Goal: Task Accomplishment & Management: Manage account settings

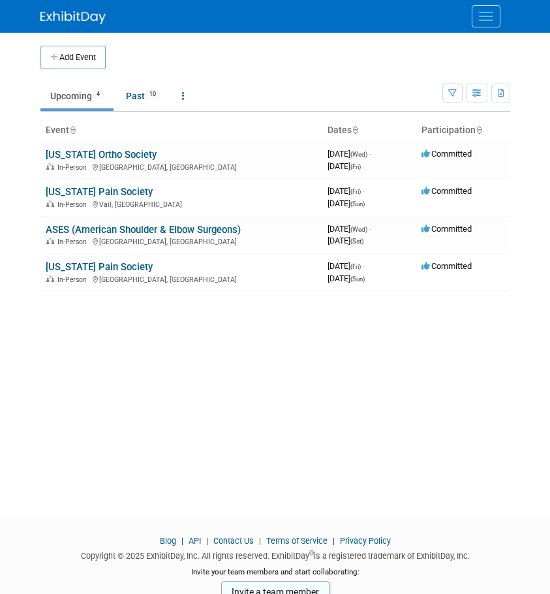
click at [92, 261] on link "[US_STATE] Pain Society" at bounding box center [99, 267] width 107 height 12
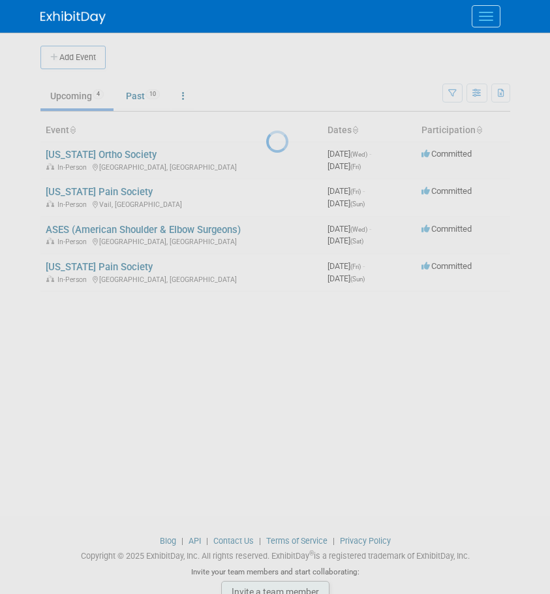
click at [266, 263] on div at bounding box center [275, 297] width 18 height 594
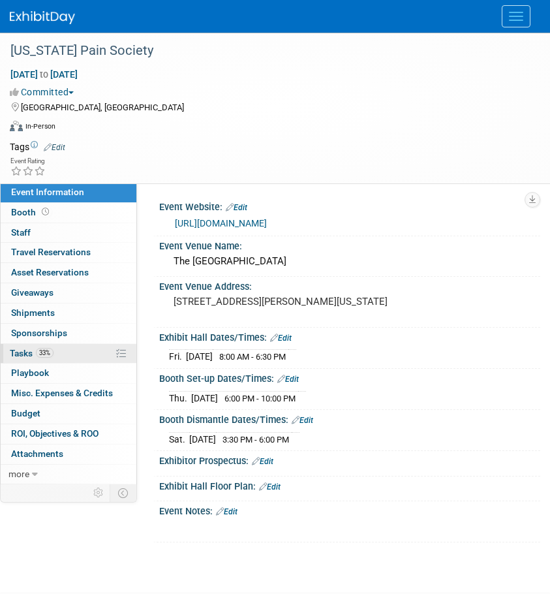
click at [31, 349] on span "Tasks 33%" at bounding box center [32, 353] width 44 height 10
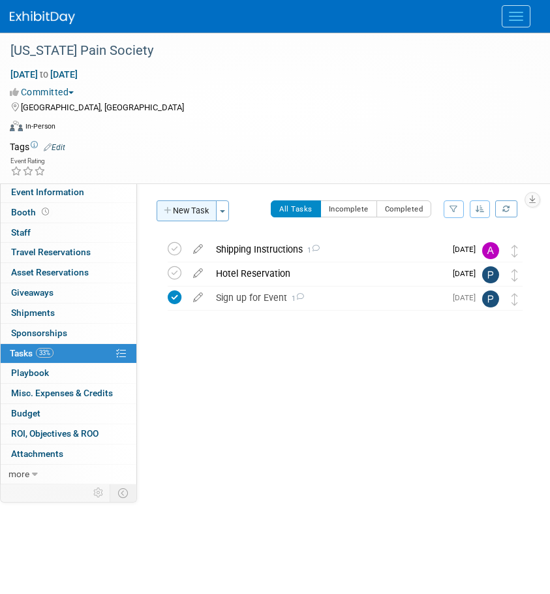
click at [199, 212] on button "New Task" at bounding box center [187, 210] width 60 height 21
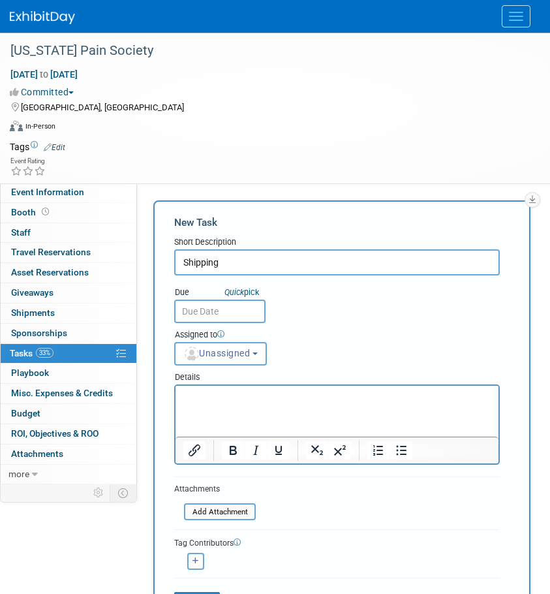
type input "Shipping"
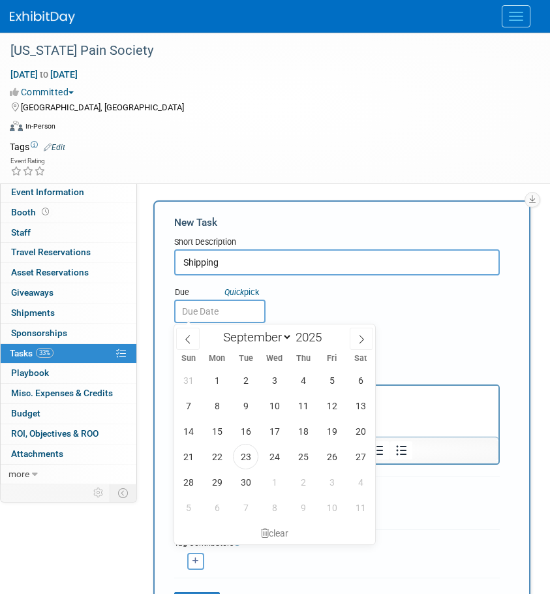
click at [213, 313] on input "text" at bounding box center [219, 311] width 91 height 23
click at [240, 460] on span "23" at bounding box center [245, 456] width 25 height 25
type input "Sep 23, 2025"
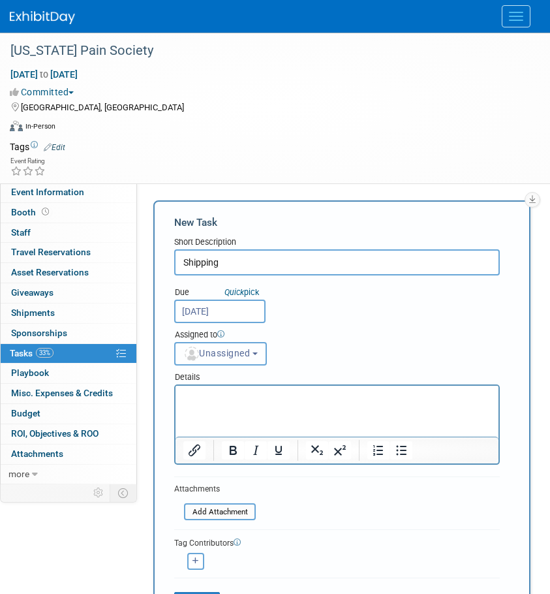
click at [247, 354] on span "Unassigned" at bounding box center [216, 353] width 67 height 10
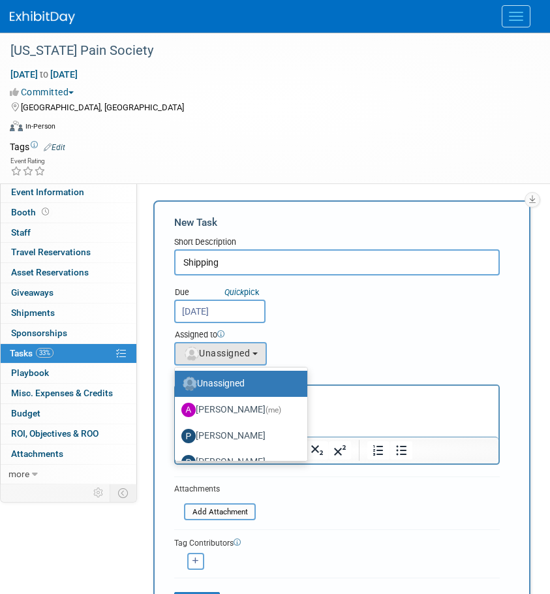
click at [242, 431] on label "Phil S" at bounding box center [237, 436] width 113 height 21
click at [177, 431] on input "Phil S" at bounding box center [172, 434] width 8 height 8
select select "acdeb600-b81b-4655-90d2-9df5e21cfcef"
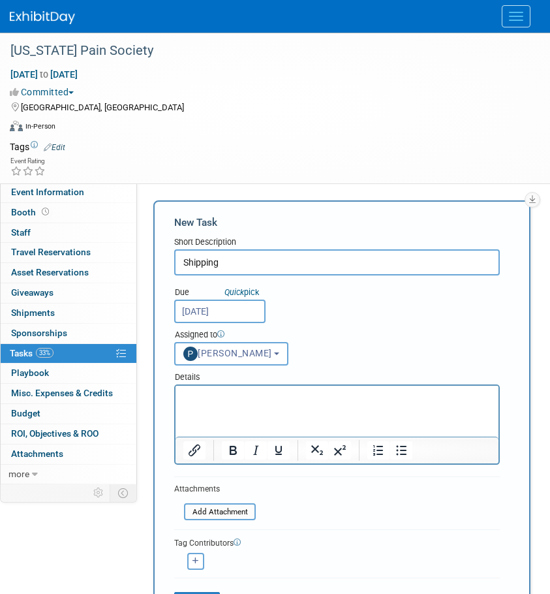
click at [251, 404] on html at bounding box center [337, 395] width 323 height 18
paste body "Rich Text Area. Press ALT-0 for help."
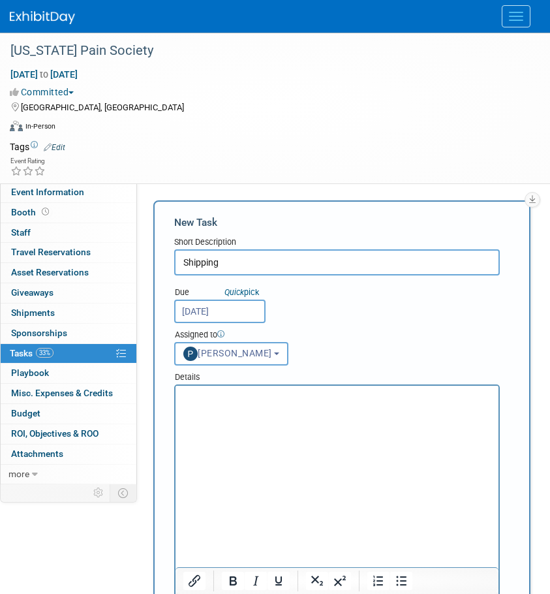
scroll to position [5, 0]
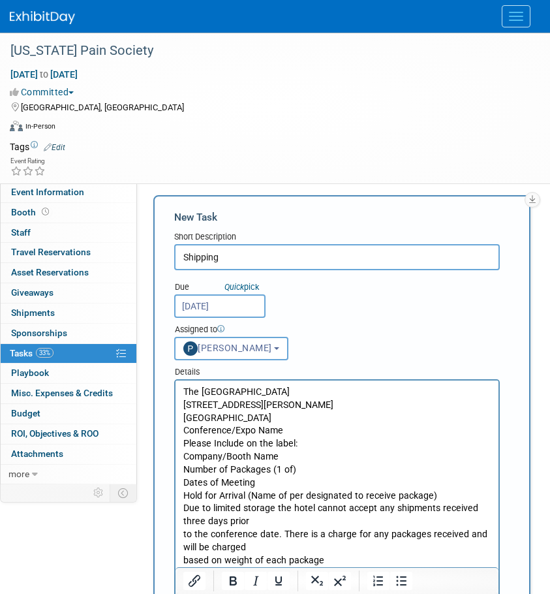
click at [182, 390] on html "The Woodlands Waterway Marriott Hotel & Convention Center 1601 Lake Robbins Dr …" at bounding box center [337, 474] width 323 height 187
click at [184, 390] on p "The Woodlands Waterway Marriott Hotel & Convention Center 1601 Lake Robbins Dr …" at bounding box center [337, 476] width 308 height 181
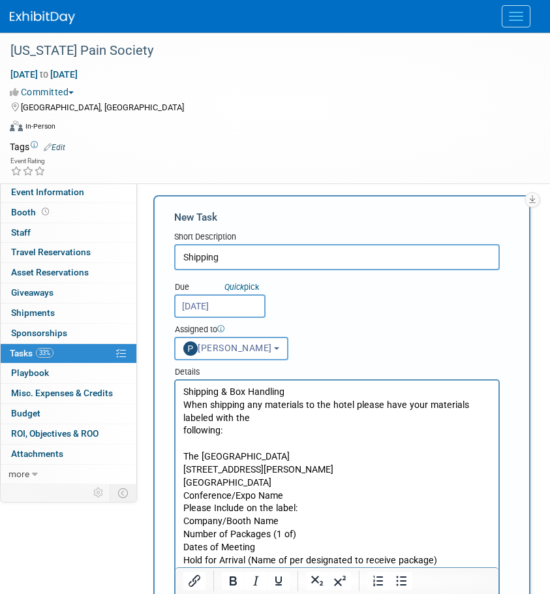
click at [184, 403] on p "Shipping & Box Handling When shipping any materials to the hotel please have yo…" at bounding box center [337, 412] width 308 height 52
drag, startPoint x: 287, startPoint y: 390, endPoint x: 55, endPoint y: 372, distance: 232.4
click at [176, 381] on html "Shipping & Box Handling When shipping any materials to the hotel please have yo…" at bounding box center [337, 506] width 323 height 251
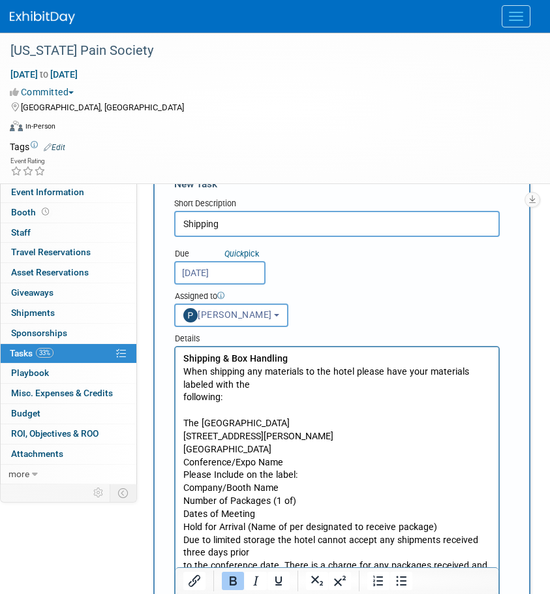
scroll to position [70, 0]
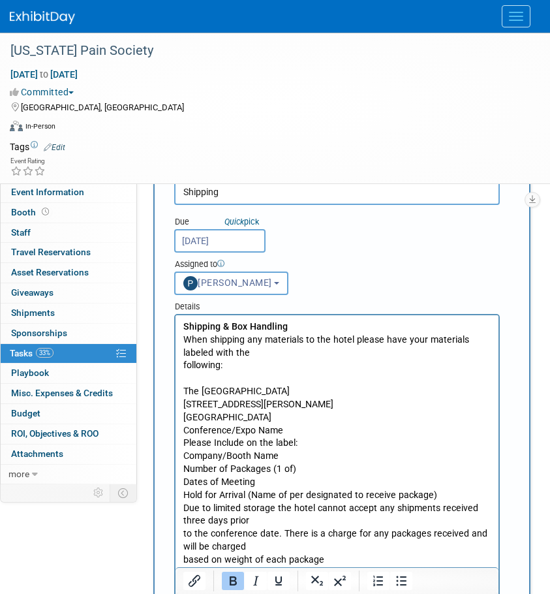
click at [182, 364] on html "Shipping & Box Handling When shipping any materials to the hotel please have yo…" at bounding box center [337, 440] width 323 height 251
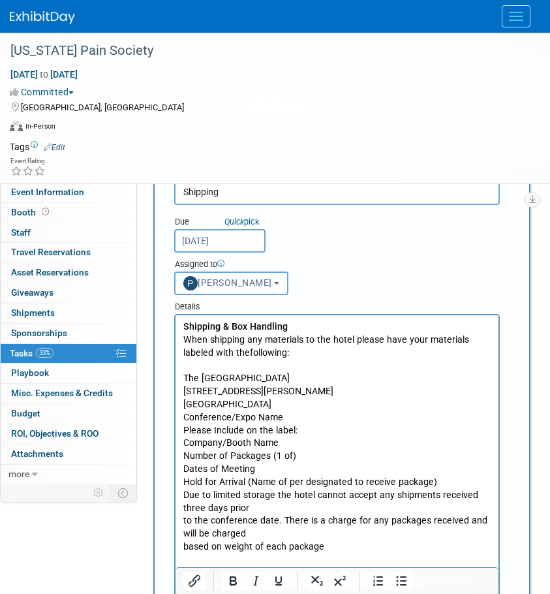
click at [184, 390] on p "The Woodlands Waterway Marriott Hotel & Convention Center 1601 Lake Robbins Dr …" at bounding box center [337, 462] width 308 height 181
click at [186, 403] on p "The Woodlands Waterway Marriott Hotel & Convention Center 1601 Lake Robbins Dr …" at bounding box center [337, 462] width 308 height 181
click at [186, 421] on p "The Woodlands Waterway Marriott Hotel & Convention Center 1601 Lake Robbins Dr …" at bounding box center [337, 462] width 308 height 181
click at [185, 431] on p "The Woodlands Waterway Marriott Hotel & Convention Center 1601 Lake Robbins Dr …" at bounding box center [337, 462] width 308 height 181
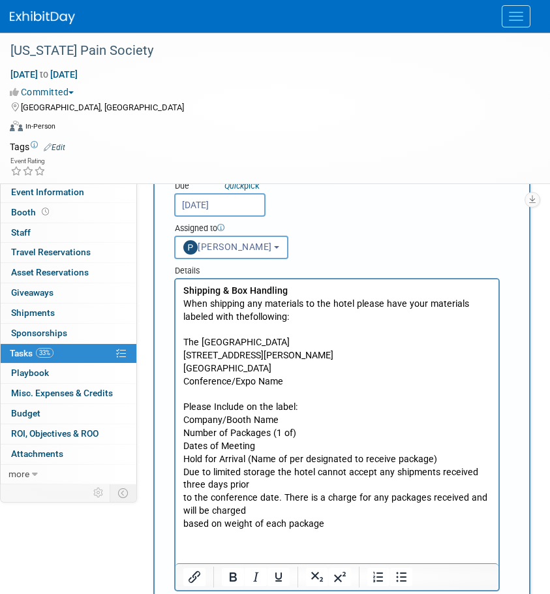
scroll to position [136, 0]
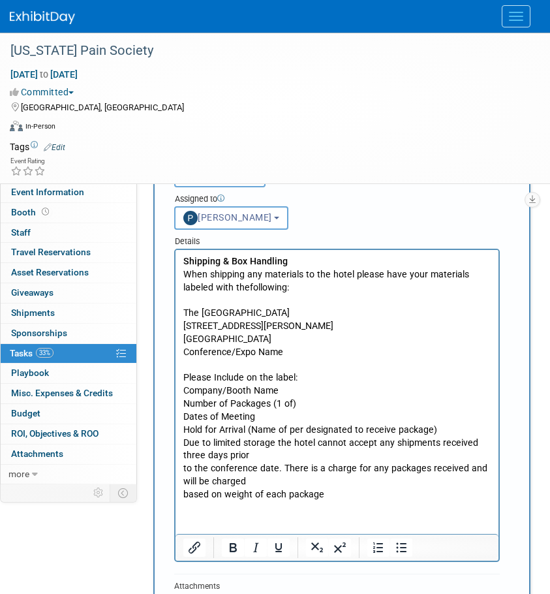
click at [186, 426] on p "Please Include on the label: Company/Booth Name Number of Packages (1 of) Dates…" at bounding box center [337, 435] width 308 height 129
click at [183, 441] on p "Hold for Arrival (Name of per designated to receive package) Due to limited sto…" at bounding box center [337, 463] width 308 height 78
click at [185, 418] on p "Please Include on the label: Company/Booth Name Number of Packages (1 of) Dates…" at bounding box center [337, 397] width 308 height 52
click at [181, 404] on html "Shipping & Box Handling When shipping any materials to the hotel please have yo…" at bounding box center [337, 375] width 323 height 251
click at [189, 412] on p "Number of Packages (1 of) \Dates of Meeting" at bounding box center [337, 411] width 308 height 26
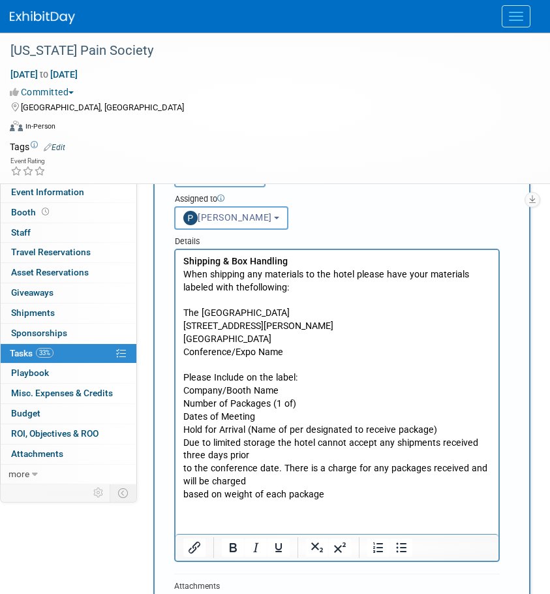
click at [189, 401] on p "Number of Packages (1 of) Dates of Meeting" at bounding box center [337, 411] width 308 height 26
click at [186, 390] on p "Please Include on the label: Company/Booth Name" at bounding box center [337, 384] width 308 height 26
click at [183, 435] on body "Shipping & Box Handling When shipping any materials to the hotel please have yo…" at bounding box center [337, 378] width 309 height 246
click at [181, 443] on html "Shipping & Box Handling When shipping any materials to the hotel please have yo…" at bounding box center [337, 375] width 323 height 251
click at [183, 443] on p "Hold for Arrival (Name of per designated to receive package) Due to limited sto…" at bounding box center [337, 463] width 308 height 78
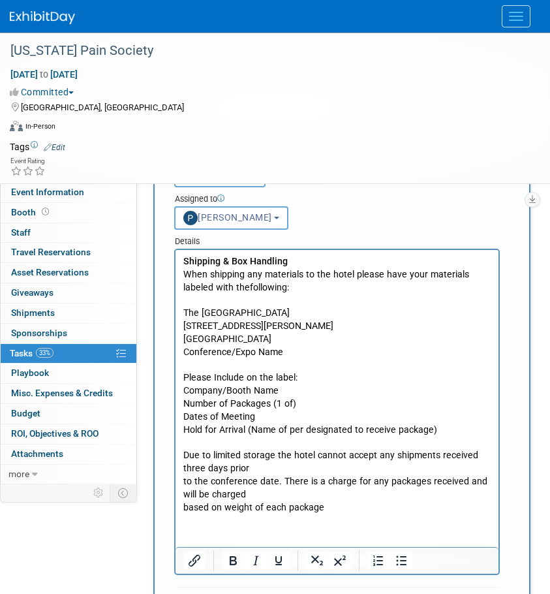
click at [185, 477] on p "Due to limited storage the hotel cannot accept any shipments received three day…" at bounding box center [337, 481] width 308 height 65
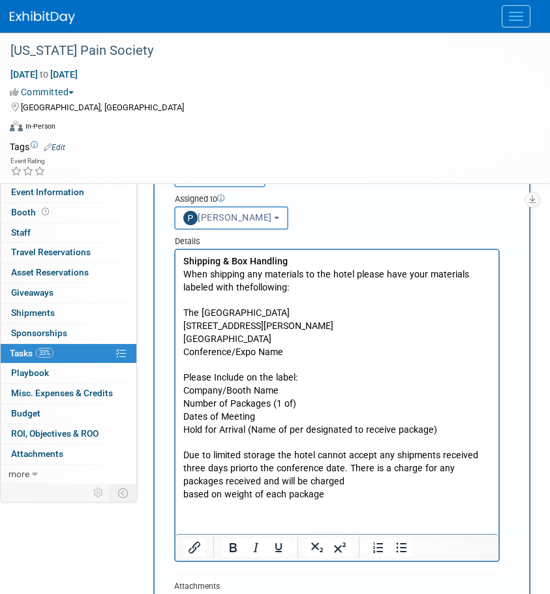
click at [183, 492] on body "Shipping & Box Handling When shipping any materials to the hotel please have yo…" at bounding box center [337, 378] width 309 height 246
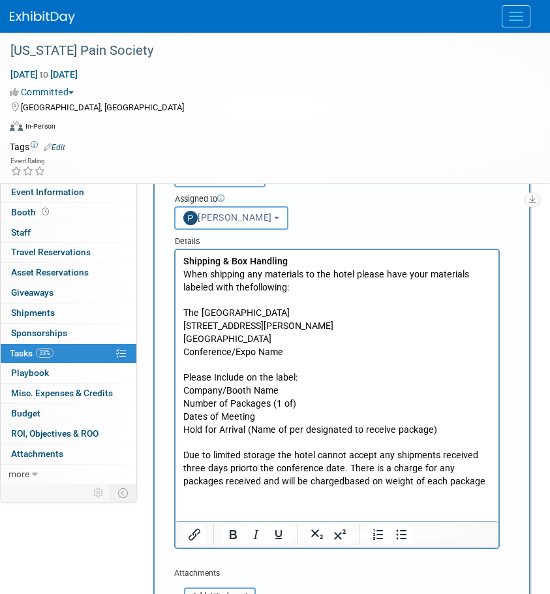
click at [443, 488] on html "Shipping & Box Handling When shipping any materials to the hotel please have yo…" at bounding box center [337, 369] width 323 height 238
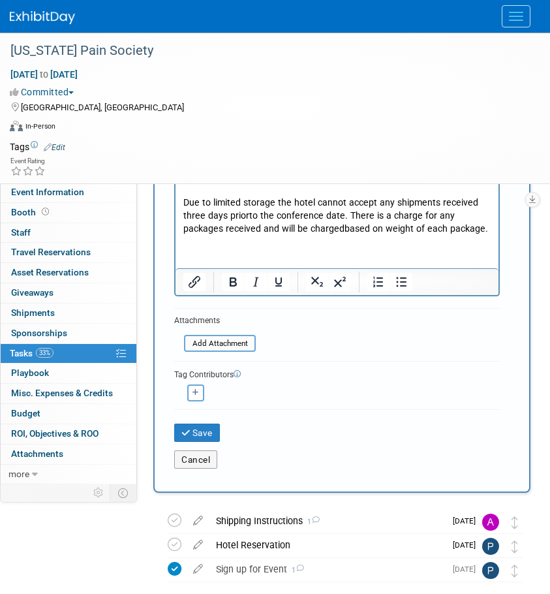
scroll to position [397, 0]
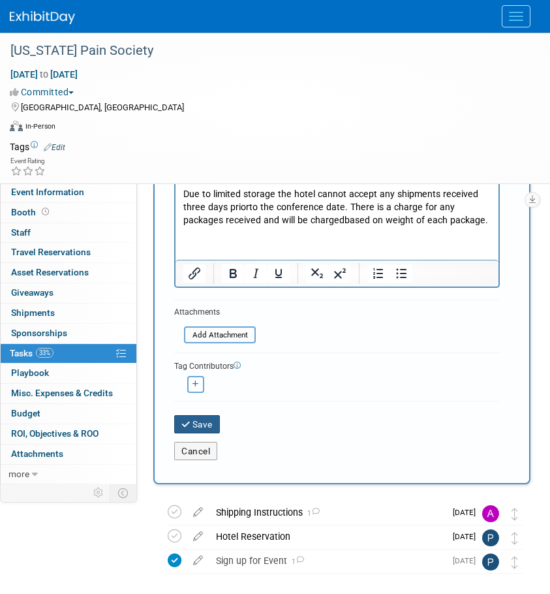
click at [195, 428] on button "Save" at bounding box center [197, 424] width 46 height 18
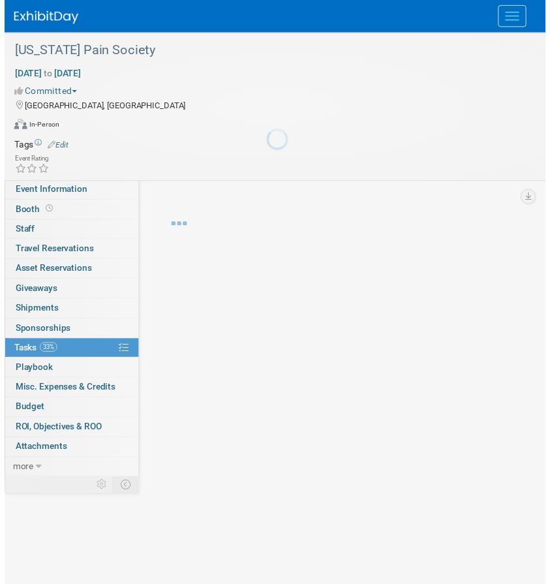
scroll to position [0, 0]
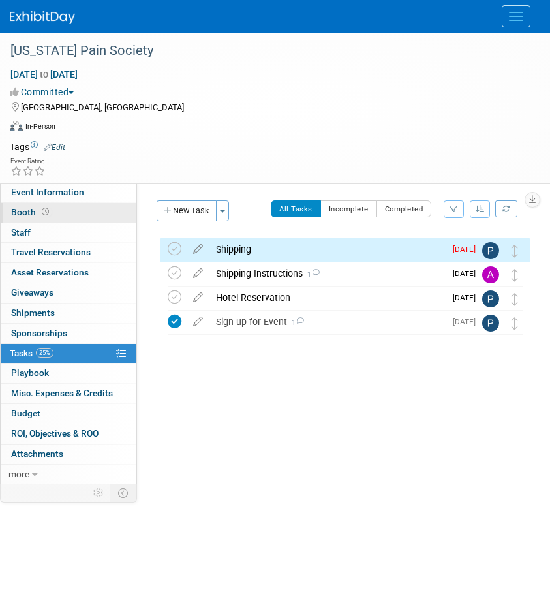
click at [29, 206] on link "Booth" at bounding box center [69, 213] width 136 height 20
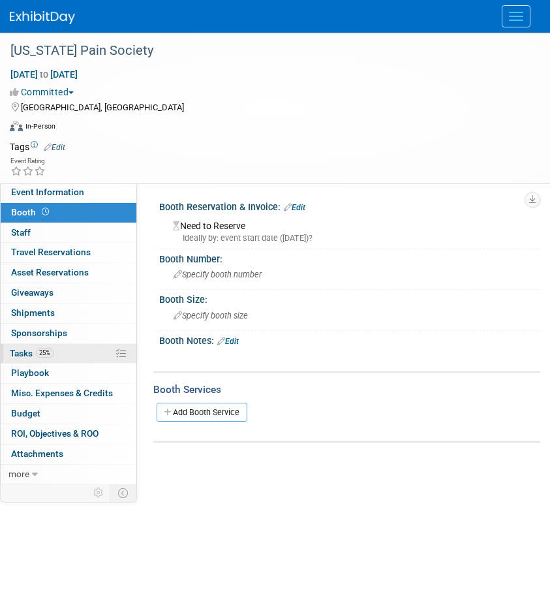
click at [20, 350] on span "Tasks 25%" at bounding box center [32, 353] width 44 height 10
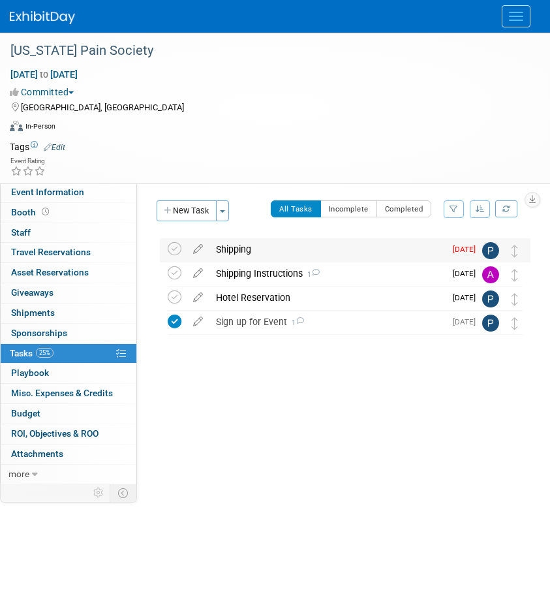
click at [236, 251] on div "Shipping" at bounding box center [328, 249] width 236 height 22
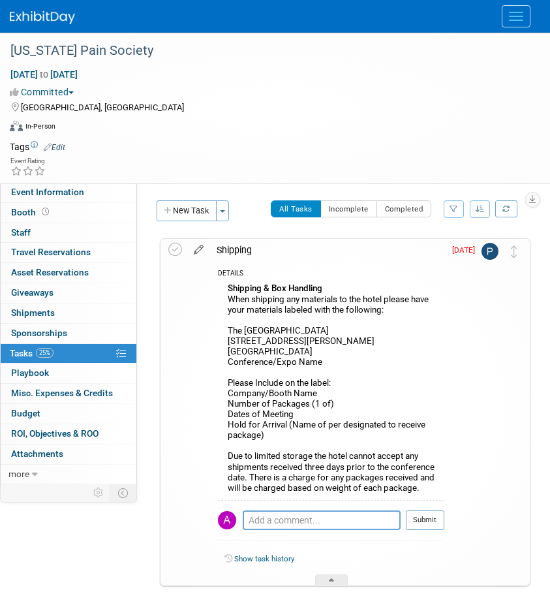
click at [201, 251] on icon at bounding box center [198, 247] width 23 height 16
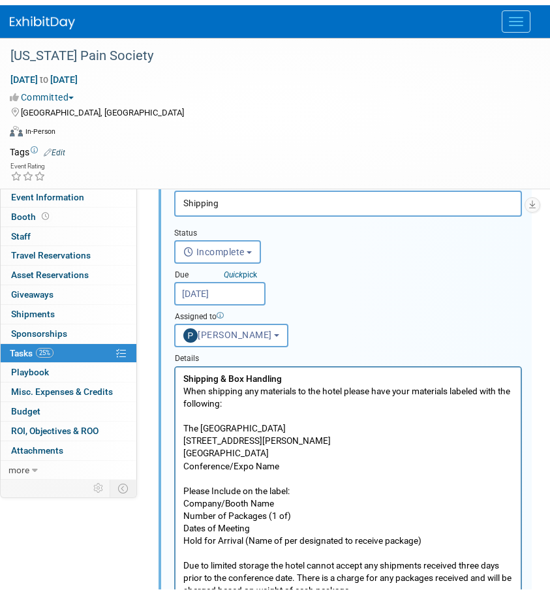
scroll to position [196, 0]
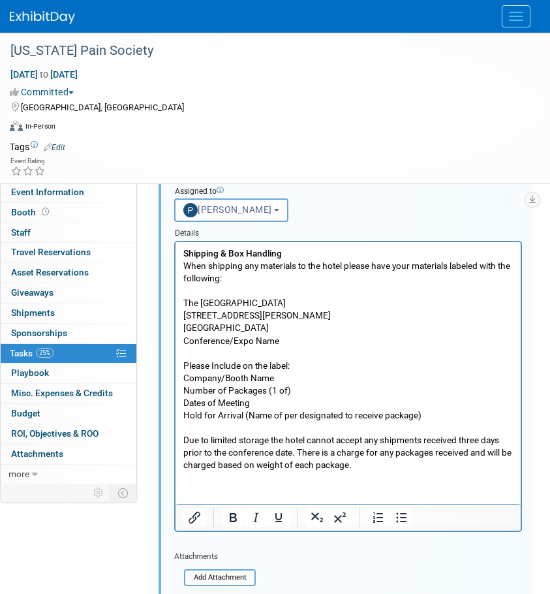
click at [298, 380] on p "Shipping & Box Handling When shipping any materials to the hotel please have yo…" at bounding box center [348, 359] width 330 height 224
click at [279, 398] on p "Shipping & Box Handling When shipping any materials to the hotel please have yo…" at bounding box center [348, 359] width 330 height 224
click at [288, 390] on p "Shipping & Box Handling When shipping any materials to the hotel please have yo…" at bounding box center [348, 359] width 330 height 224
drag, startPoint x: 347, startPoint y: 376, endPoint x: 281, endPoint y: 379, distance: 66.7
click at [281, 379] on p "Shipping & Box Handling When shipping any materials to the hotel please have yo…" at bounding box center [348, 359] width 330 height 224
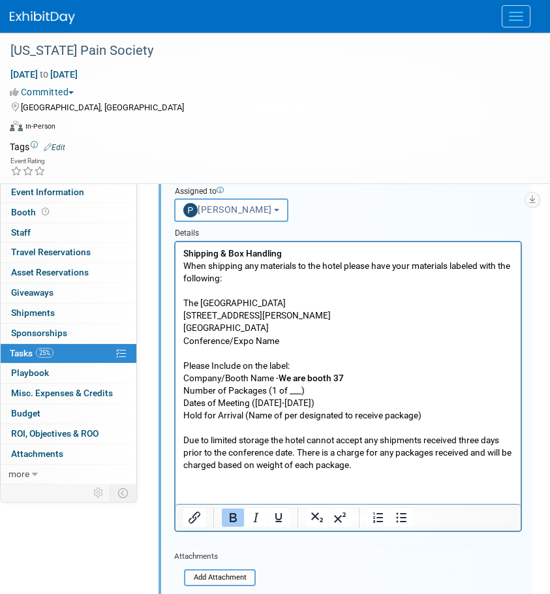
click at [401, 358] on p "Shipping & Box Handling When shipping any materials to the hotel please have yo…" at bounding box center [348, 359] width 330 height 224
click at [304, 390] on p "Shipping & Box Handling When shipping any materials to the hotel please have yo…" at bounding box center [348, 359] width 330 height 224
click at [301, 390] on p "Shipping & Box Handling When shipping any materials to the hotel please have yo…" at bounding box center [348, 359] width 330 height 224
click at [330, 388] on p "Shipping & Box Handling When shipping any materials to the hotel please have yo…" at bounding box center [348, 359] width 330 height 224
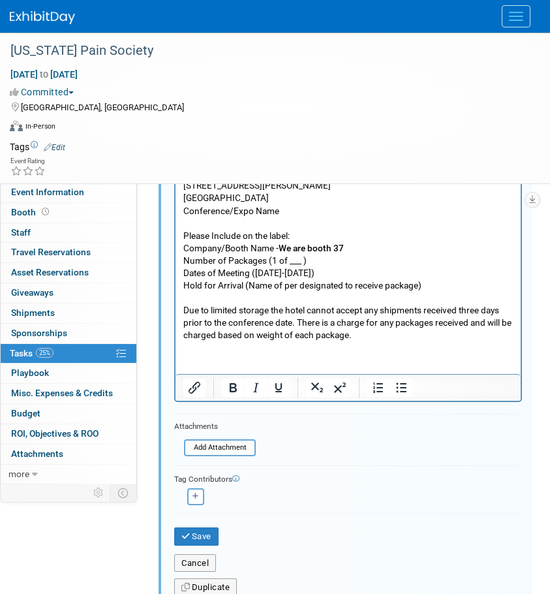
scroll to position [326, 0]
click at [193, 539] on button "Save" at bounding box center [196, 536] width 44 height 18
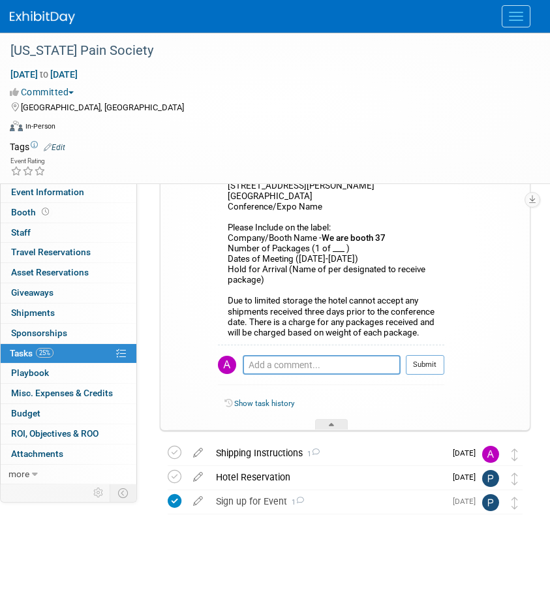
scroll to position [155, 0]
click at [428, 288] on div "Shipping & Box Handling When shipping any materials to the hotel please have yo…" at bounding box center [331, 234] width 227 height 219
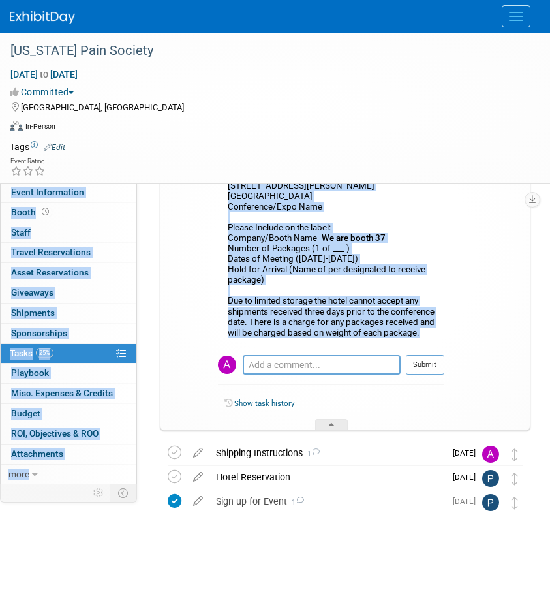
drag, startPoint x: 333, startPoint y: 336, endPoint x: 217, endPoint y: 167, distance: 204.6
click at [217, 167] on div "Texas Pain Society Oct 24, 2025 to Oct 26, 2025 (3 days) Oct 24, 2025 to Oct 26…" at bounding box center [275, 235] width 550 height 717
click at [480, 276] on td "[DATE]" at bounding box center [463, 257] width 37 height 347
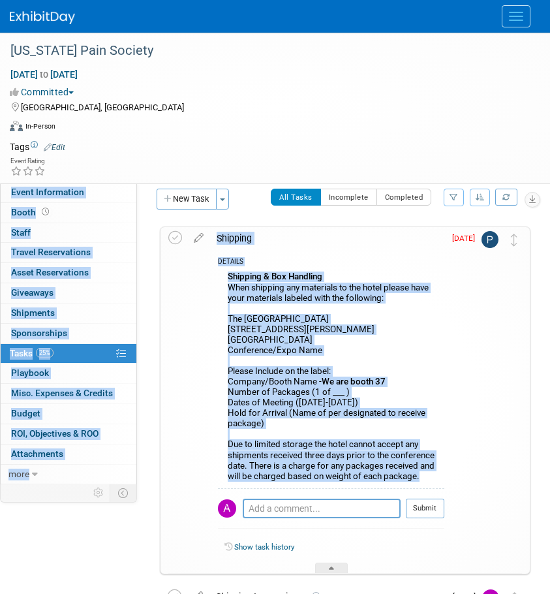
scroll to position [0, 0]
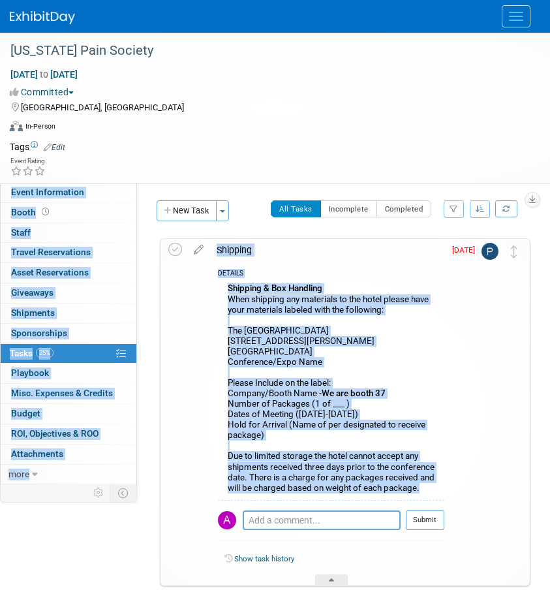
click at [441, 326] on div "Shipping & Box Handling When shipping any materials to the hotel please have yo…" at bounding box center [331, 389] width 227 height 219
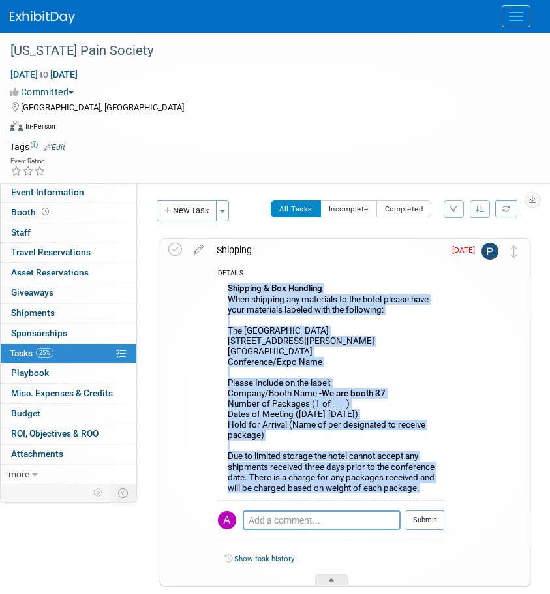
drag, startPoint x: 411, startPoint y: 500, endPoint x: 228, endPoint y: 289, distance: 280.0
click at [228, 289] on div "Shipping & Box Handling When shipping any materials to the hotel please have yo…" at bounding box center [331, 389] width 227 height 219
copy div "Shipping & Box Handling When shipping any materials to the hotel please have yo…"
click at [32, 349] on span "Tasks 25%" at bounding box center [32, 353] width 44 height 10
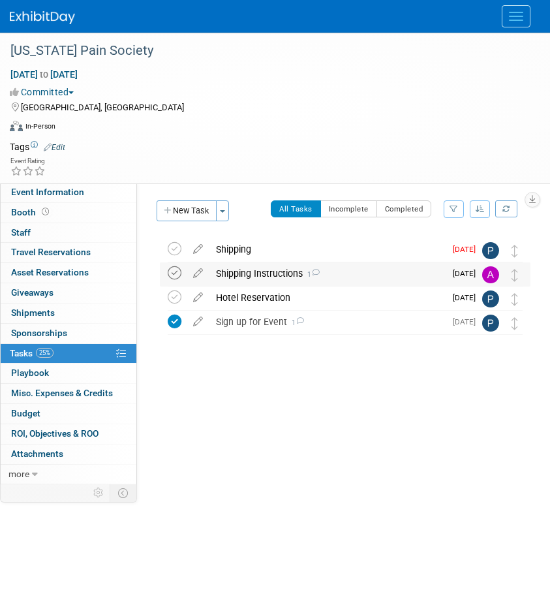
click at [172, 277] on icon at bounding box center [175, 273] width 14 height 14
click at [258, 299] on div "Hotel Reservation" at bounding box center [328, 298] width 236 height 22
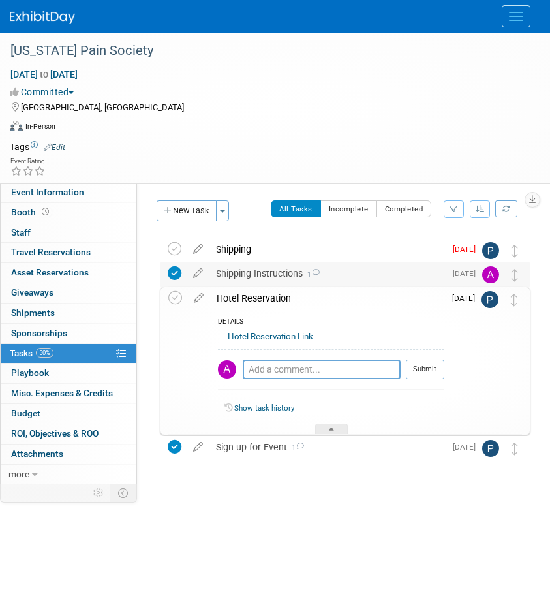
click at [243, 279] on div "Shipping Instructions 1" at bounding box center [328, 273] width 236 height 22
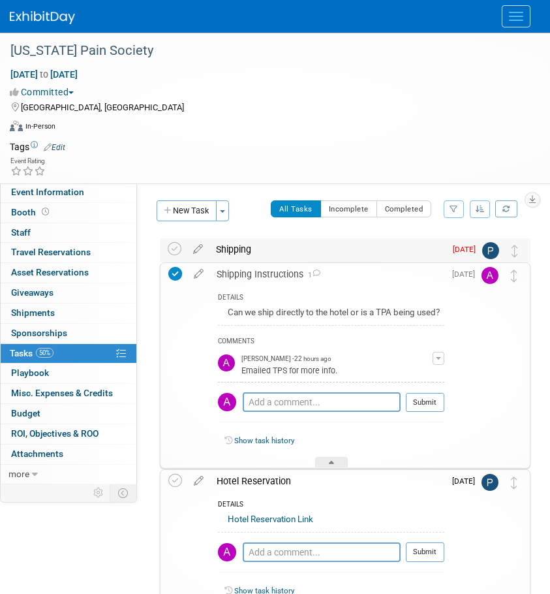
click at [234, 248] on div "Shipping" at bounding box center [328, 249] width 236 height 22
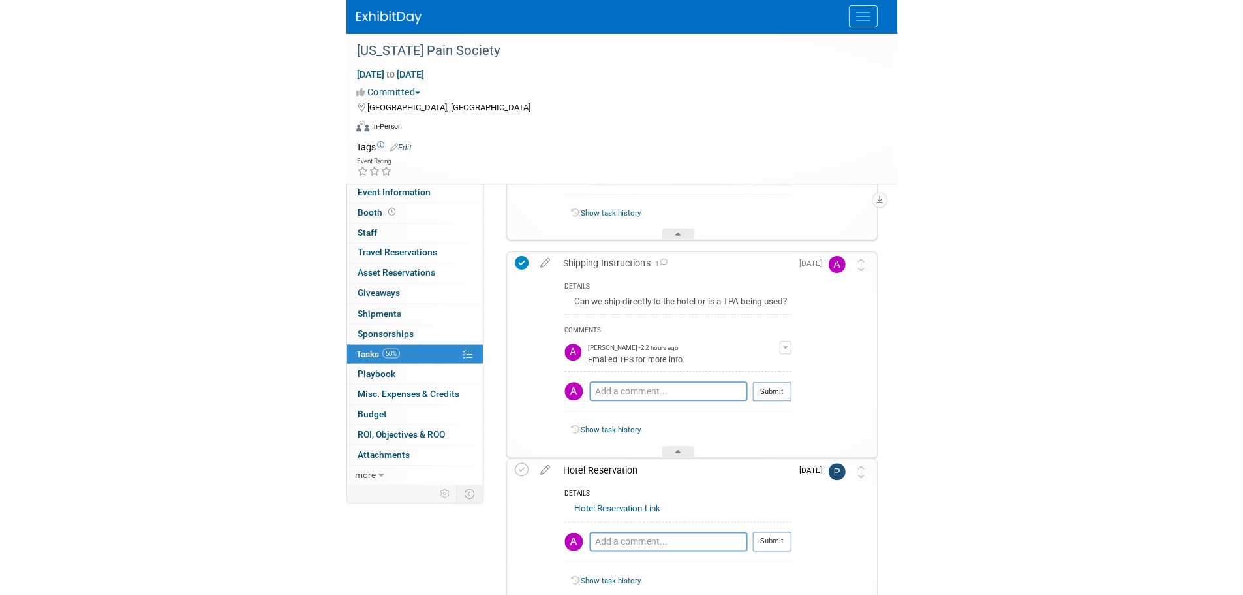
scroll to position [202, 0]
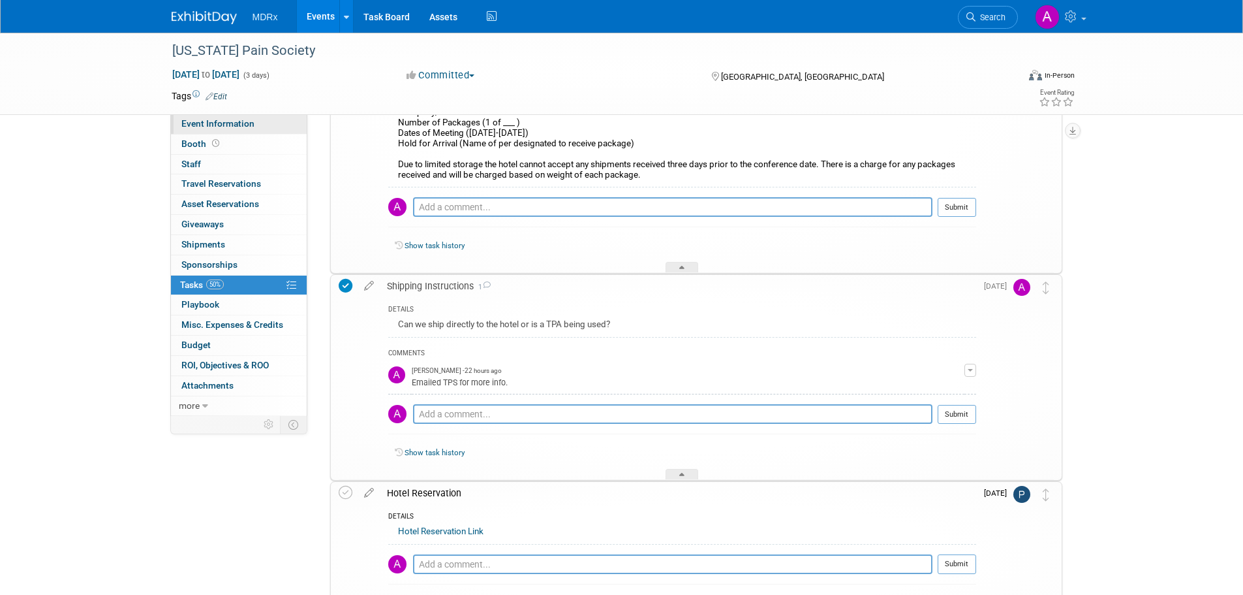
click at [219, 125] on span "Event Information" at bounding box center [217, 123] width 73 height 10
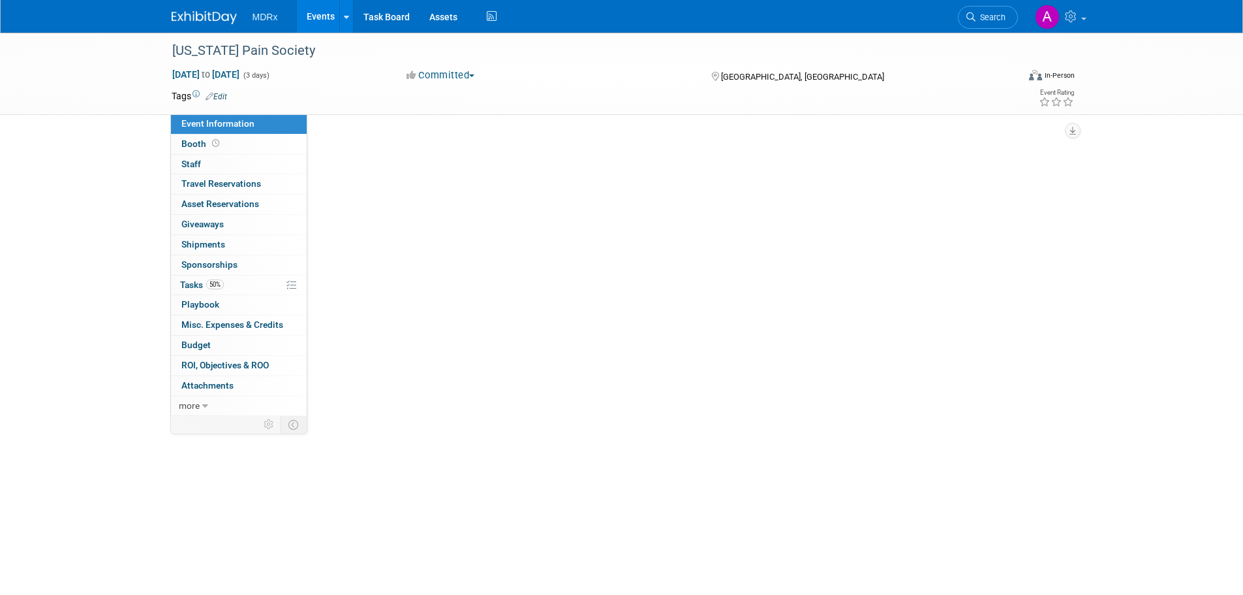
scroll to position [0, 0]
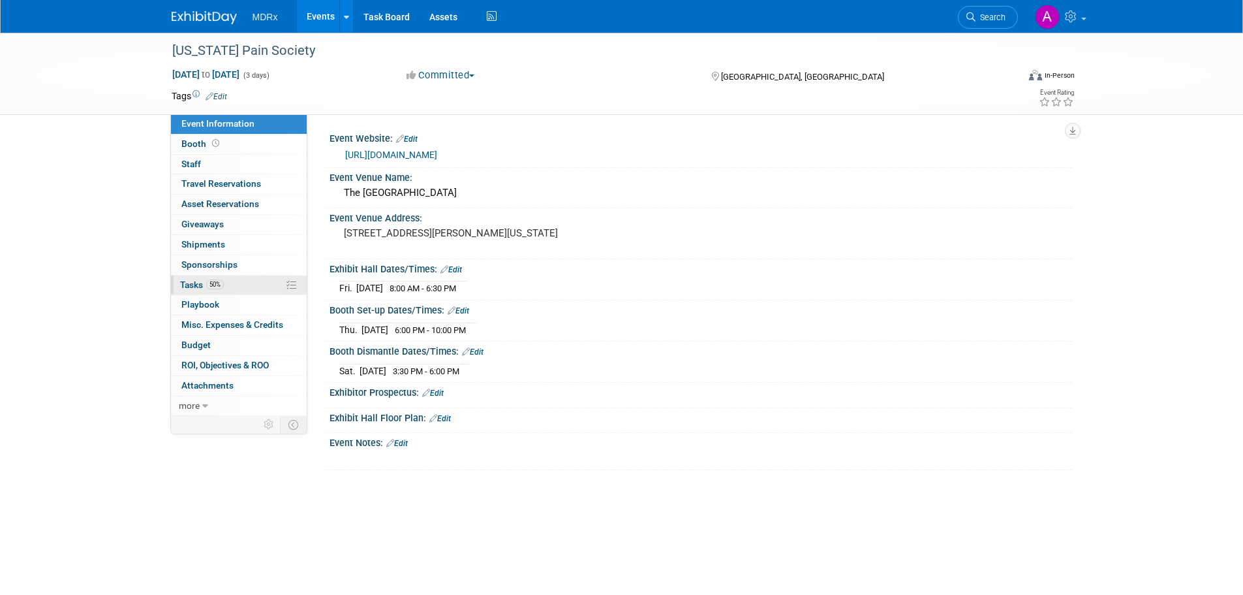
click at [198, 290] on link "50% Tasks 50%" at bounding box center [239, 285] width 136 height 20
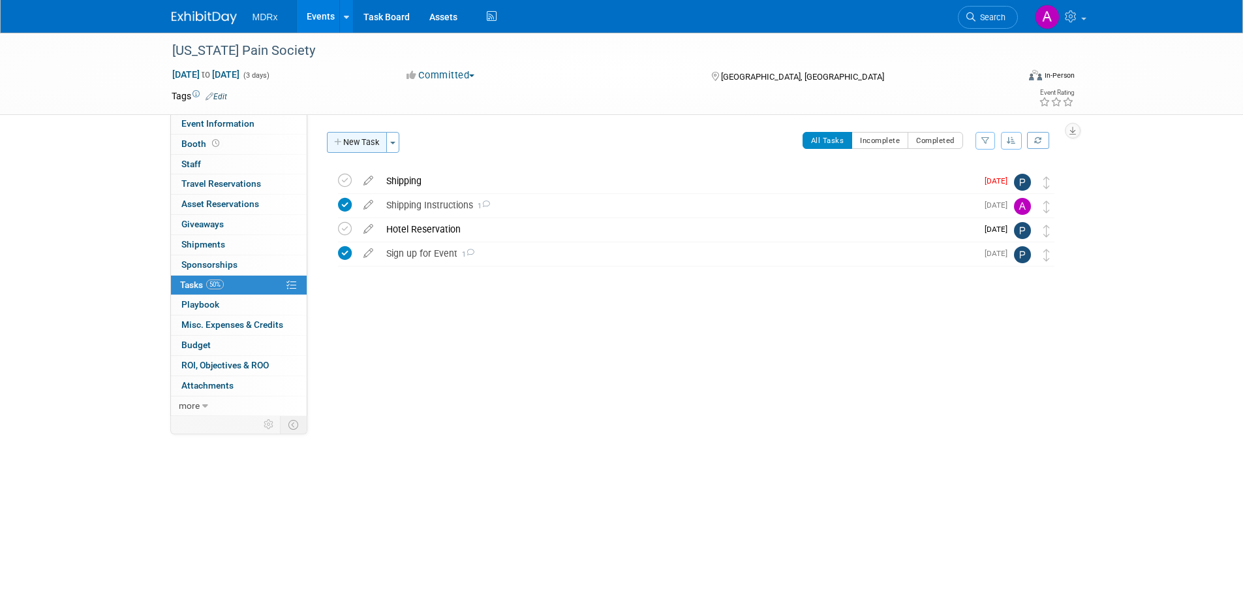
click at [339, 144] on icon "button" at bounding box center [338, 142] width 9 height 8
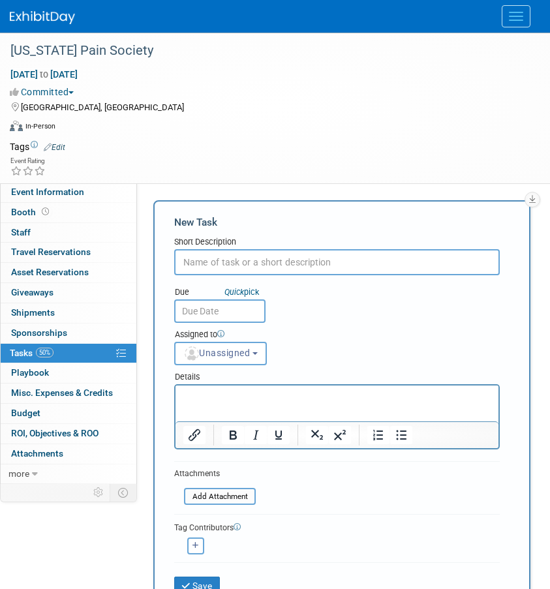
click at [277, 263] on input "text" at bounding box center [337, 262] width 326 height 26
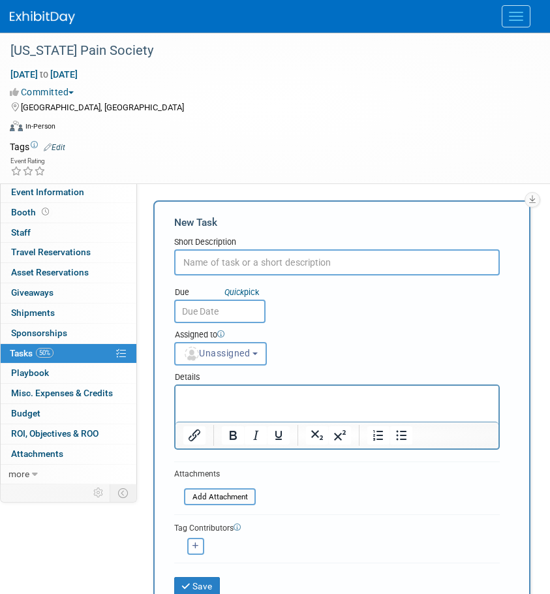
click at [204, 264] on input "text" at bounding box center [337, 262] width 326 height 26
type input "Exhibitor Service Kit"
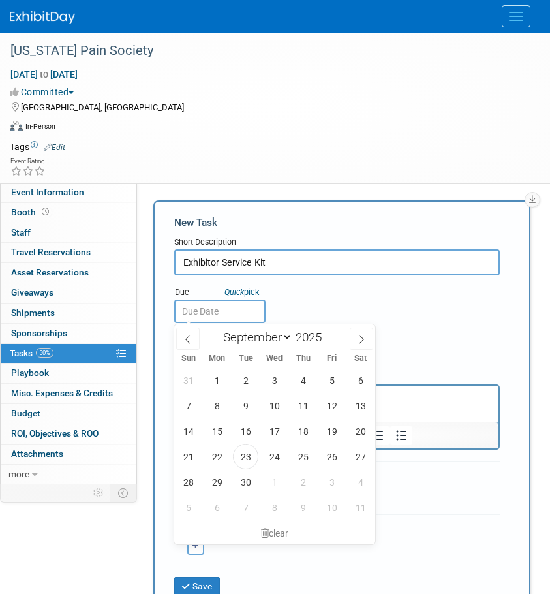
click at [217, 312] on input "text" at bounding box center [219, 311] width 91 height 23
click at [274, 485] on span "1" at bounding box center [274, 481] width 25 height 25
type input "Oct 1, 2025"
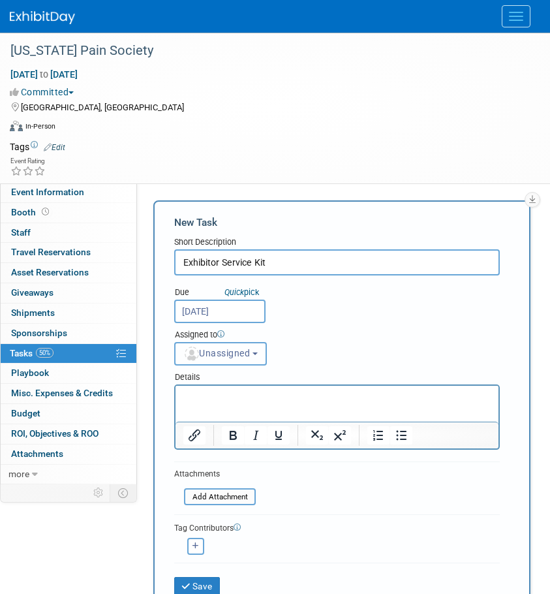
click at [250, 356] on span "Unassigned" at bounding box center [216, 353] width 67 height 10
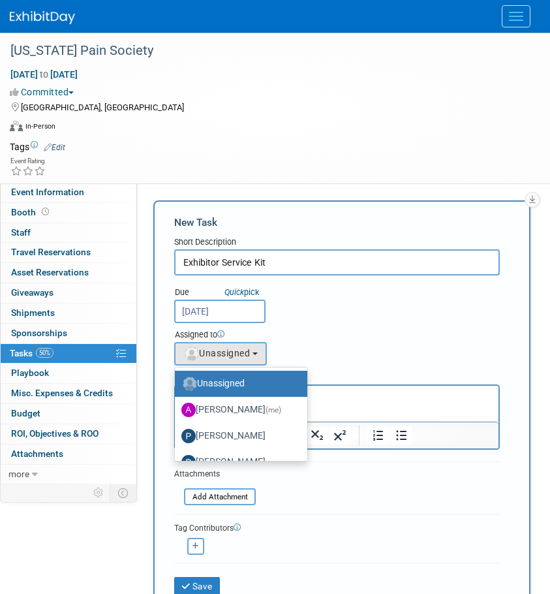
click at [217, 408] on label "Allison Walsh (me)" at bounding box center [237, 409] width 113 height 21
click at [177, 408] on input "Allison Walsh (me)" at bounding box center [172, 408] width 8 height 8
select select "b111c8b2-00cf-4d49-8738-f3fbd1512bc6"
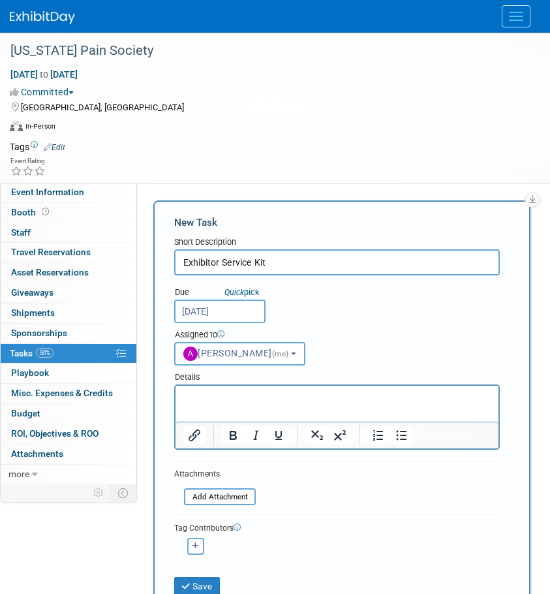
click at [218, 403] on html at bounding box center [337, 395] width 323 height 18
click at [234, 401] on p "Rich Text Area. Press ALT-0 for help." at bounding box center [337, 397] width 308 height 13
drag, startPoint x: 329, startPoint y: 262, endPoint x: 180, endPoint y: 258, distance: 149.5
click at [180, 258] on input "Exhibitor Service Kit" at bounding box center [337, 262] width 326 height 26
type input "S"
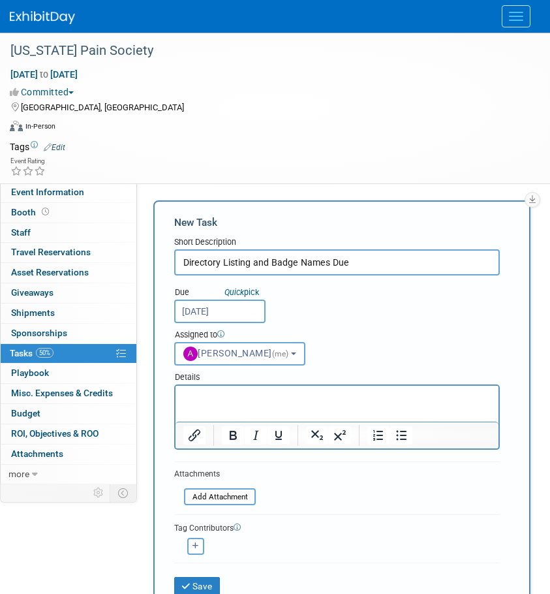
type input "Directory Listing and Badge Names Due"
click at [242, 400] on p "Rich Text Area. Press ALT-0 for help." at bounding box center [337, 397] width 308 height 13
click at [220, 403] on html at bounding box center [337, 395] width 323 height 18
paste body "Rich Text Area. Press ALT-0 for help."
drag, startPoint x: 411, startPoint y: 389, endPoint x: 37, endPoint y: 379, distance: 374.2
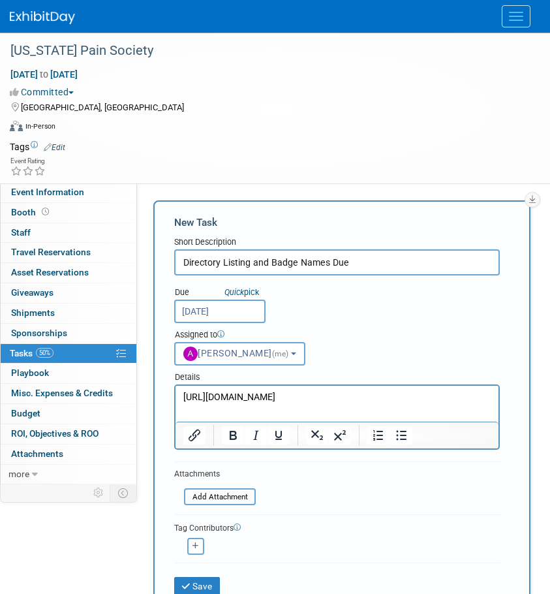
click at [176, 386] on html "https://www.jotform.com/form/252304246947055" at bounding box center [337, 395] width 323 height 18
drag, startPoint x: 411, startPoint y: 396, endPoint x: 259, endPoint y: 398, distance: 151.5
click at [180, 392] on html "https://www.jotform.com/form/252304246947055" at bounding box center [337, 395] width 323 height 18
click at [193, 439] on icon "Insert/edit link" at bounding box center [195, 436] width 12 height 12
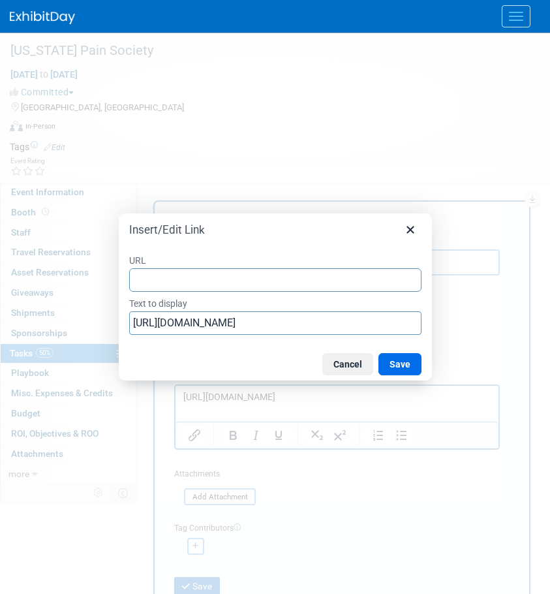
click at [314, 277] on input "URL" at bounding box center [275, 279] width 292 height 23
click at [311, 285] on input "URL" at bounding box center [275, 279] width 292 height 23
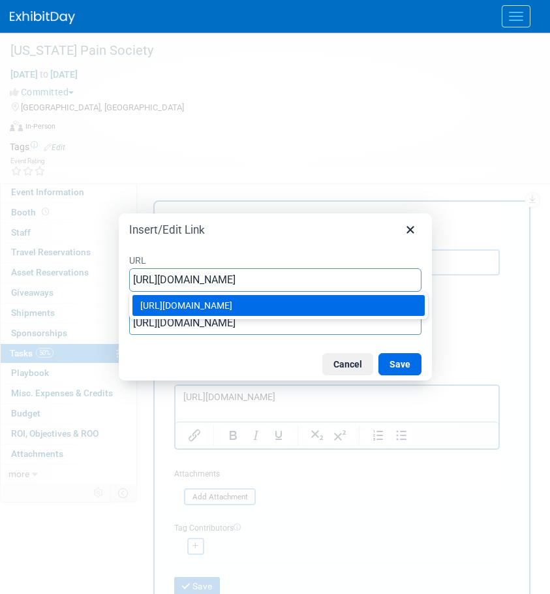
type input "https://www.jotform.com/form/252304246947055"
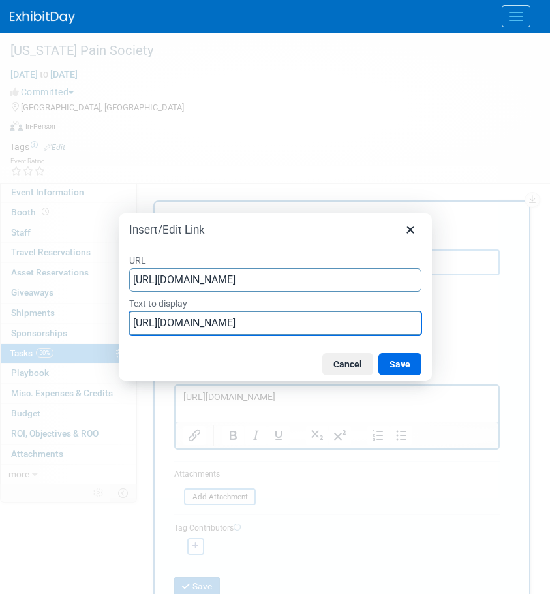
drag, startPoint x: 401, startPoint y: 324, endPoint x: -119, endPoint y: 311, distance: 519.8
click at [0, 311] on html "MDRx Events Add Event Bulk Upload Events Shareable Event Boards Recently Viewed…" at bounding box center [275, 297] width 550 height 594
drag, startPoint x: 151, startPoint y: 321, endPoint x: 145, endPoint y: 311, distance: 11.8
click at [149, 319] on input "Text to display" at bounding box center [275, 322] width 292 height 23
type input "Link to Complete Form"
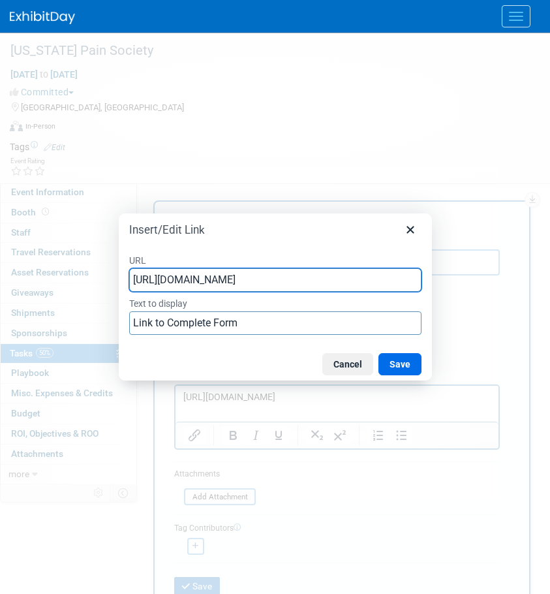
click at [225, 354] on div "Cancel Save" at bounding box center [275, 364] width 313 height 33
click at [394, 368] on button "Save" at bounding box center [400, 364] width 43 height 22
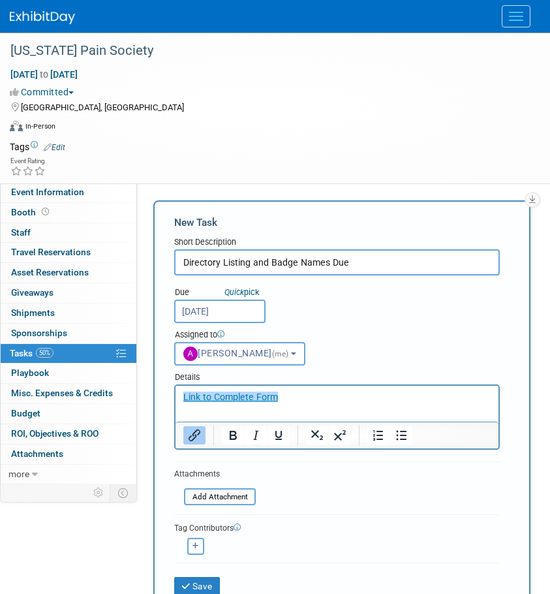
click at [386, 287] on div "Due Quick pick Oct 1, 2025 Assigned to <img src="https://www.exhibitday.com/Ima…" at bounding box center [336, 320] width 345 height 90
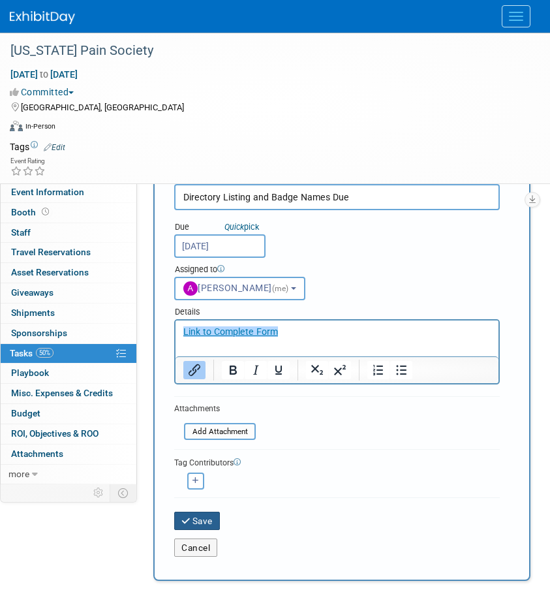
click at [198, 516] on button "Save" at bounding box center [197, 521] width 46 height 18
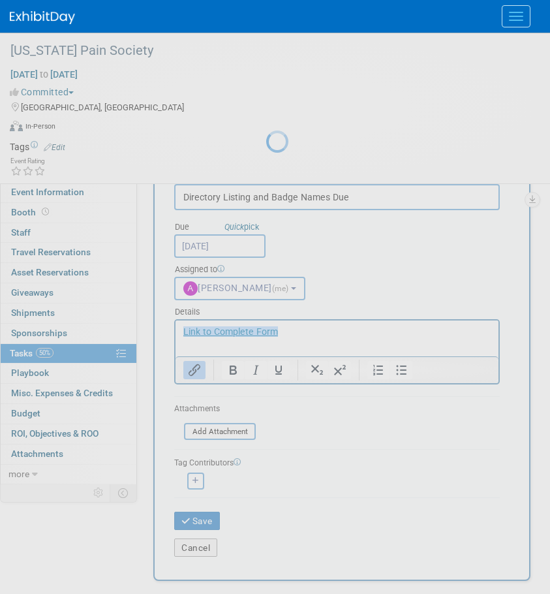
scroll to position [0, 0]
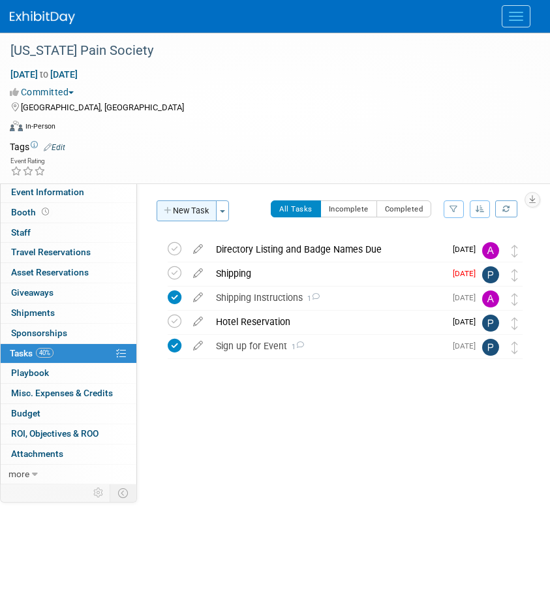
click at [194, 216] on button "New Task" at bounding box center [187, 210] width 60 height 21
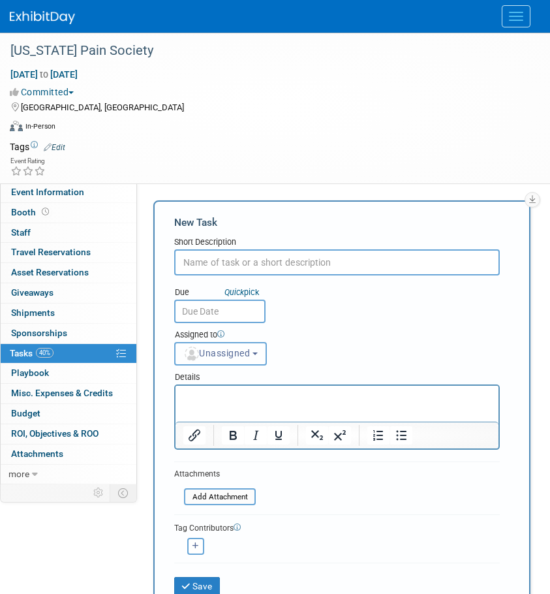
click at [227, 360] on button "Unassigned" at bounding box center [220, 353] width 93 height 23
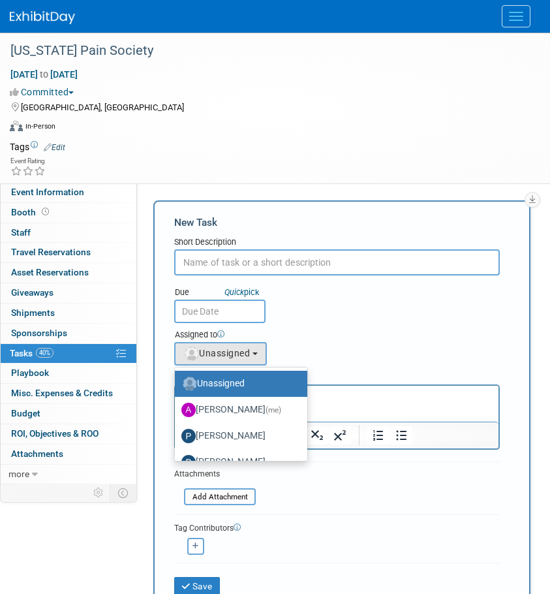
click at [205, 405] on label "Allison Walsh (me)" at bounding box center [237, 409] width 113 height 21
click at [177, 405] on input "Allison Walsh (me)" at bounding box center [172, 408] width 8 height 8
select select "b111c8b2-00cf-4d49-8738-f3fbd1512bc6"
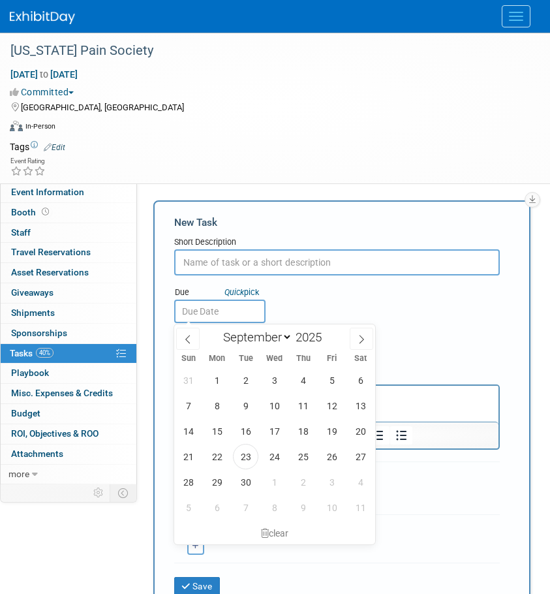
click at [223, 310] on input "text" at bounding box center [219, 311] width 91 height 23
click at [215, 480] on span "29" at bounding box center [216, 481] width 25 height 25
type input "Sep 29, 2025"
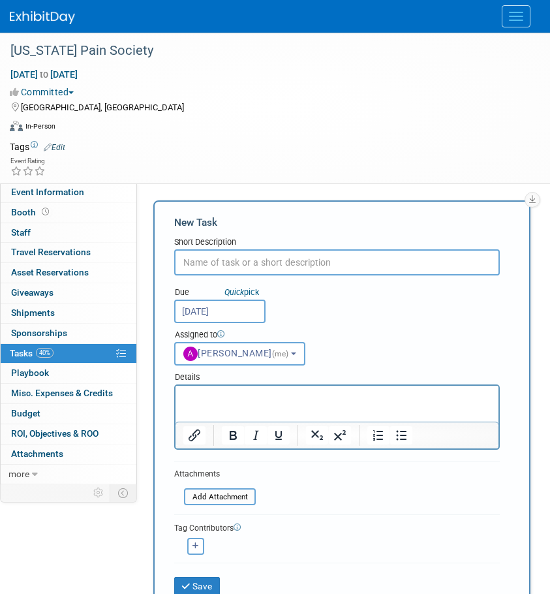
click at [238, 277] on div "Due Quick pick Sep 29, 2025 Assigned to <img src="https://www.exhibitday.com/Im…" at bounding box center [336, 320] width 345 height 90
click at [235, 262] on input "text" at bounding box center [337, 262] width 326 height 26
click at [279, 262] on input "Send Reminder to Team - If Needed" at bounding box center [337, 262] width 326 height 26
type input "Send Reminder to Team Hotel & Badges - If Needed"
click at [211, 403] on p "Rich Text Area. Press ALT-0 for help." at bounding box center [337, 397] width 308 height 13
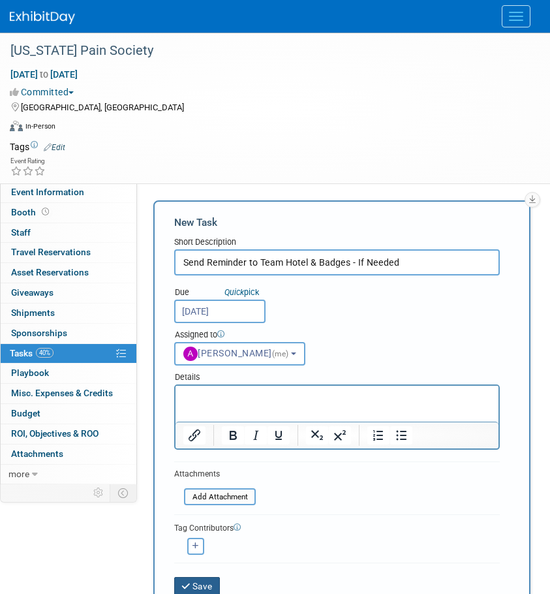
click at [188, 586] on icon "submit" at bounding box center [186, 586] width 11 height 9
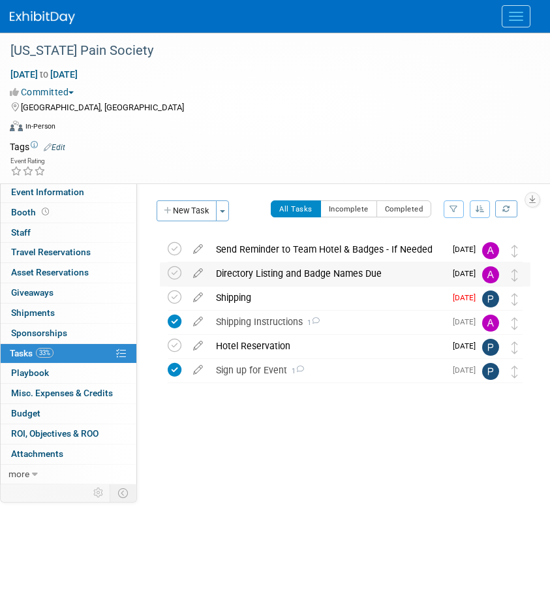
click at [283, 269] on div "Directory Listing and Badge Names Due" at bounding box center [328, 273] width 236 height 22
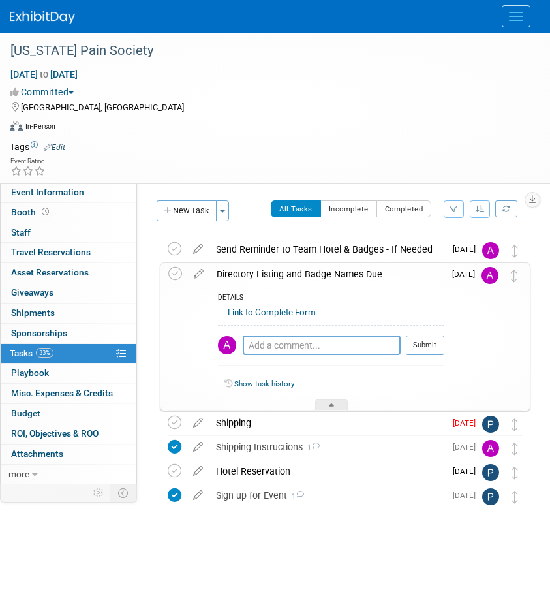
click at [259, 319] on div "Link to Complete Form" at bounding box center [331, 314] width 227 height 20
click at [259, 309] on link "Link to Complete Form" at bounding box center [272, 312] width 88 height 10
click at [37, 191] on span "Event Information" at bounding box center [47, 192] width 73 height 10
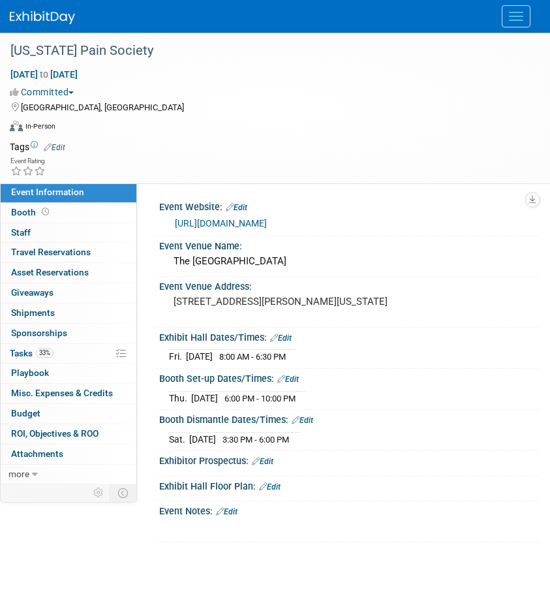
click at [278, 488] on link "Edit" at bounding box center [270, 486] width 22 height 9
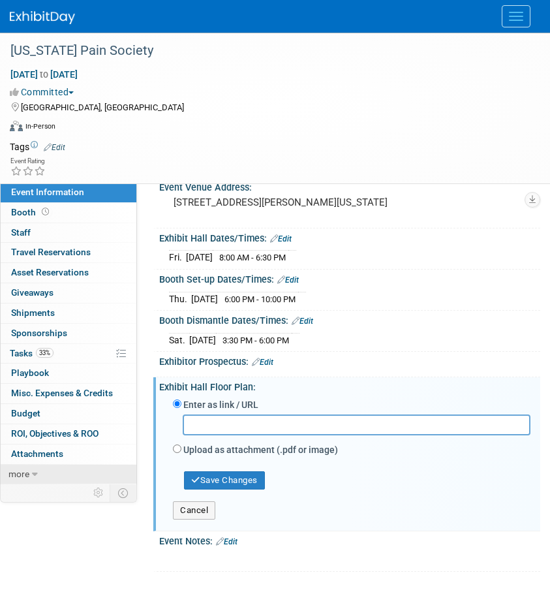
scroll to position [103, 0]
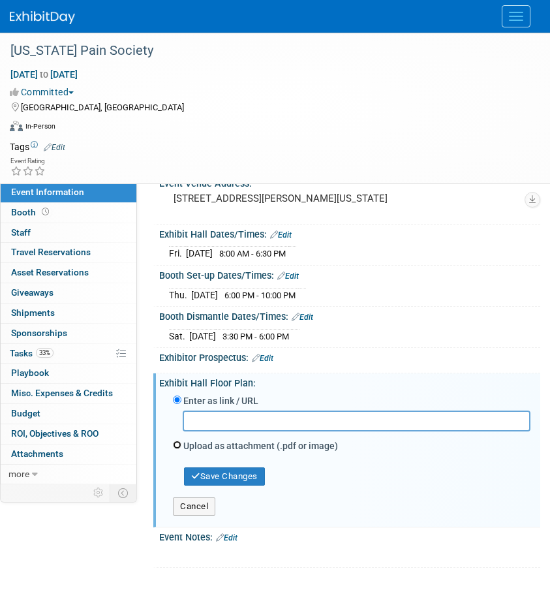
click at [178, 445] on input "Upload as attachment (.pdf or image)" at bounding box center [177, 445] width 8 height 8
radio input "true"
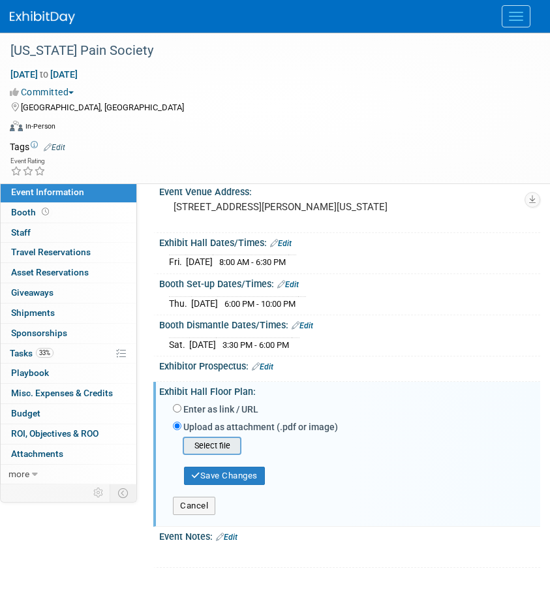
click at [198, 439] on input "file" at bounding box center [162, 446] width 155 height 16
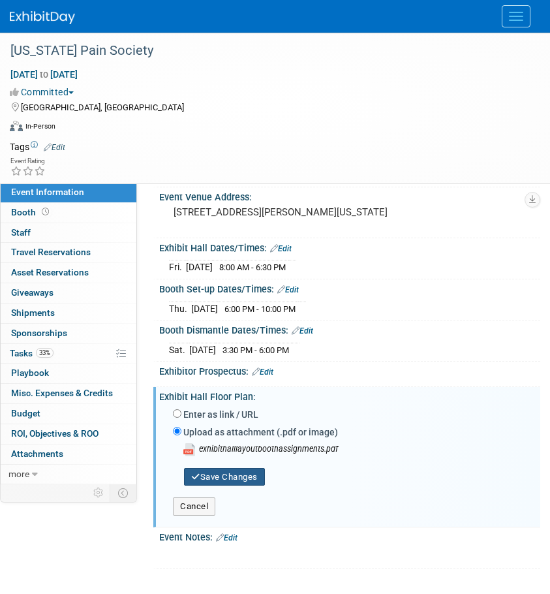
click at [219, 480] on button "Save Changes" at bounding box center [224, 477] width 81 height 18
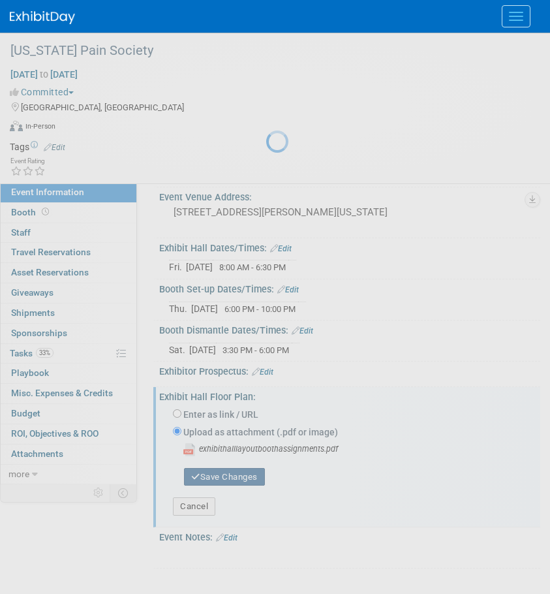
scroll to position [0, 0]
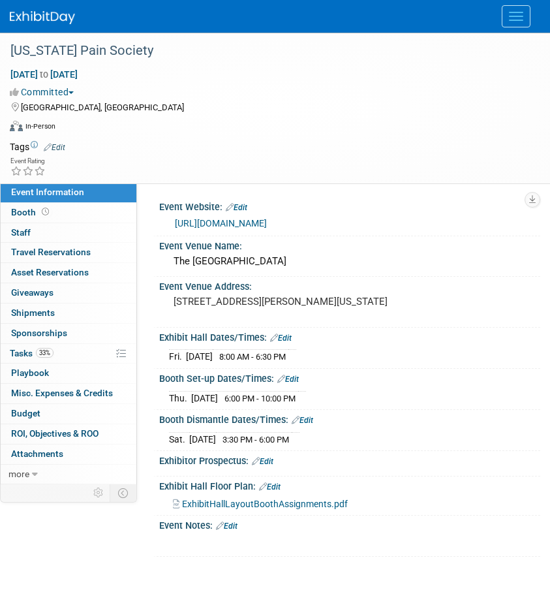
click at [210, 504] on span "ExhibitHallLayoutBoothAssignments.pdf" at bounding box center [265, 504] width 166 height 10
click at [236, 522] on link "Edit" at bounding box center [227, 526] width 22 height 9
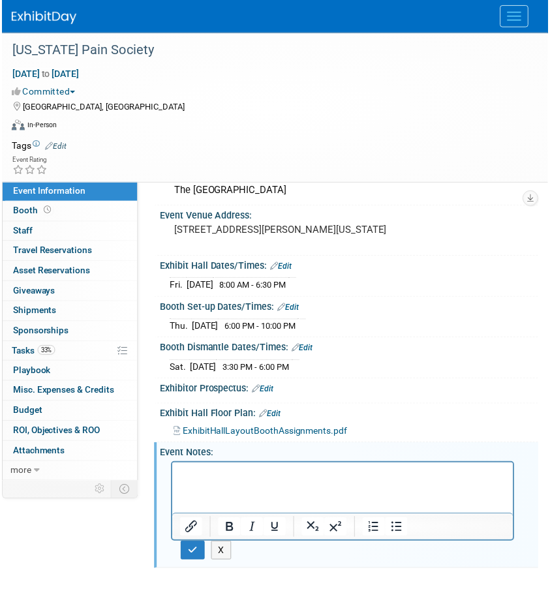
scroll to position [73, 0]
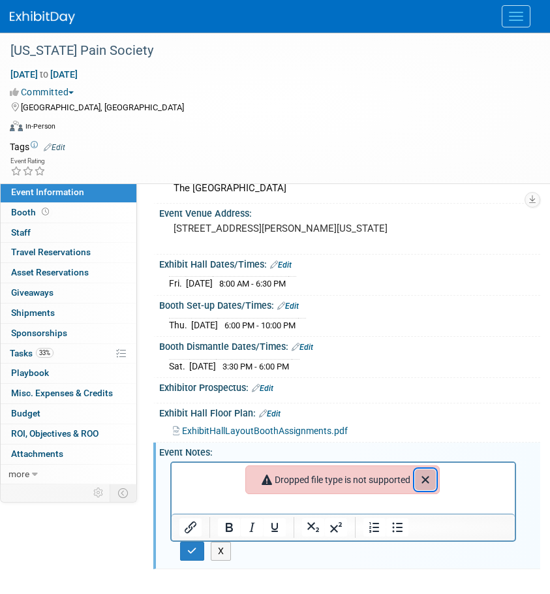
click at [429, 477] on icon "Close" at bounding box center [425, 479] width 7 height 7
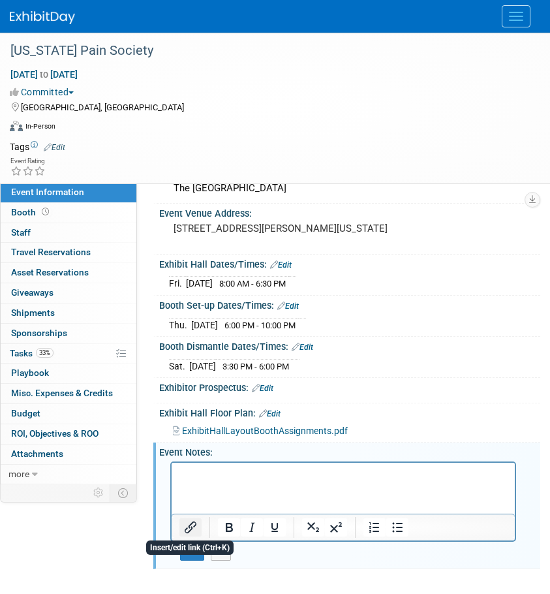
click at [182, 529] on button "Insert/edit link" at bounding box center [191, 527] width 22 height 18
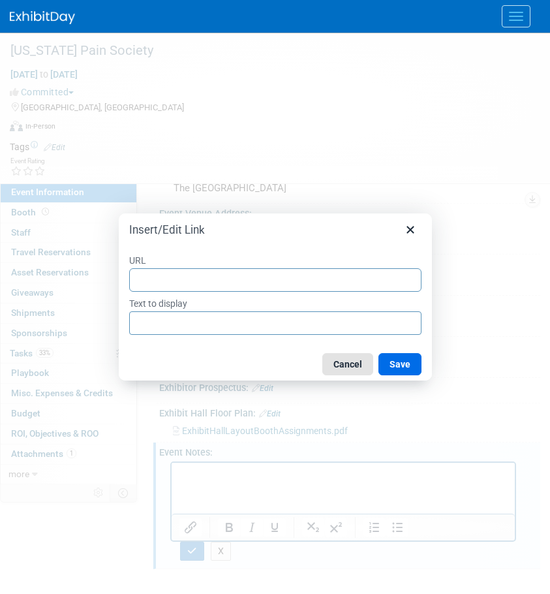
click at [337, 366] on button "Cancel" at bounding box center [347, 364] width 51 height 22
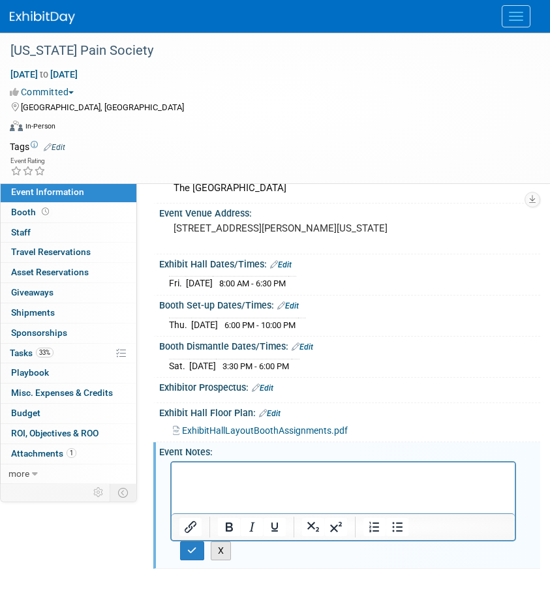
click at [216, 555] on button "X" at bounding box center [221, 551] width 21 height 19
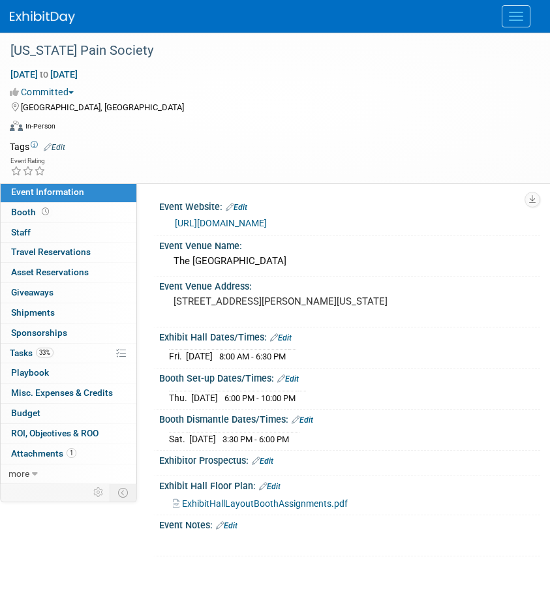
scroll to position [0, 0]
click at [285, 336] on link "Edit" at bounding box center [281, 338] width 22 height 9
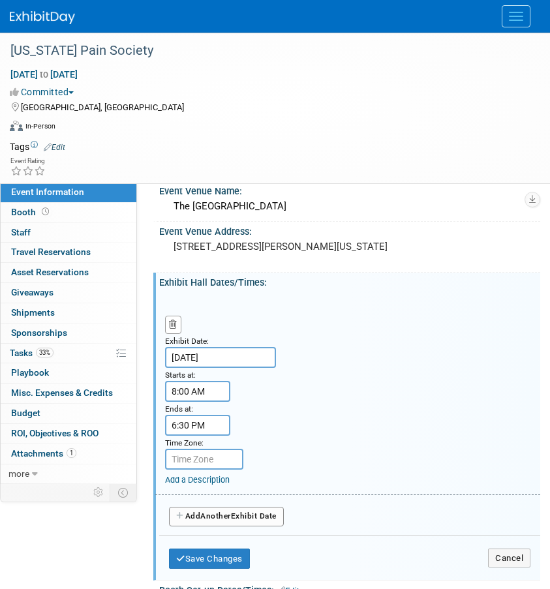
scroll to position [131, 0]
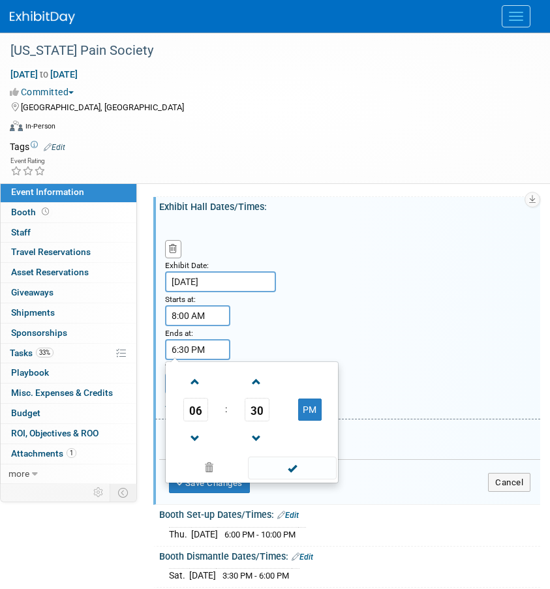
click at [214, 340] on input "6:30 PM" at bounding box center [197, 349] width 65 height 21
click at [201, 386] on span at bounding box center [195, 382] width 23 height 23
click at [257, 412] on span "30" at bounding box center [257, 409] width 25 height 23
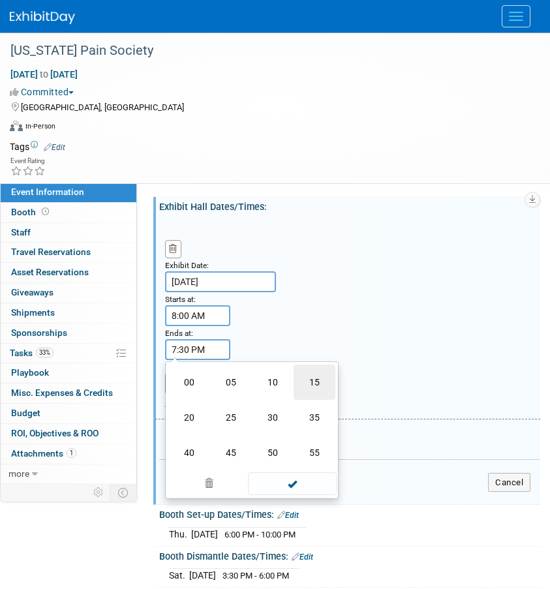
click at [313, 383] on td "15" at bounding box center [315, 382] width 42 height 35
type input "7:15 PM"
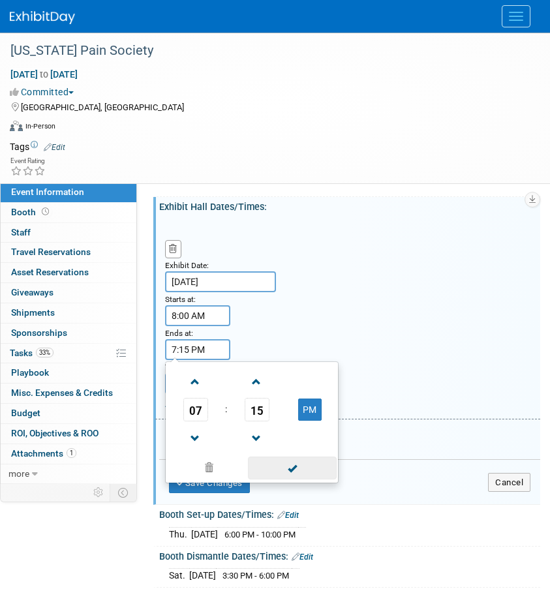
click at [296, 466] on span at bounding box center [292, 468] width 88 height 23
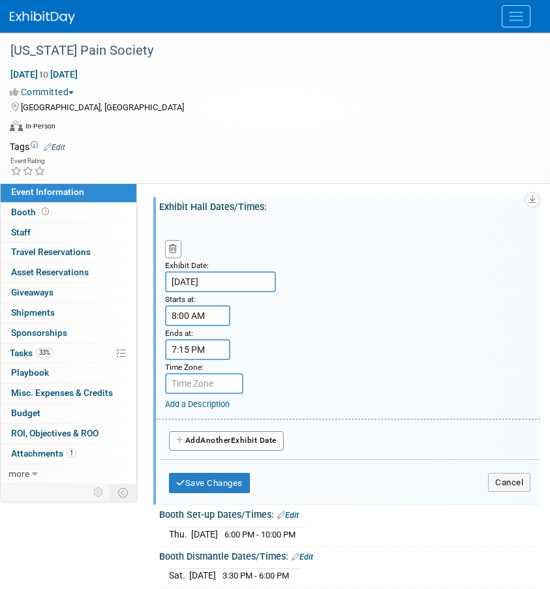
click at [226, 439] on span "Another" at bounding box center [215, 440] width 31 height 9
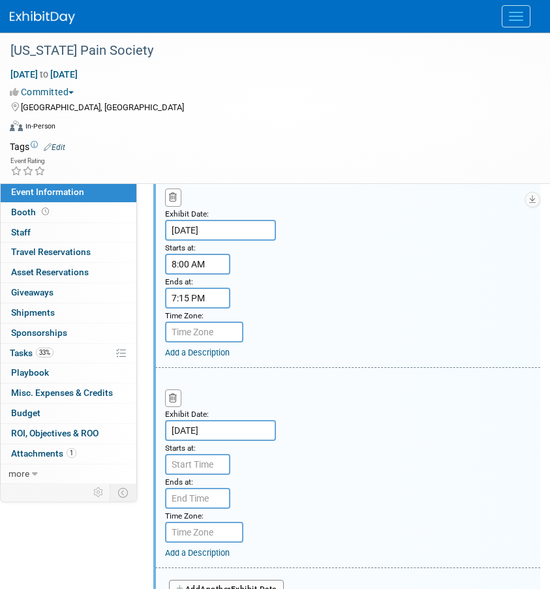
scroll to position [261, 0]
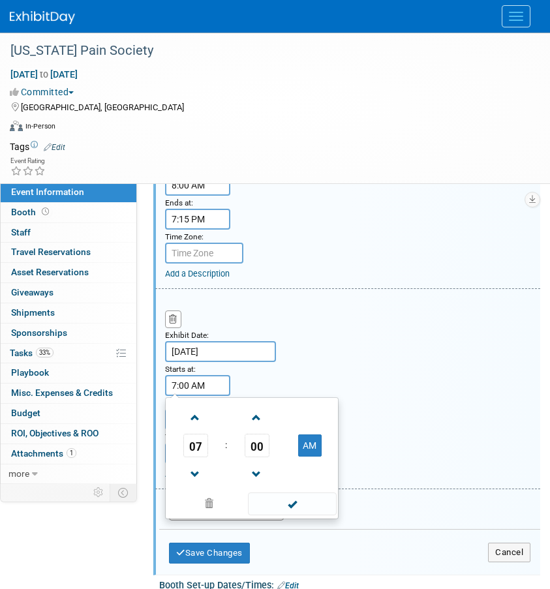
click at [206, 390] on input "7:00 AM" at bounding box center [197, 385] width 65 height 21
click at [199, 411] on span at bounding box center [195, 418] width 23 height 23
type input "8:00 AM"
drag, startPoint x: 297, startPoint y: 500, endPoint x: 290, endPoint y: 487, distance: 14.9
click at [297, 500] on span at bounding box center [292, 504] width 88 height 23
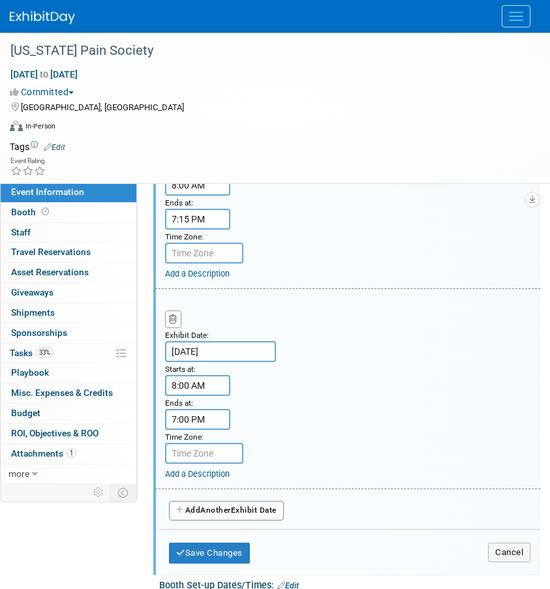
click at [190, 424] on input "7:00 PM" at bounding box center [197, 419] width 65 height 21
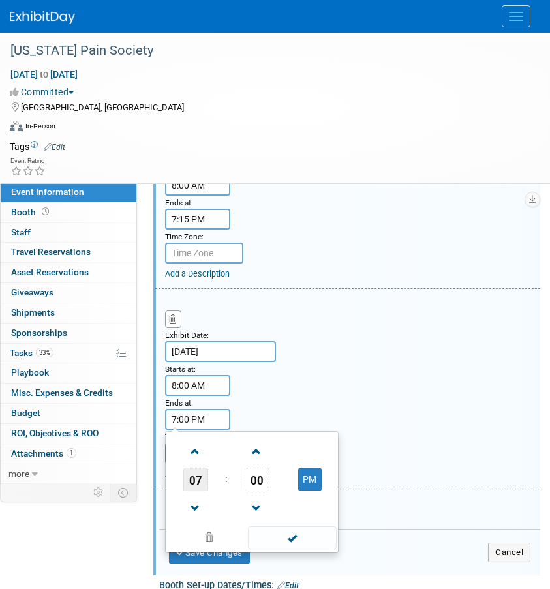
click at [205, 478] on span "07" at bounding box center [195, 479] width 25 height 23
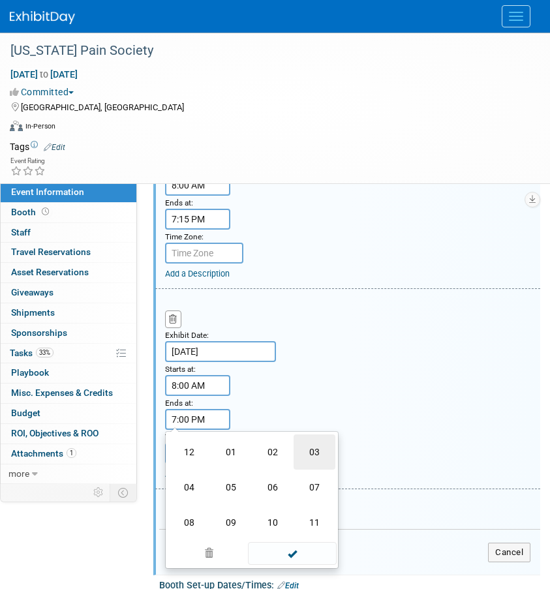
click at [315, 454] on td "03" at bounding box center [315, 452] width 42 height 35
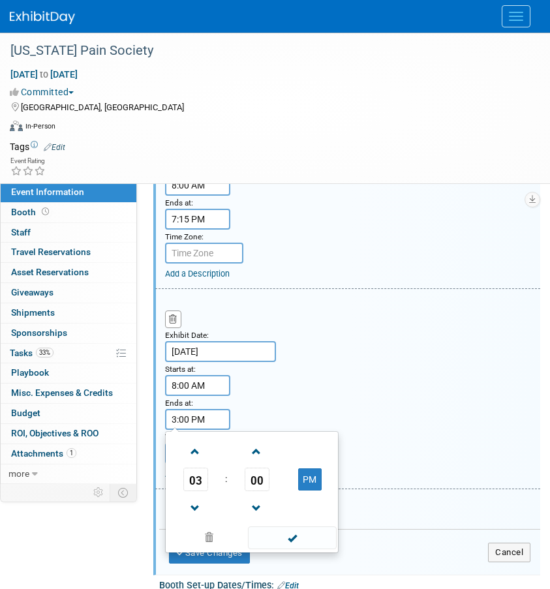
click at [332, 388] on div "Exhibit Date: Oct 25, 2025 Starts at: 8:00 AM Ends at: 3:00 PM 03 : 00 PM 12 01…" at bounding box center [347, 389] width 385 height 200
click at [206, 419] on input "3:00 PM" at bounding box center [197, 419] width 65 height 21
click at [258, 482] on span "00" at bounding box center [257, 479] width 25 height 23
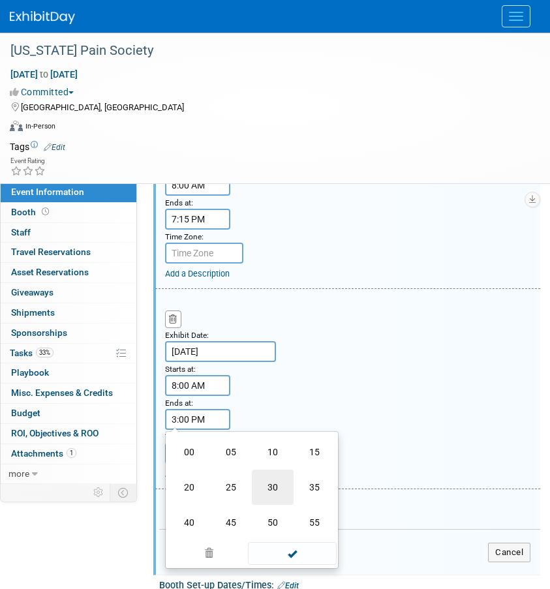
click at [266, 492] on td "30" at bounding box center [273, 487] width 42 height 35
type input "3:30 PM"
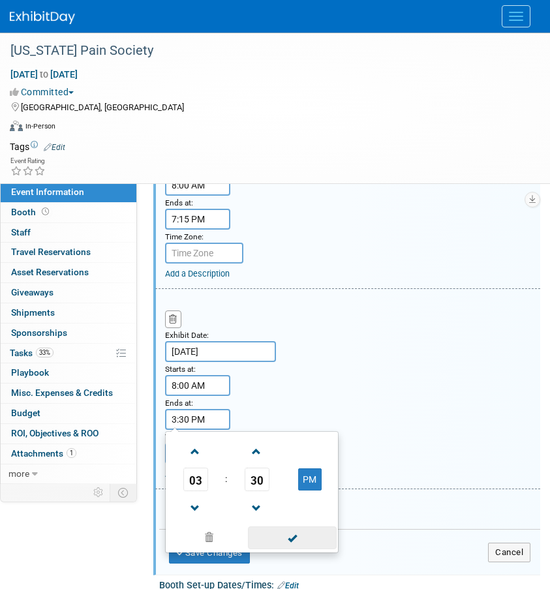
click at [281, 540] on span at bounding box center [292, 538] width 88 height 23
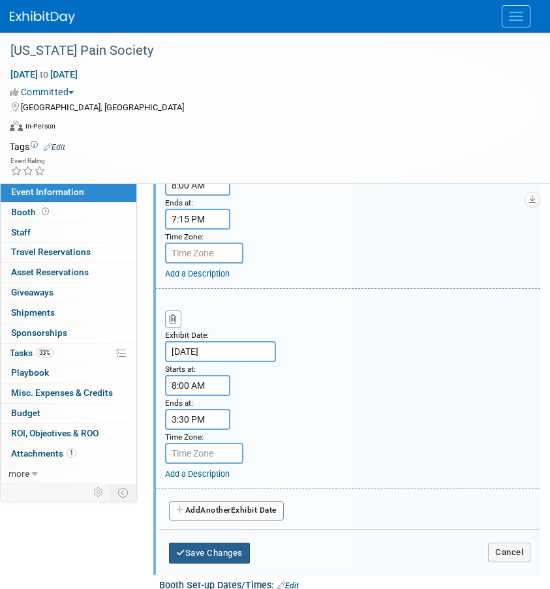
click at [221, 552] on button "Save Changes" at bounding box center [209, 553] width 81 height 21
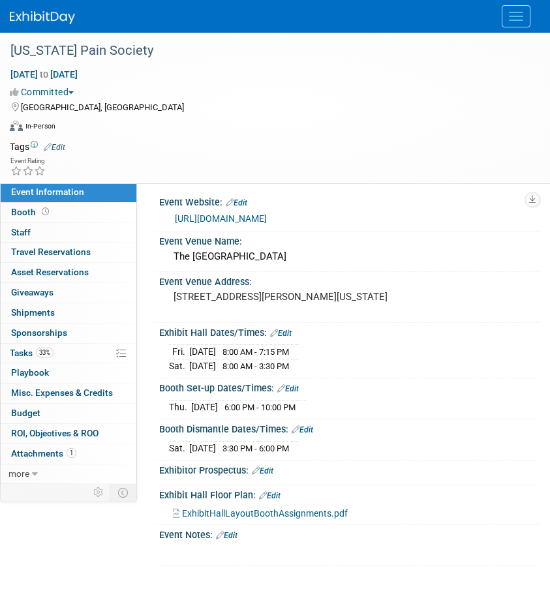
scroll to position [6, 0]
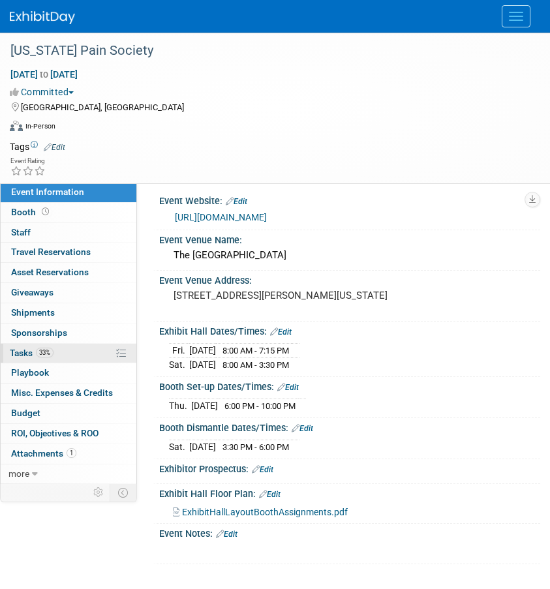
click at [25, 360] on link "33% Tasks 33%" at bounding box center [69, 354] width 136 height 20
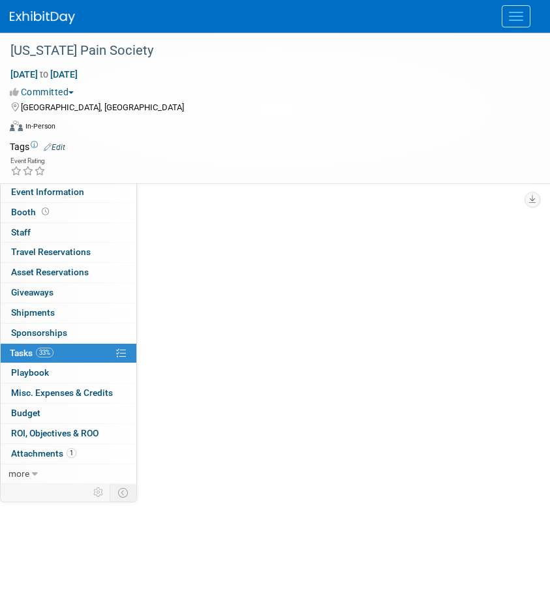
scroll to position [0, 0]
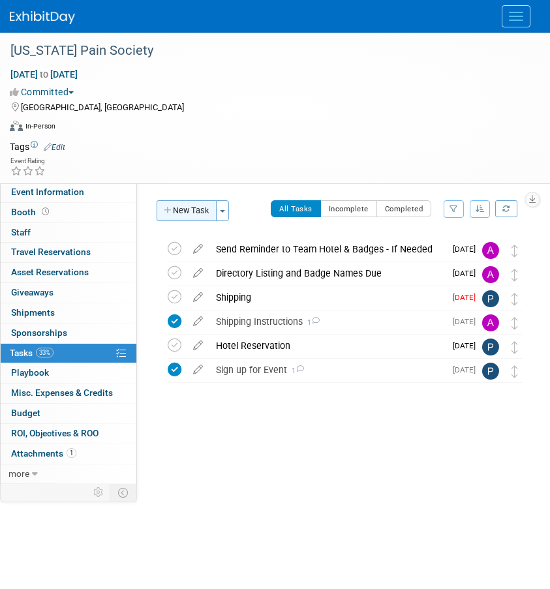
click at [207, 208] on button "New Task" at bounding box center [187, 210] width 60 height 21
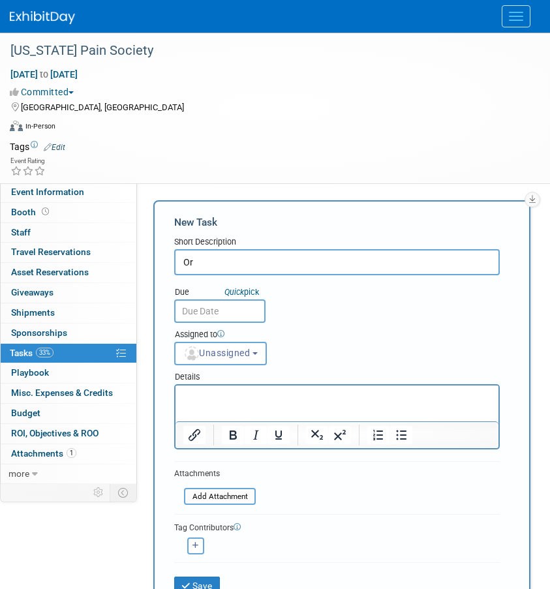
type input "O"
click at [189, 438] on icon "Insert/edit link" at bounding box center [195, 436] width 12 height 12
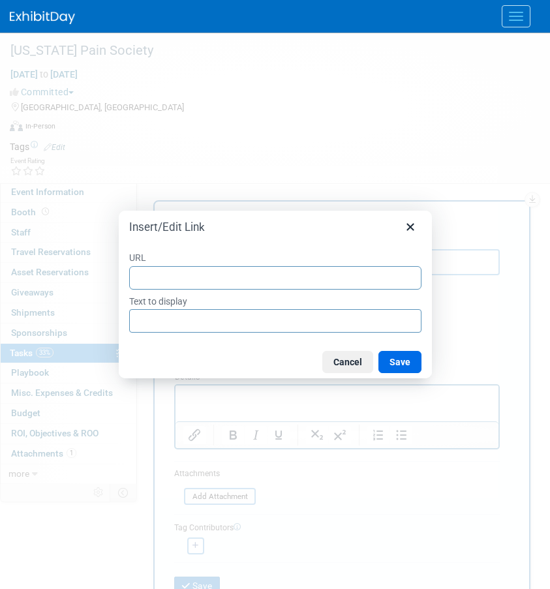
type input "https://pinnaclelive.jotform.com/form/212364230407142"
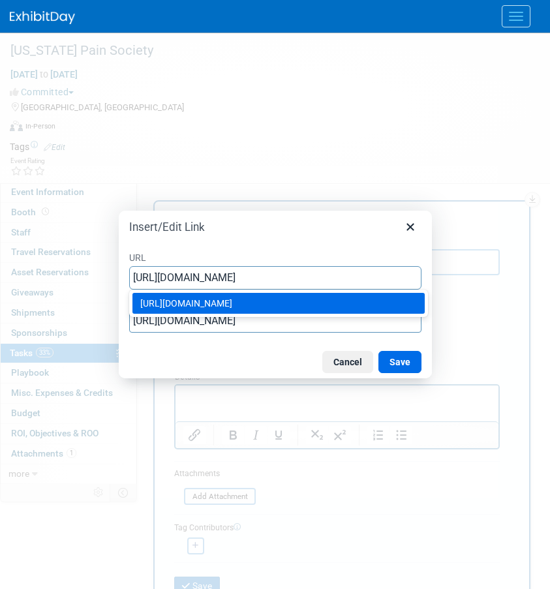
type input "https://pinnaclelive.jotform.com/form/212364230407142"
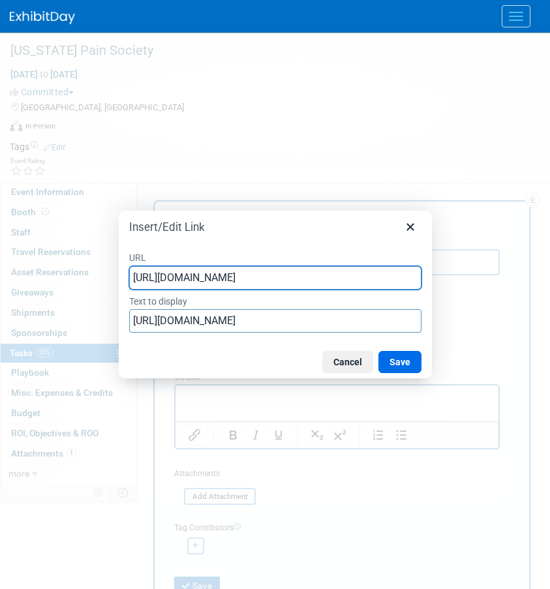
click at [210, 341] on div "URL https://pinnaclelive.jotform.com/form/212364230407142 Text to display https…" at bounding box center [275, 291] width 313 height 107
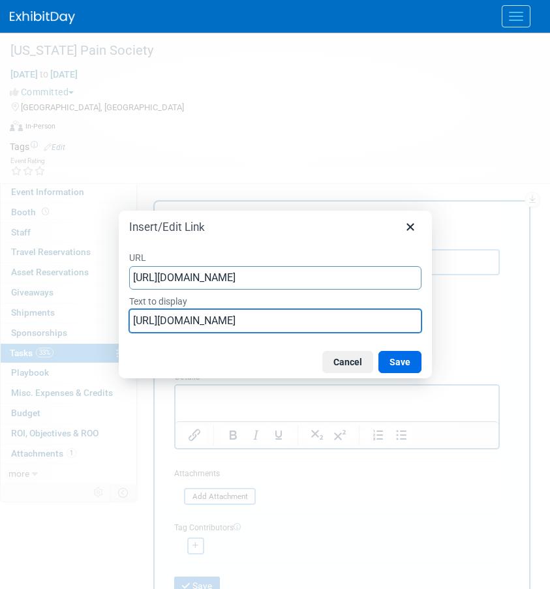
drag, startPoint x: 417, startPoint y: 314, endPoint x: -7, endPoint y: 224, distance: 433.7
click at [0, 224] on html "MDRx Events Add Event Bulk Upload Events Shareable Event Boards Recently Viewed…" at bounding box center [275, 294] width 550 height 589
type input "Power and AV Order Form"
click at [408, 362] on button "Save" at bounding box center [400, 362] width 43 height 22
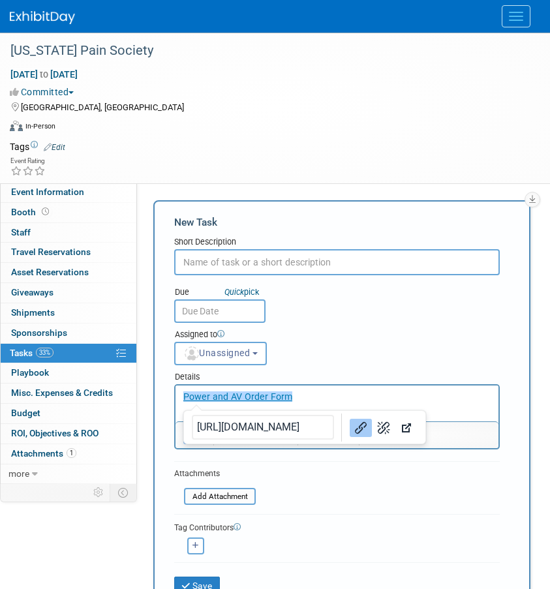
click at [217, 266] on input "text" at bounding box center [337, 262] width 326 height 26
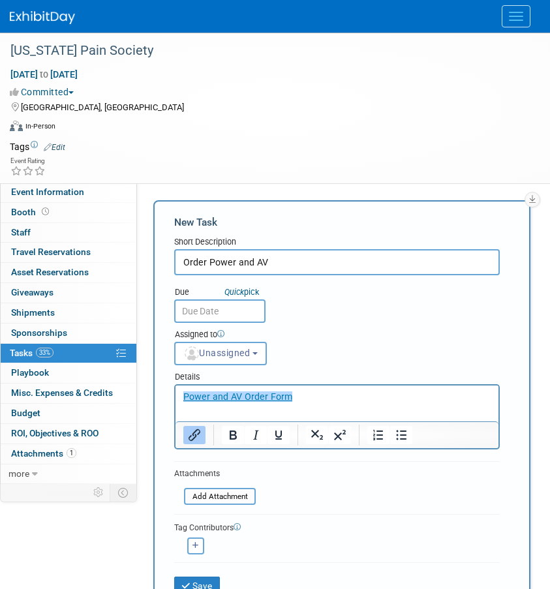
type input "Order Power and AV"
click at [206, 309] on input "text" at bounding box center [219, 311] width 91 height 23
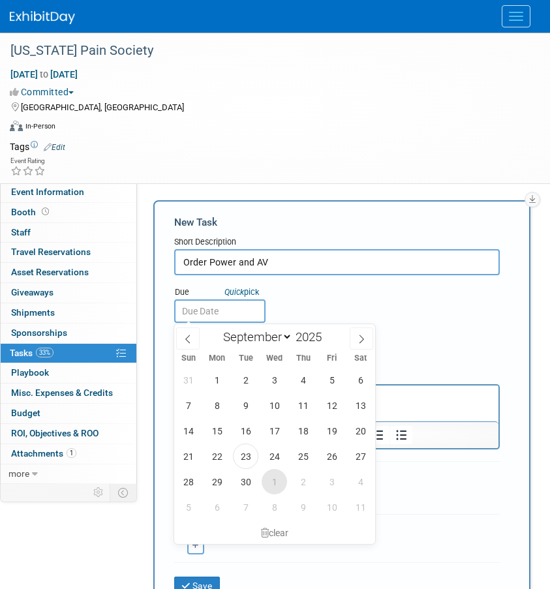
click at [278, 479] on span "1" at bounding box center [274, 481] width 25 height 25
type input "Oct 1, 2025"
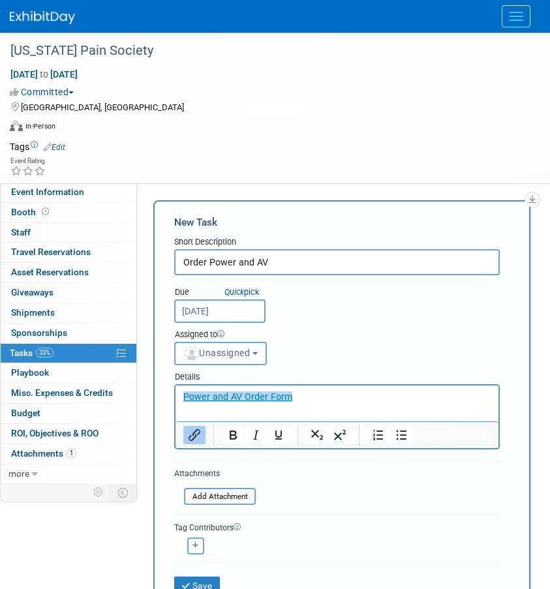
click at [262, 347] on button "Unassigned" at bounding box center [220, 353] width 93 height 23
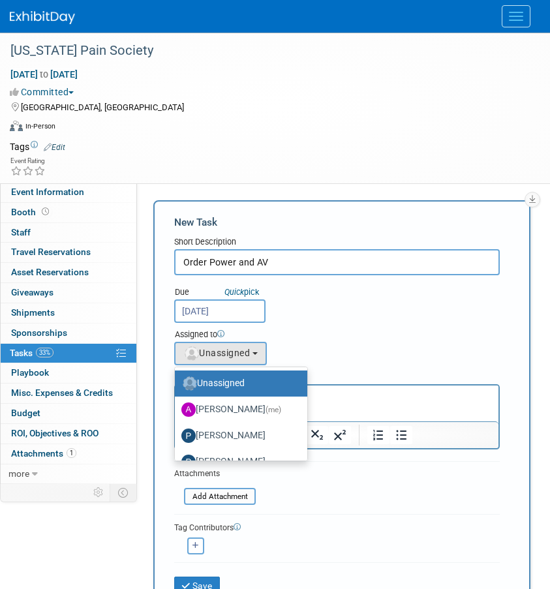
click at [208, 416] on label "Allison Walsh (me)" at bounding box center [237, 409] width 113 height 21
click at [177, 413] on input "Allison Walsh (me)" at bounding box center [172, 408] width 8 height 8
select select "b111c8b2-00cf-4d49-8738-f3fbd1512bc6"
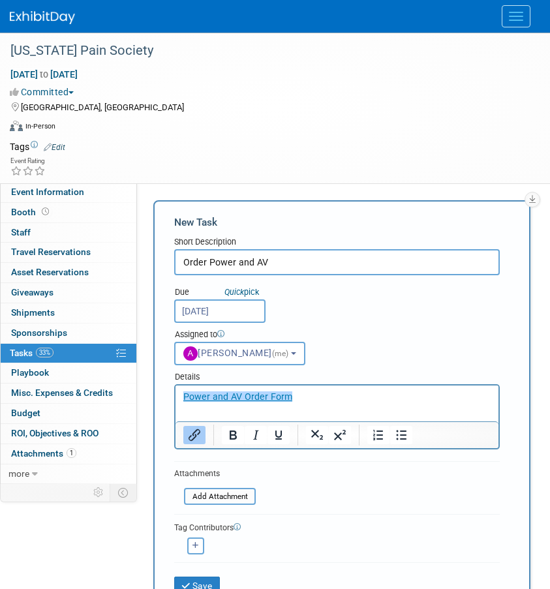
click at [373, 332] on div "Assigned to" at bounding box center [337, 335] width 326 height 13
click at [206, 583] on button "Save" at bounding box center [197, 586] width 46 height 18
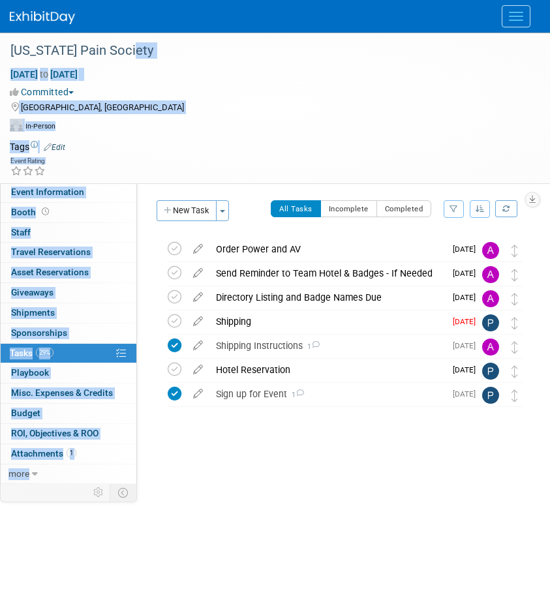
drag, startPoint x: 112, startPoint y: 53, endPoint x: -7, endPoint y: 52, distance: 118.8
click at [0, 52] on html "MDRx Events Add Event Bulk Upload Events Shareable Event Boards Recently Viewed…" at bounding box center [275, 294] width 550 height 589
click at [251, 97] on div "Committed Committed Considering Not Going" at bounding box center [267, 92] width 514 height 14
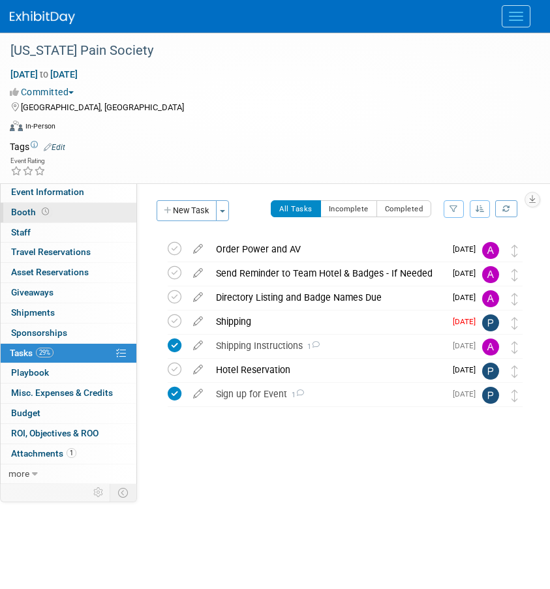
click at [21, 210] on span "Booth" at bounding box center [31, 212] width 40 height 10
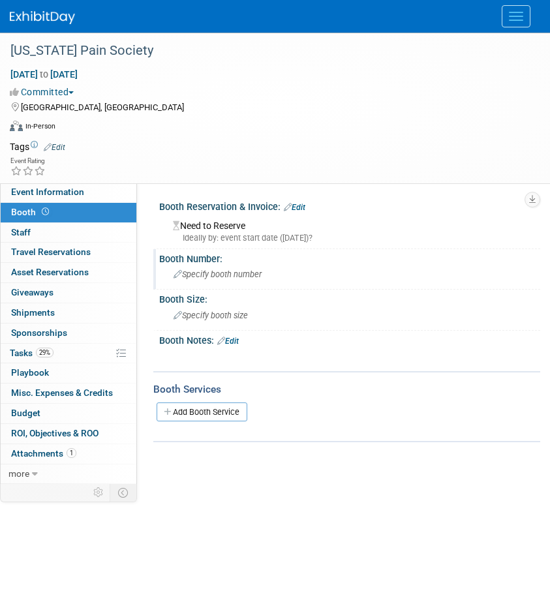
click at [195, 277] on span "Specify booth number" at bounding box center [218, 275] width 88 height 10
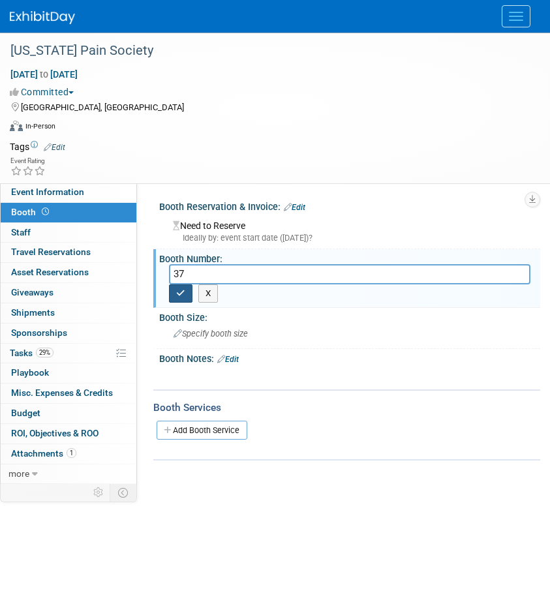
type input "37"
click at [178, 293] on icon "button" at bounding box center [180, 293] width 9 height 8
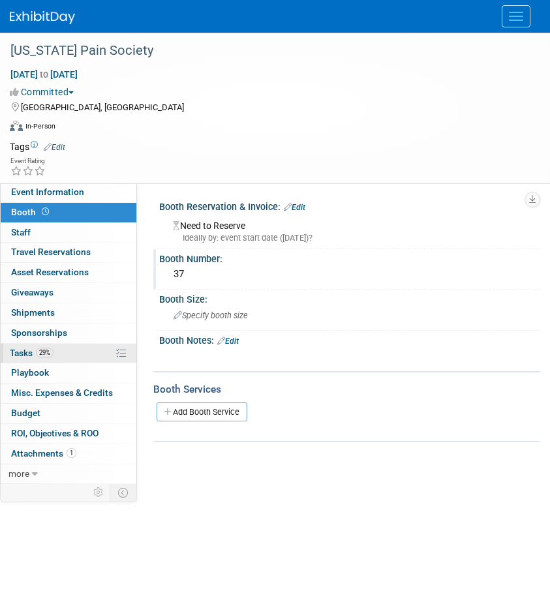
click at [12, 350] on span "Tasks 29%" at bounding box center [32, 353] width 44 height 10
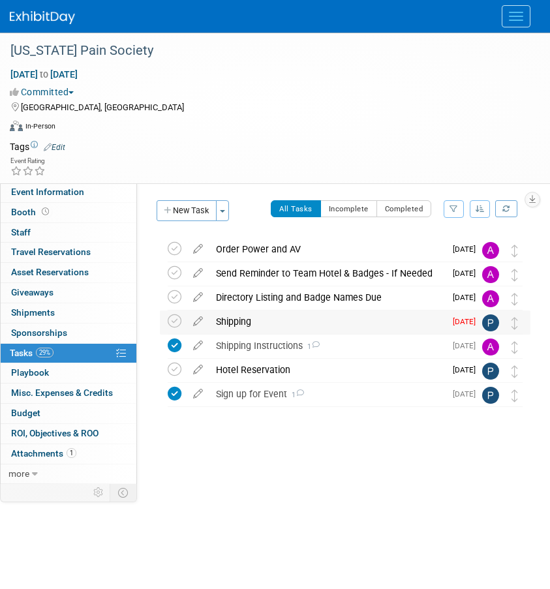
click at [225, 318] on div "Shipping" at bounding box center [328, 322] width 236 height 22
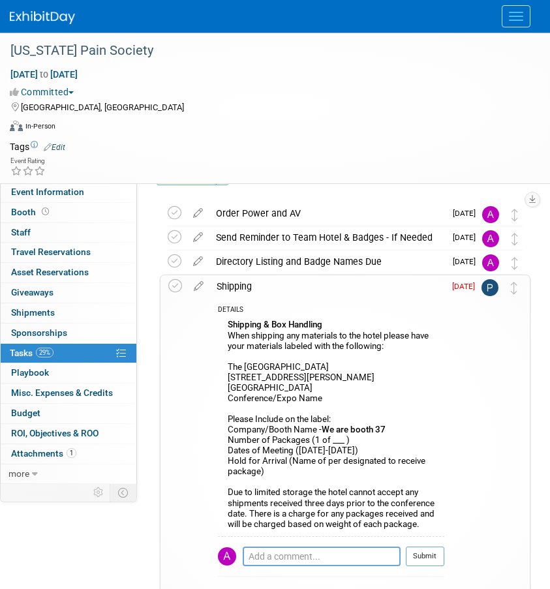
scroll to position [65, 0]
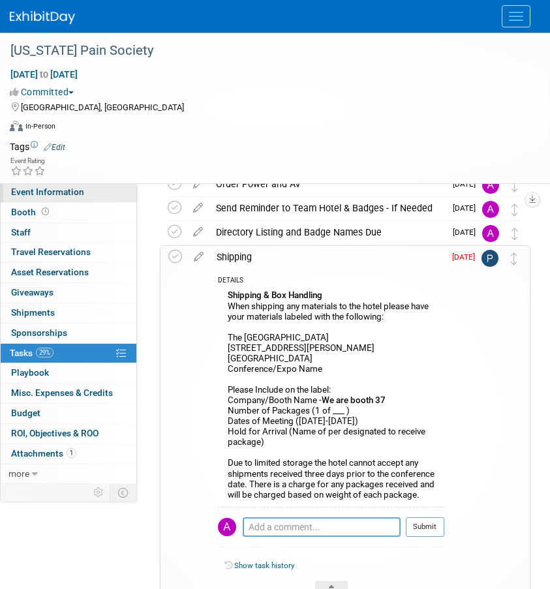
click at [31, 189] on span "Event Information" at bounding box center [47, 192] width 73 height 10
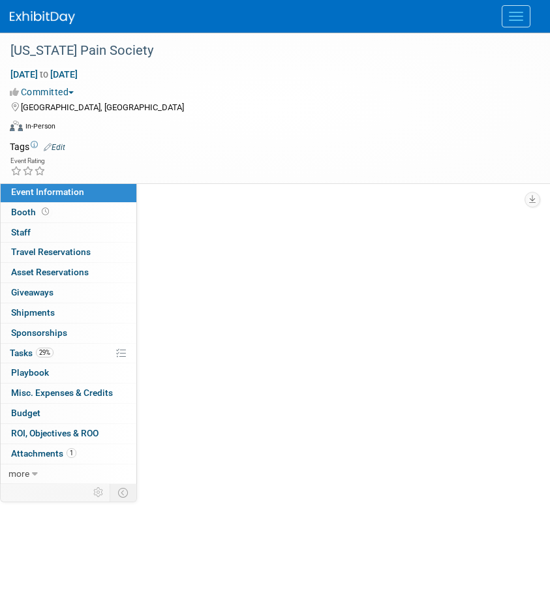
scroll to position [0, 0]
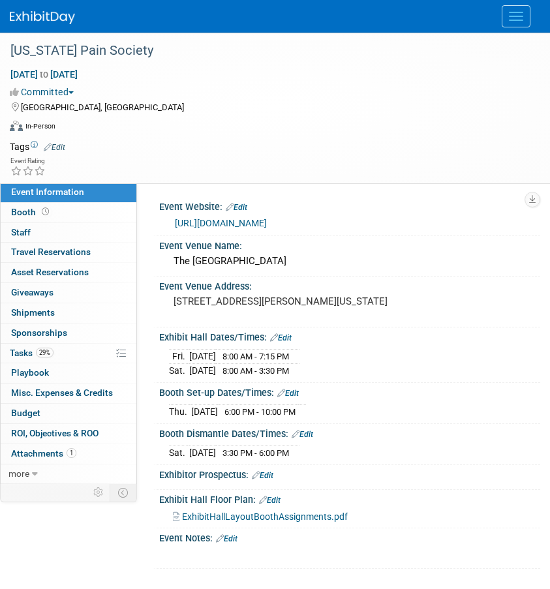
click at [219, 515] on span "ExhibitHallLayoutBoothAssignments.pdf" at bounding box center [265, 517] width 166 height 10
click at [33, 346] on link "29% Tasks 29%" at bounding box center [69, 354] width 136 height 20
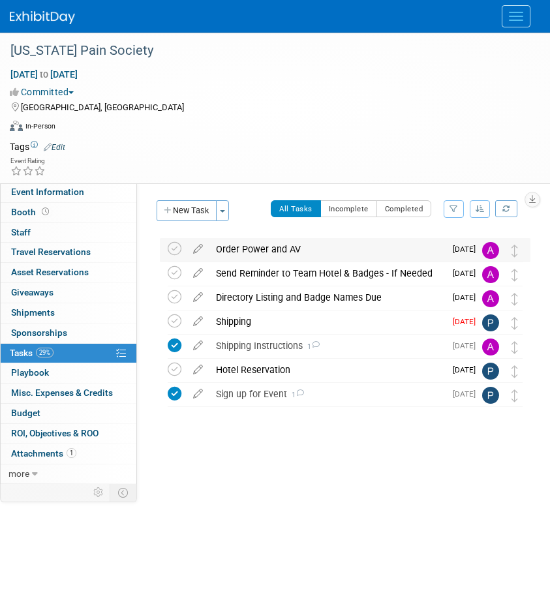
click at [236, 253] on div "Order Power and AV" at bounding box center [328, 249] width 236 height 22
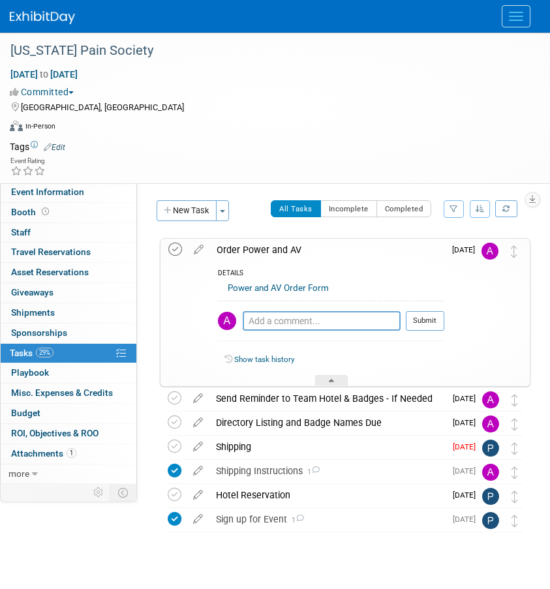
click at [172, 247] on icon at bounding box center [175, 250] width 14 height 14
click at [176, 255] on icon at bounding box center [175, 250] width 14 height 14
click at [194, 249] on icon at bounding box center [198, 247] width 23 height 16
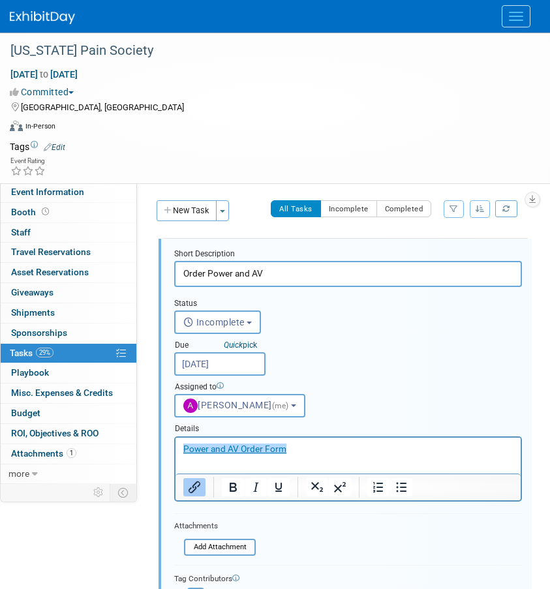
click at [226, 366] on input "Oct 1, 2025" at bounding box center [219, 363] width 91 height 23
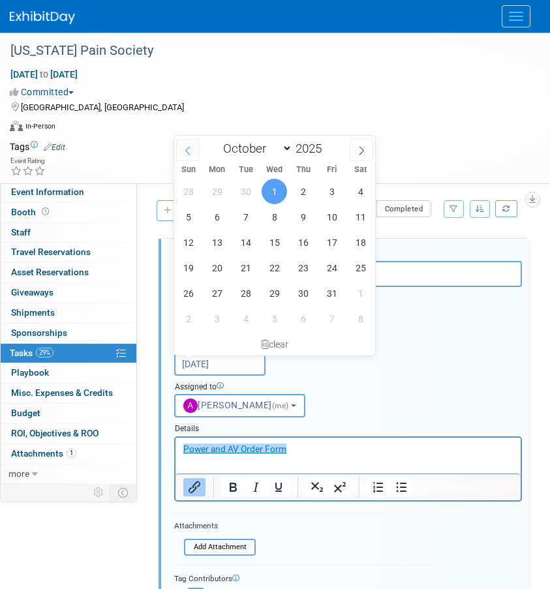
click at [196, 152] on span at bounding box center [187, 150] width 23 height 22
select select "8"
click at [275, 295] on span "1" at bounding box center [274, 293] width 25 height 25
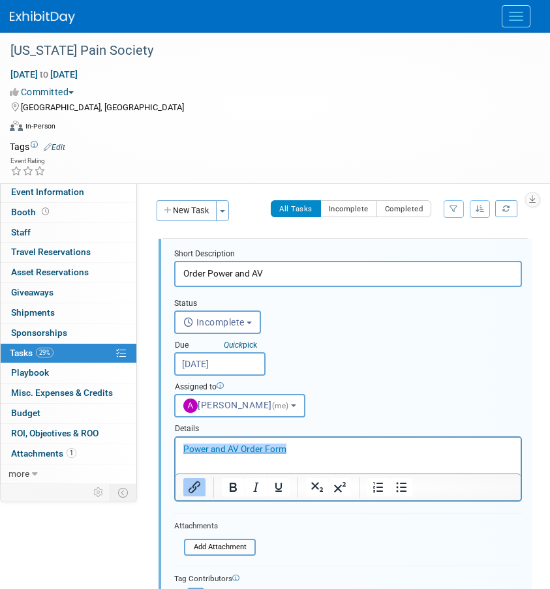
click at [367, 316] on div "Status <i class="far fa-clock" style="padding: 6px 4px 6px 1px;"></i> Incomplet…" at bounding box center [348, 352] width 368 height 131
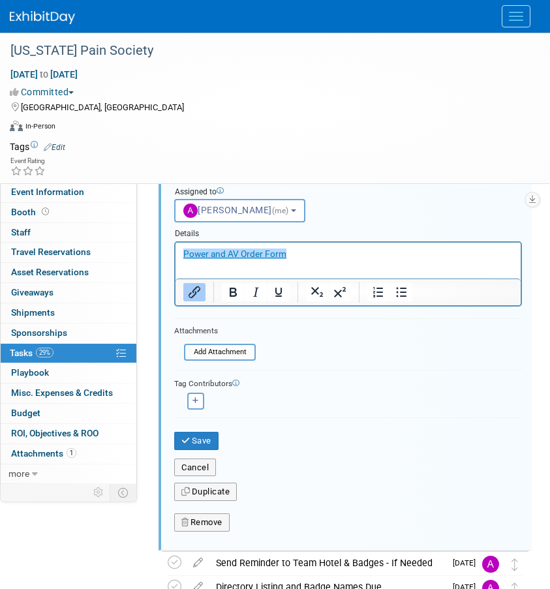
scroll to position [196, 0]
click at [321, 247] on p "﻿Power and AV Order Form" at bounding box center [348, 253] width 330 height 12
click at [199, 443] on button "Save" at bounding box center [196, 440] width 44 height 18
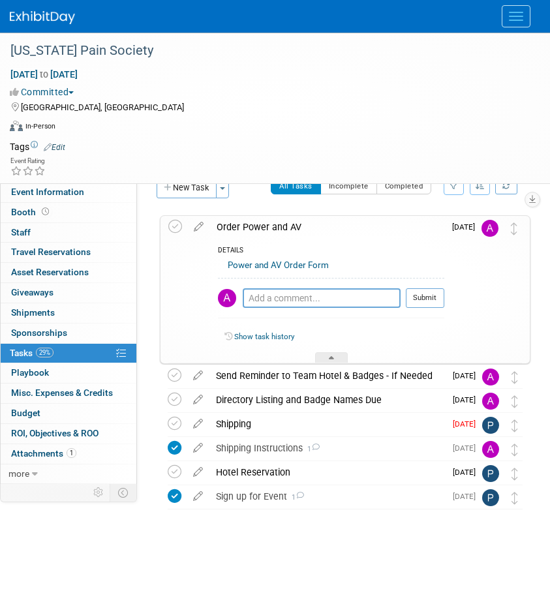
scroll to position [23, 0]
click at [149, 295] on div "Texas Pain Society Spring, TX Oct 24, 2025 to Oct 26, 2025 (Going) Order Power …" at bounding box center [339, 387] width 384 height 352
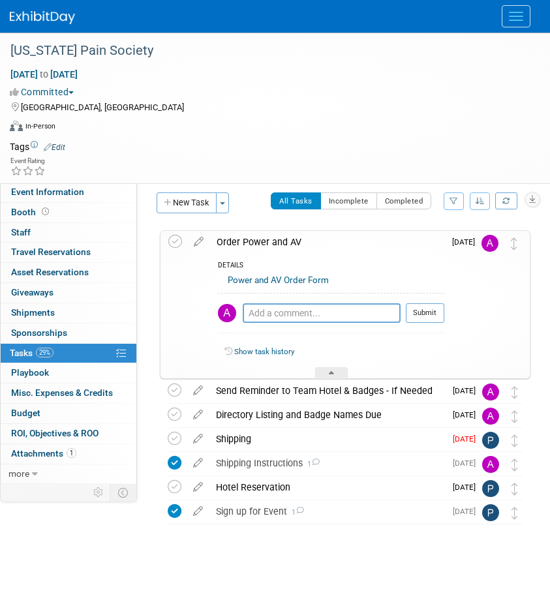
scroll to position [0, 0]
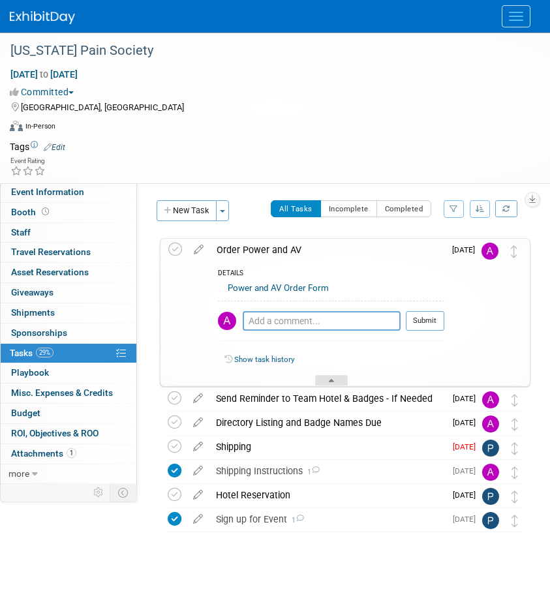
click at [345, 381] on div at bounding box center [331, 380] width 33 height 11
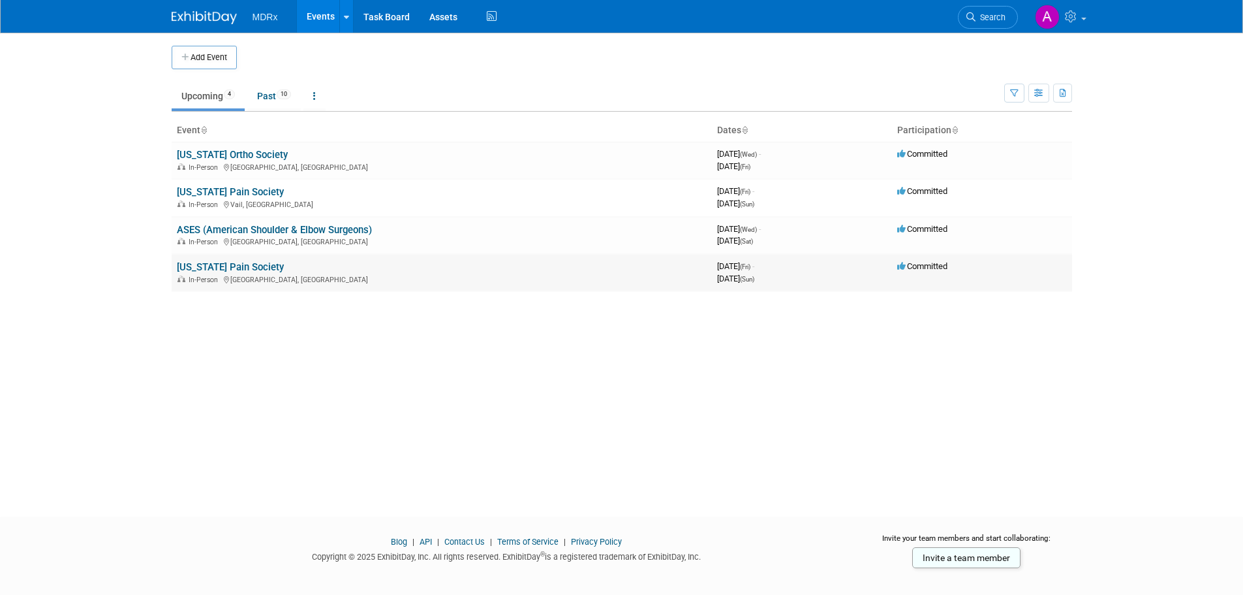
click at [231, 267] on link "[US_STATE] Pain Society" at bounding box center [230, 267] width 107 height 12
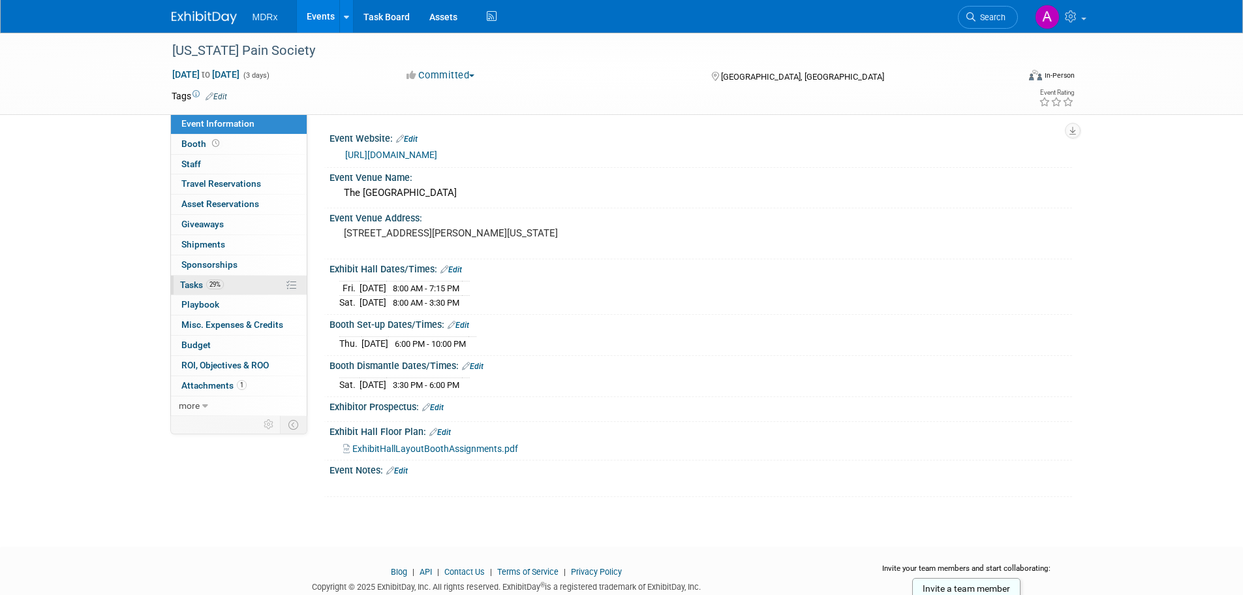
click at [217, 289] on span "29%" at bounding box center [215, 284] width 18 height 10
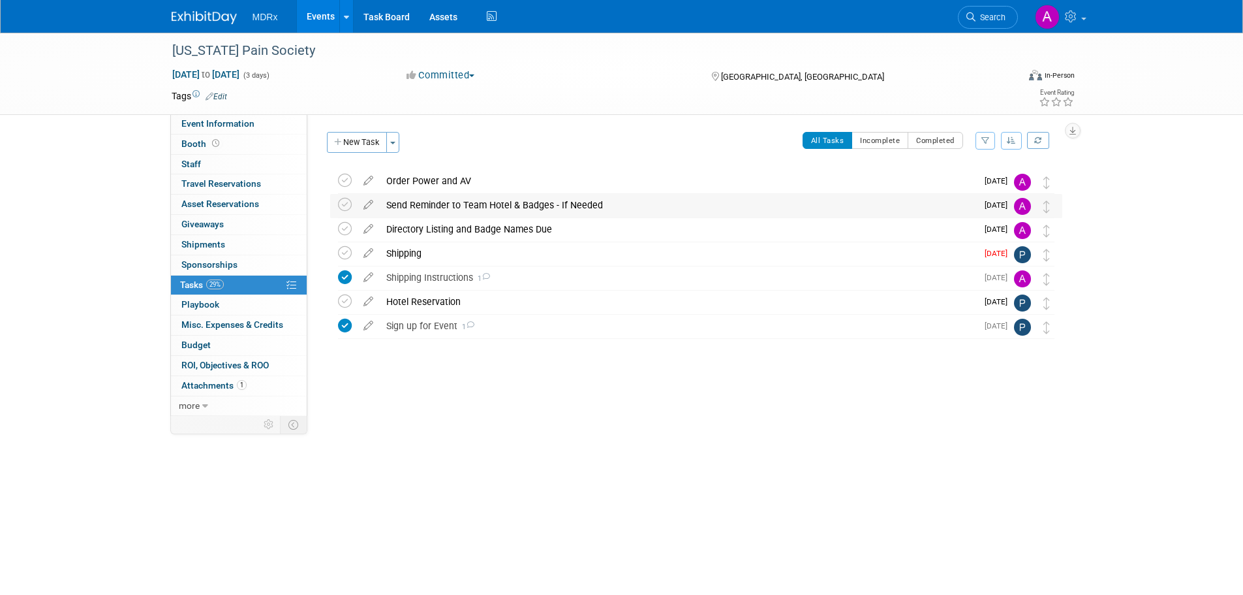
click at [511, 213] on div "Send Reminder to Team Hotel & Badges - If Needed" at bounding box center [678, 205] width 597 height 22
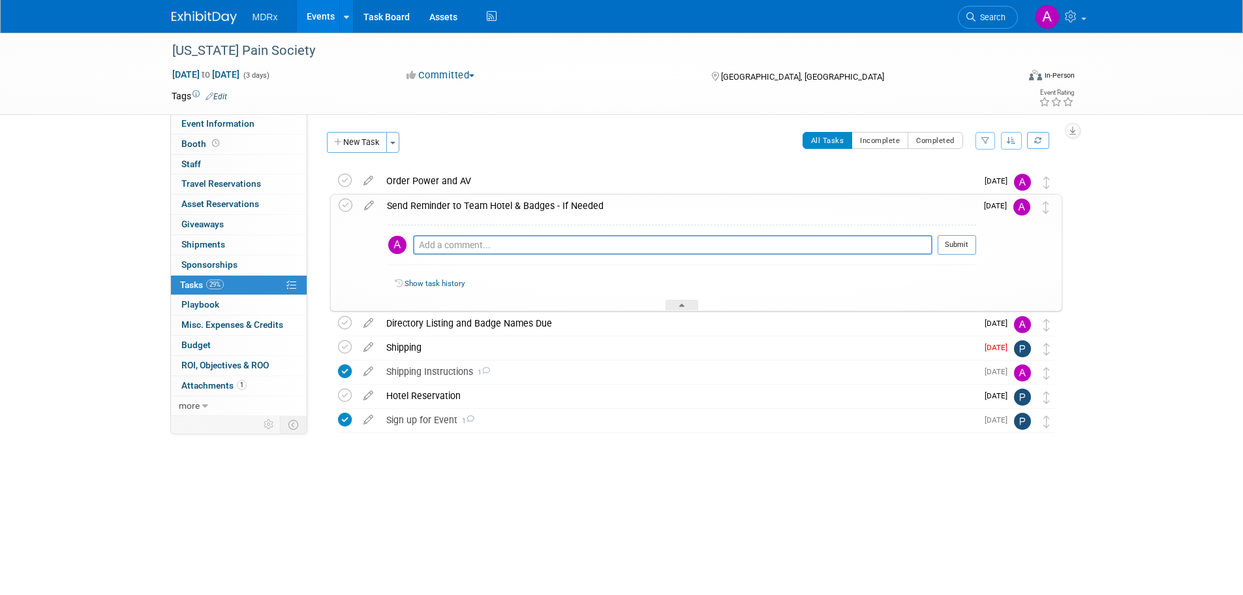
click at [1021, 200] on img at bounding box center [1022, 206] width 17 height 17
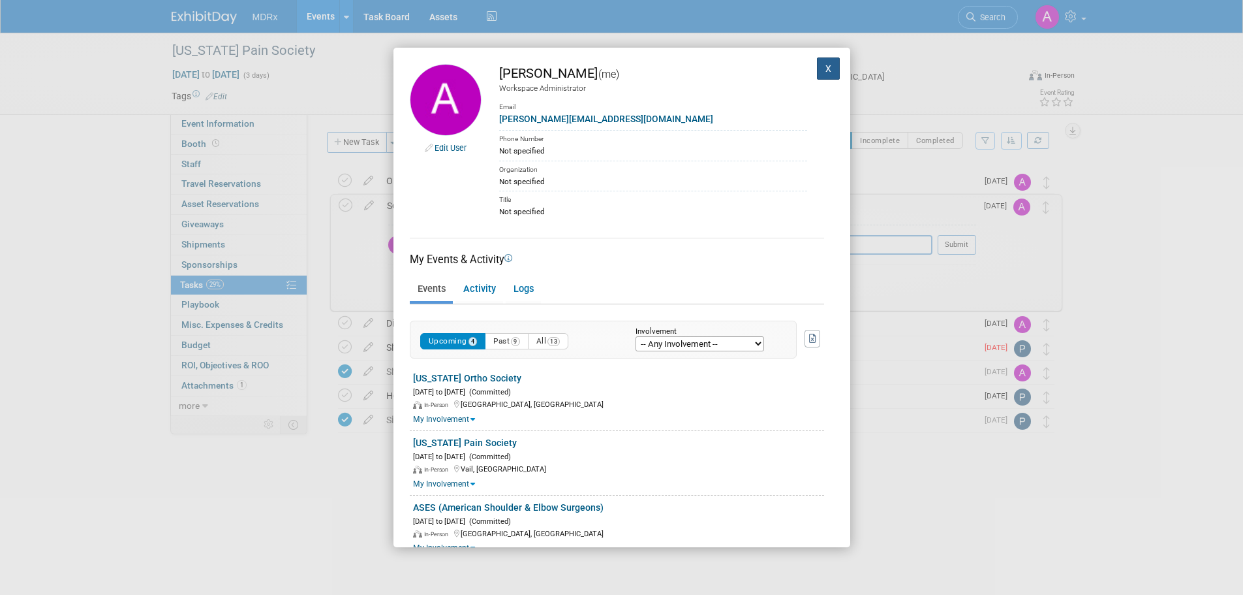
click at [822, 58] on button "X" at bounding box center [828, 68] width 23 height 22
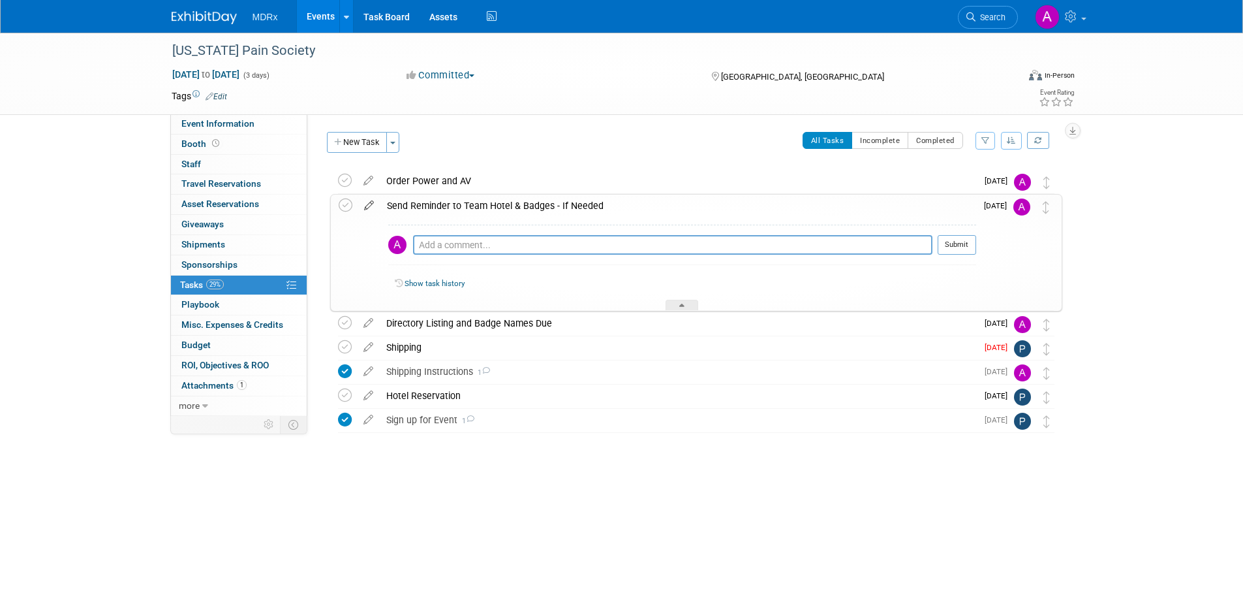
click at [365, 204] on icon at bounding box center [369, 203] width 23 height 16
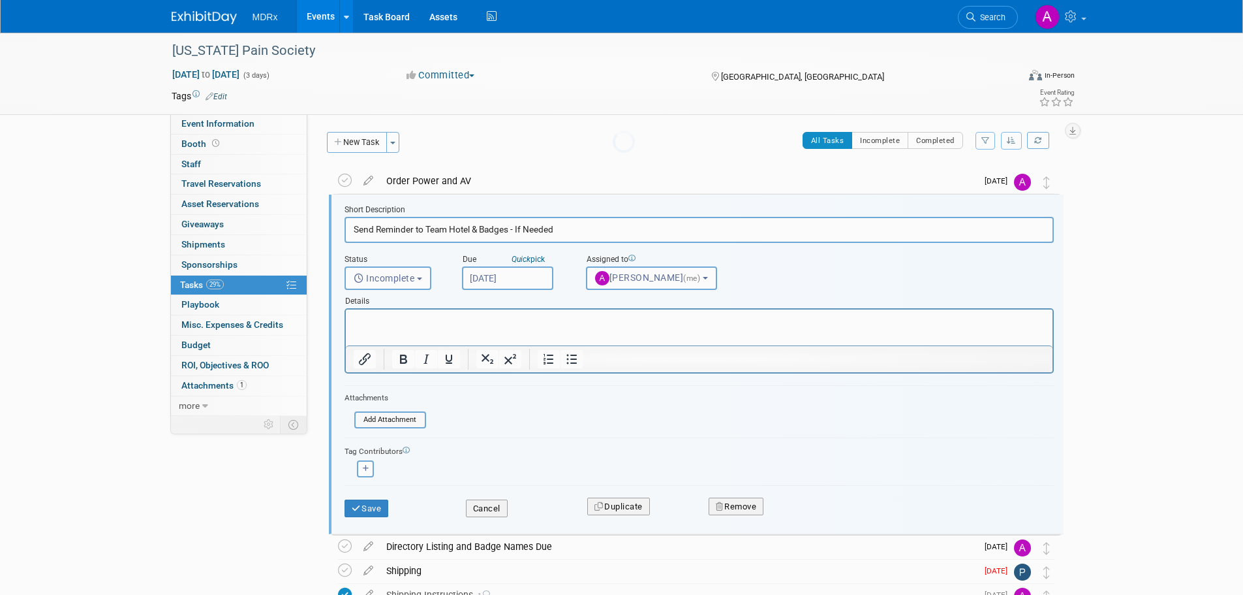
scroll to position [3, 0]
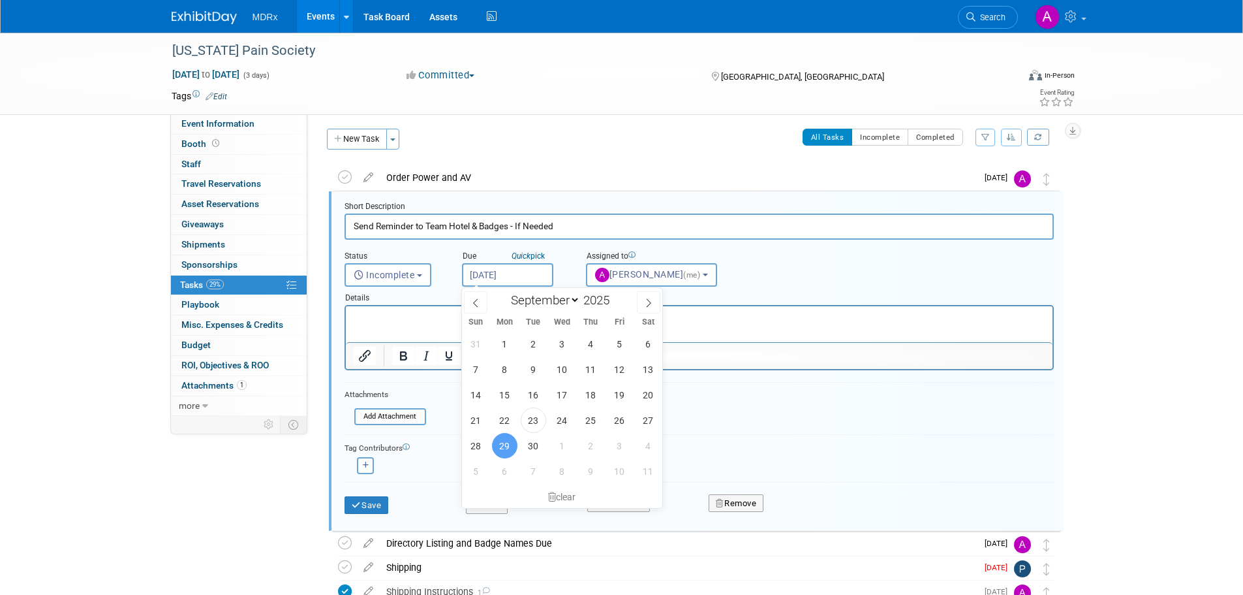
click at [535, 277] on input "Sep 29, 2025" at bounding box center [507, 274] width 91 height 23
click at [506, 447] on span "29" at bounding box center [504, 445] width 25 height 25
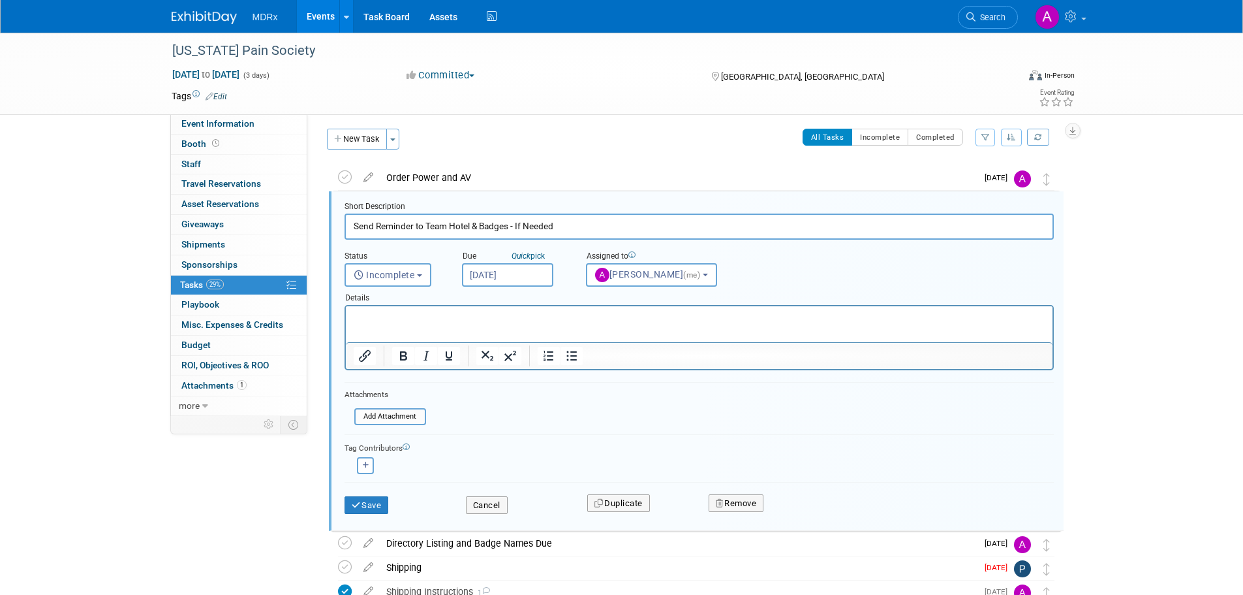
click at [401, 493] on div "Save" at bounding box center [395, 501] width 121 height 27
click at [358, 506] on icon "submit" at bounding box center [357, 505] width 10 height 8
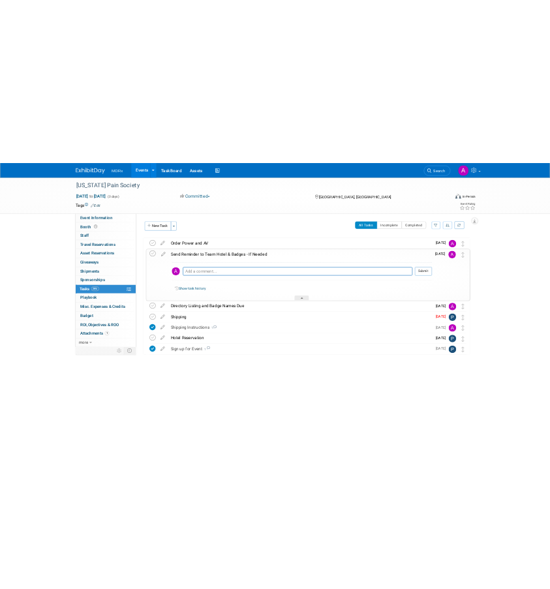
scroll to position [0, 0]
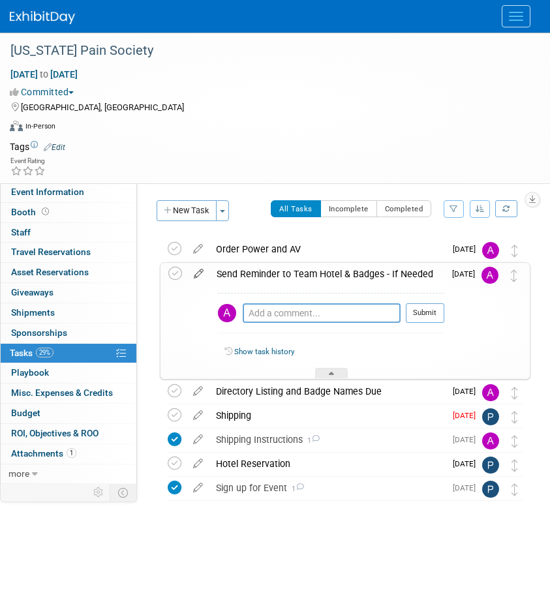
click at [195, 272] on icon at bounding box center [198, 271] width 23 height 16
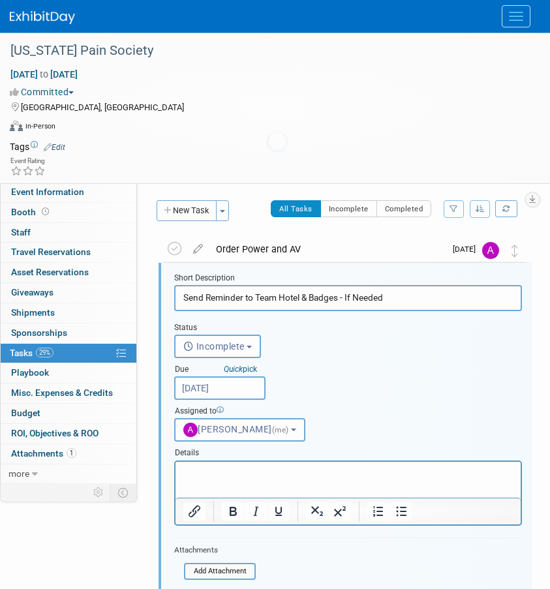
scroll to position [3, 0]
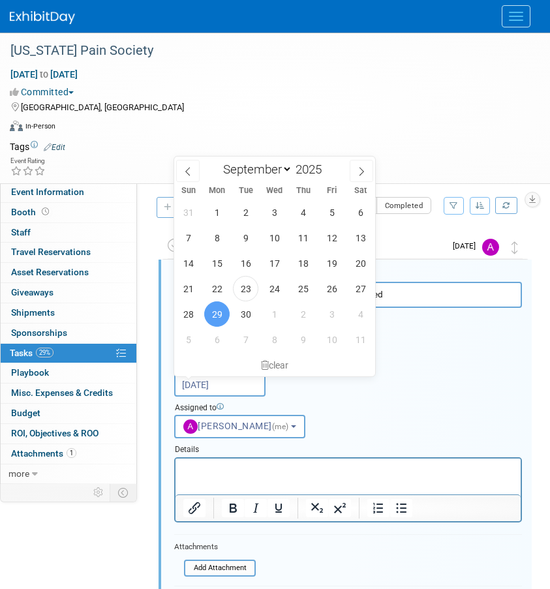
click at [249, 379] on input "Sep 29, 2025" at bounding box center [219, 384] width 91 height 23
click at [335, 289] on span "26" at bounding box center [331, 288] width 25 height 25
type input "Sep 26, 2025"
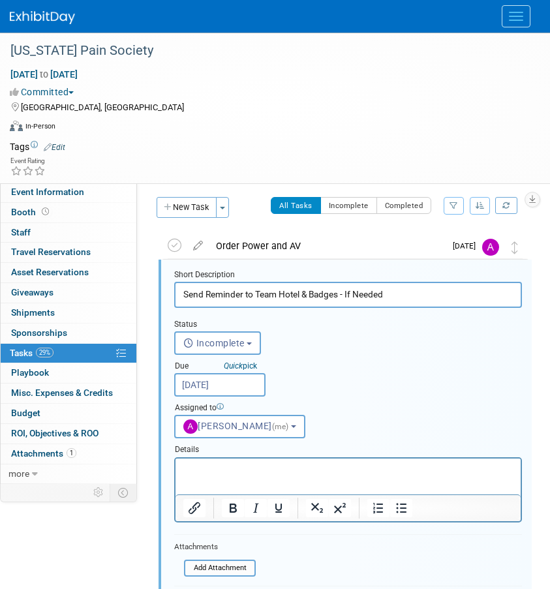
click at [425, 392] on div "Status <i class="far fa-clock" style="padding: 6px 4px 6px 1px;"></i> Incomplet…" at bounding box center [348, 373] width 368 height 131
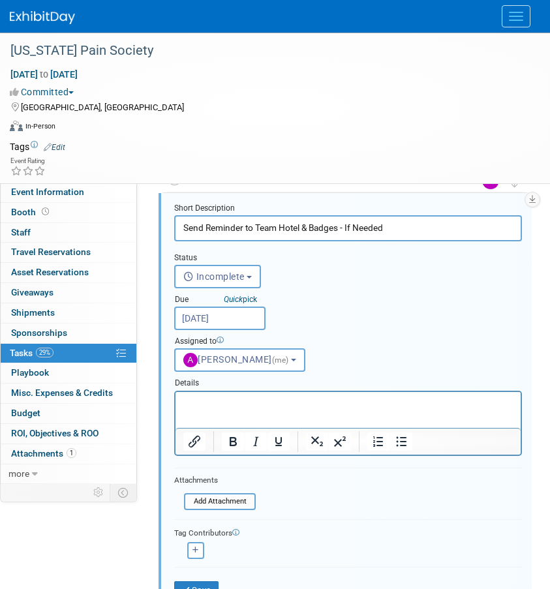
scroll to position [134, 0]
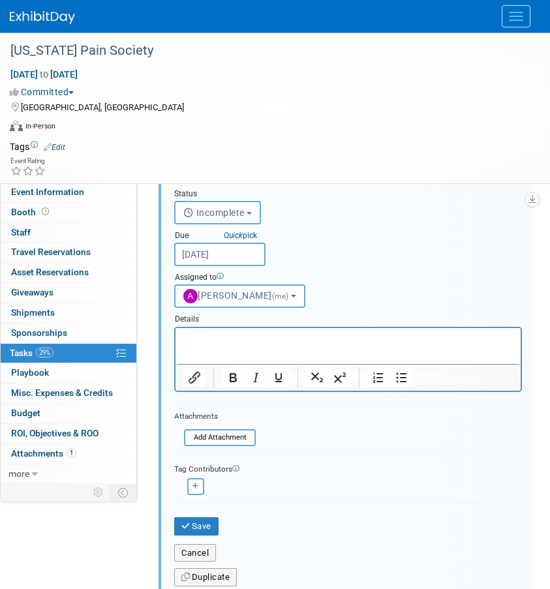
click at [189, 537] on div "Cancel" at bounding box center [348, 549] width 368 height 27
click at [187, 524] on icon "submit" at bounding box center [186, 526] width 10 height 8
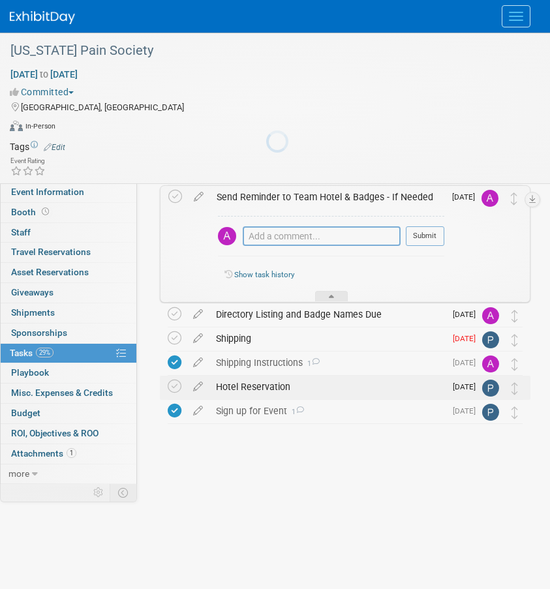
scroll to position [0, 0]
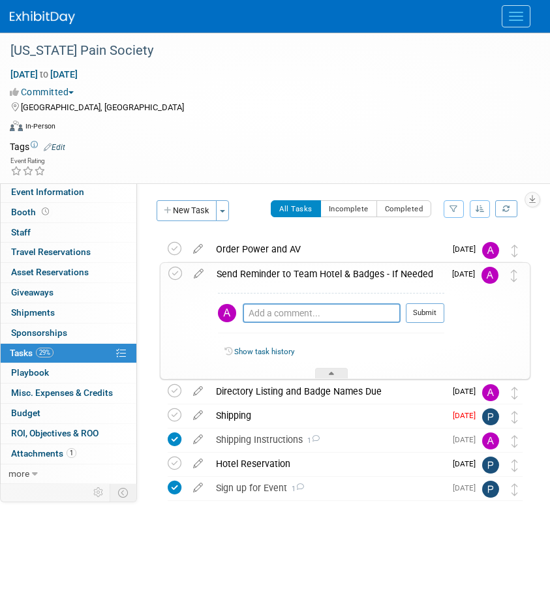
click at [51, 16] on img at bounding box center [42, 17] width 65 height 13
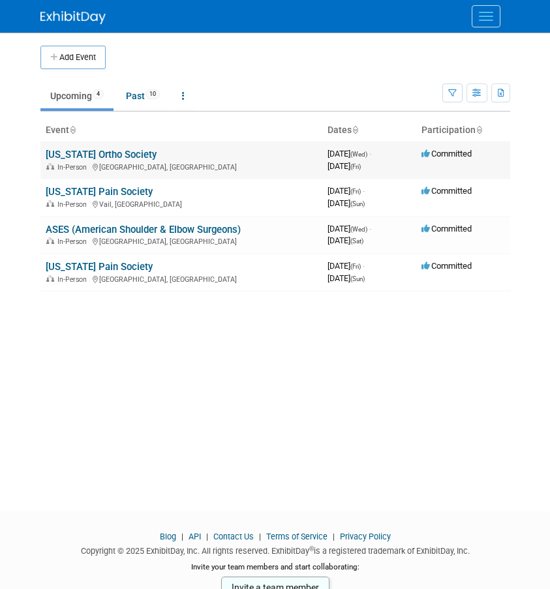
click at [51, 149] on link "[US_STATE] Ortho Society" at bounding box center [101, 155] width 111 height 12
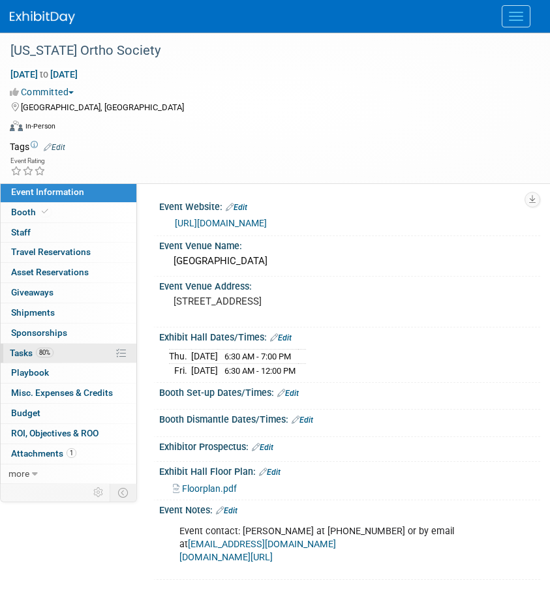
click at [16, 356] on span "Tasks 80%" at bounding box center [32, 353] width 44 height 10
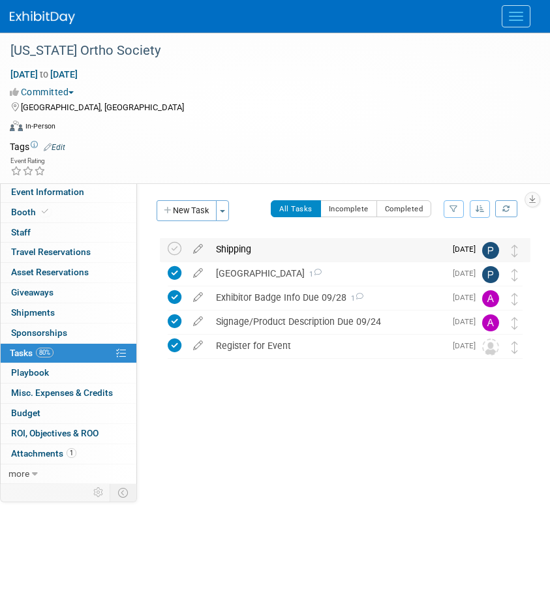
click at [325, 251] on div "Shipping" at bounding box center [328, 249] width 236 height 22
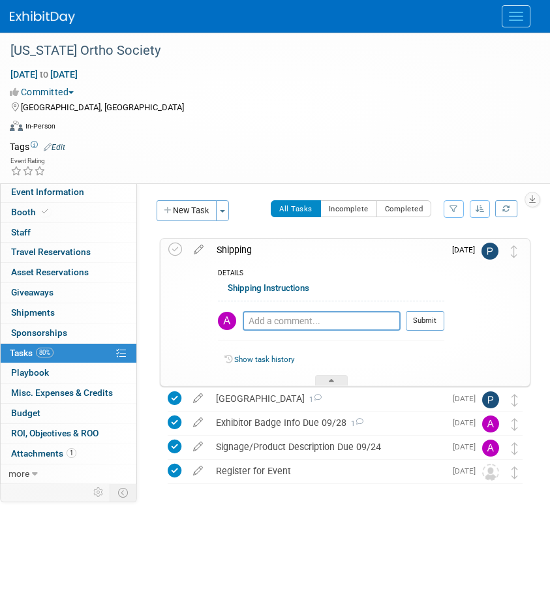
click at [325, 251] on div "Shipping" at bounding box center [327, 250] width 234 height 22
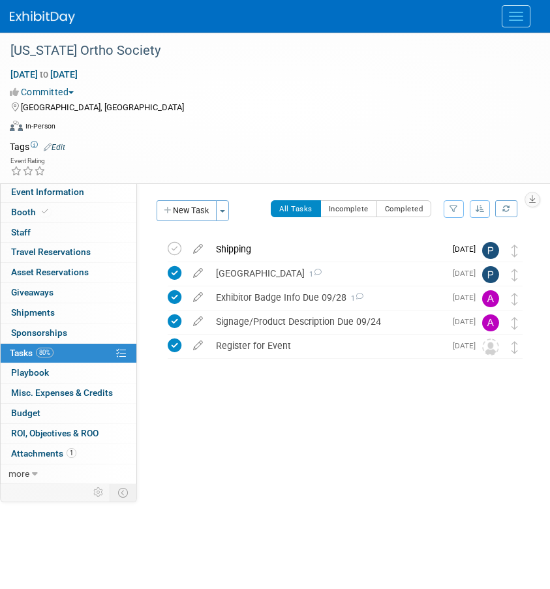
click at [33, 8] on link at bounding box center [50, 11] width 81 height 10
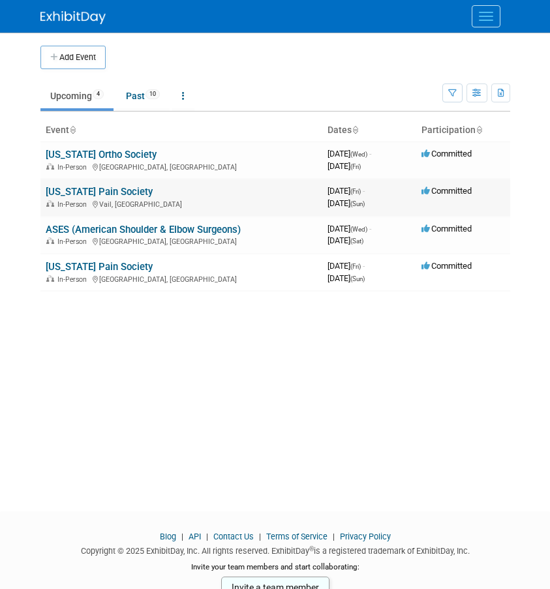
click at [89, 185] on td "[US_STATE] Pain Society In-Person Vail, CO" at bounding box center [181, 197] width 282 height 37
click at [93, 195] on link "[US_STATE] Pain Society" at bounding box center [99, 192] width 107 height 12
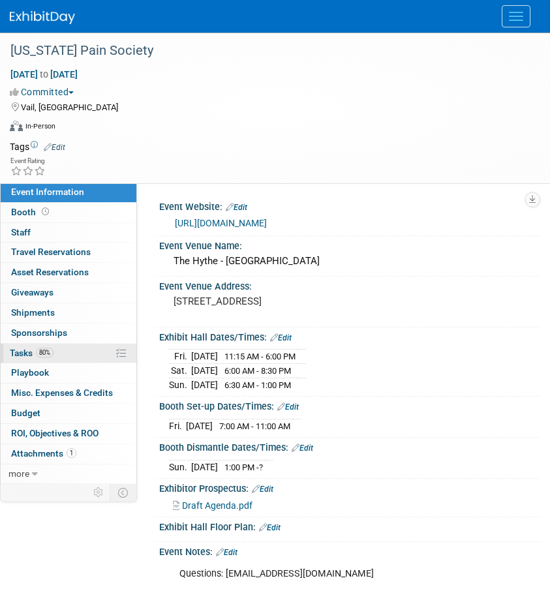
click at [43, 348] on span "80%" at bounding box center [45, 353] width 18 height 10
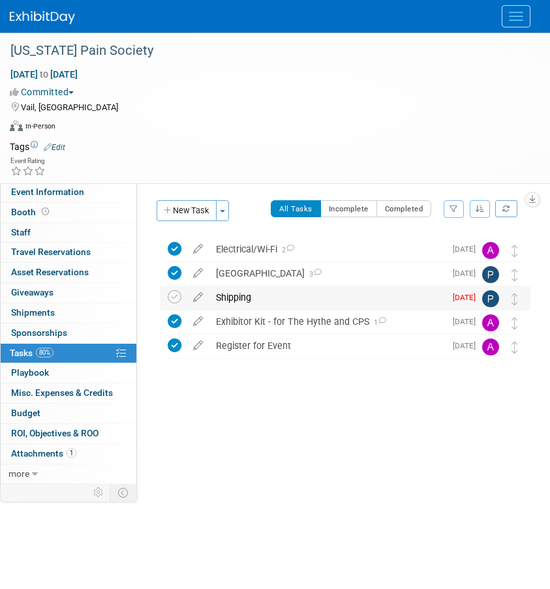
click at [228, 296] on div "Shipping" at bounding box center [328, 298] width 236 height 22
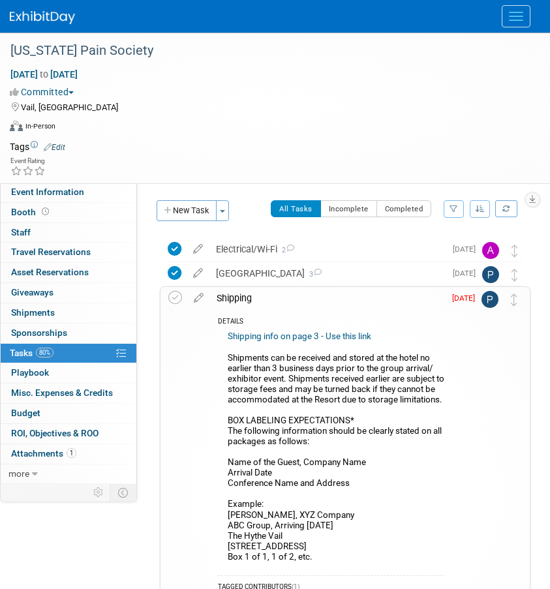
click at [20, 349] on span "Tasks 80%" at bounding box center [32, 353] width 44 height 10
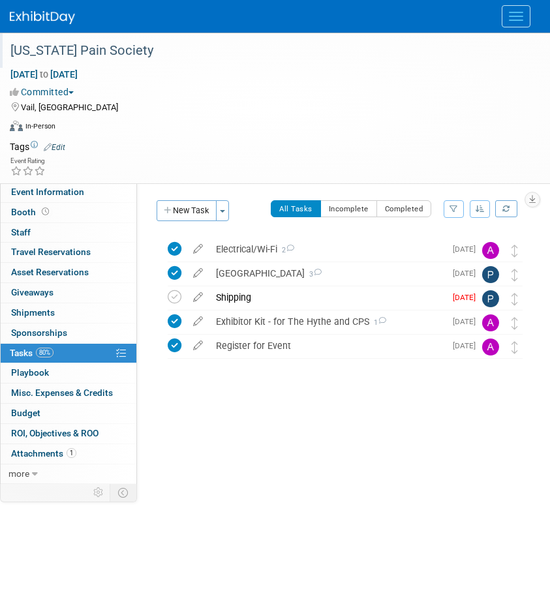
click at [93, 50] on div "[US_STATE] Pain Society" at bounding box center [265, 50] width 518 height 23
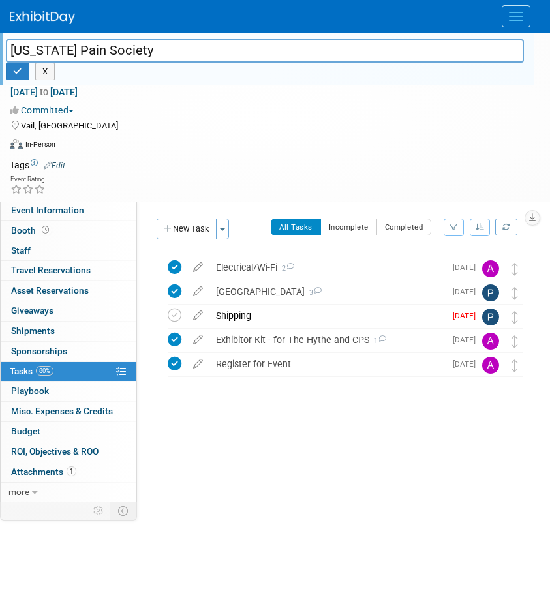
click at [42, 14] on img at bounding box center [42, 17] width 65 height 13
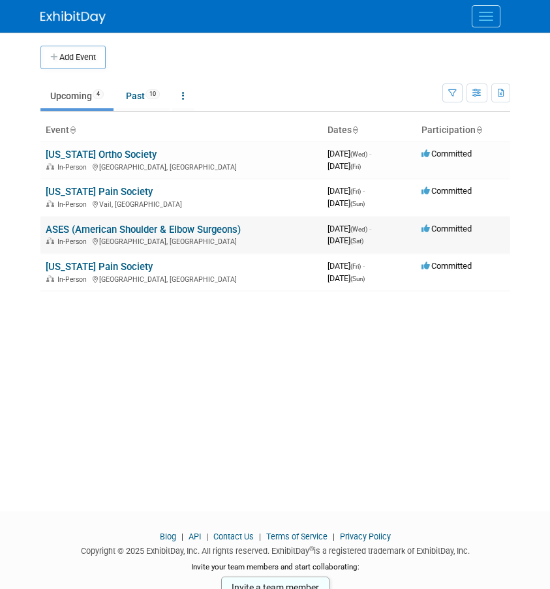
click at [100, 227] on link "ASES (American Shoulder & Elbow Surgeons)" at bounding box center [143, 230] width 195 height 12
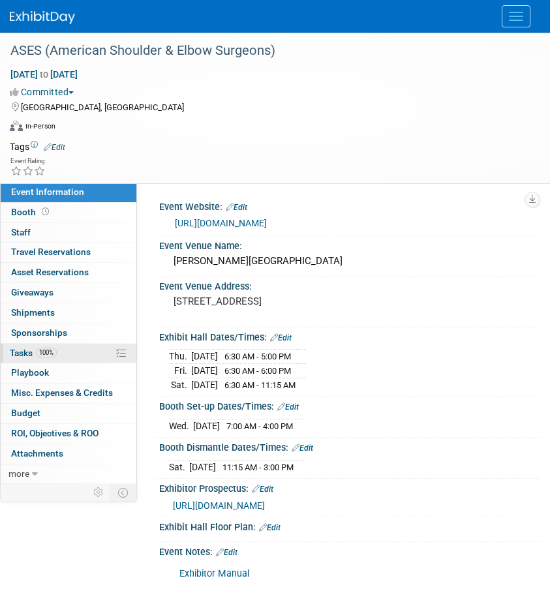
click at [65, 361] on link "100% Tasks 100%" at bounding box center [69, 354] width 136 height 20
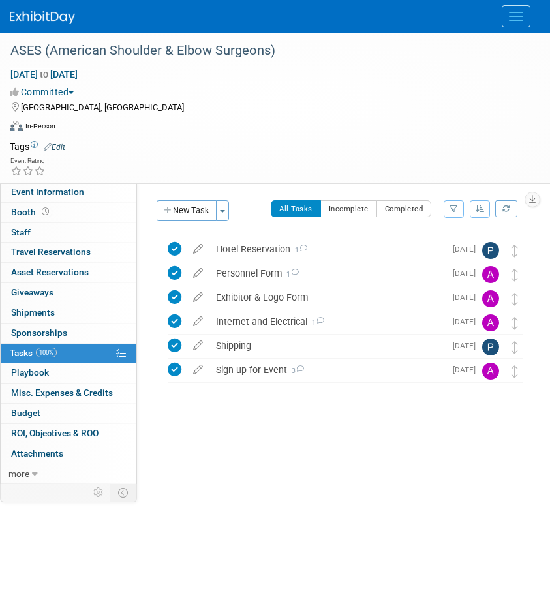
click at [57, 15] on img at bounding box center [42, 17] width 65 height 13
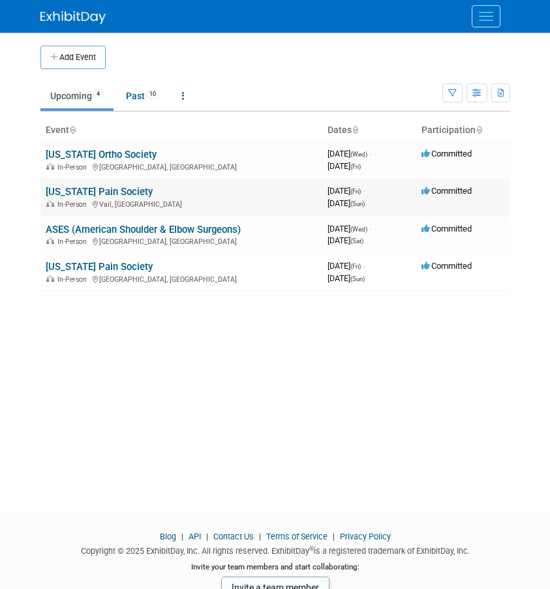
click at [68, 194] on link "[US_STATE] Pain Society" at bounding box center [99, 192] width 107 height 12
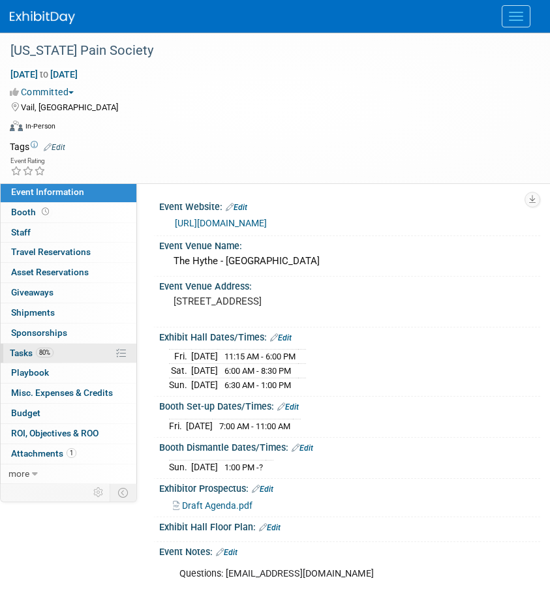
click at [25, 352] on span "Tasks 80%" at bounding box center [32, 353] width 44 height 10
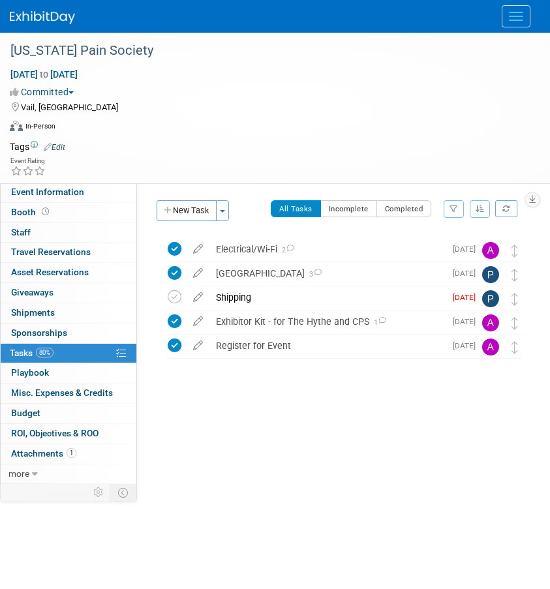
click at [196, 296] on icon at bounding box center [198, 295] width 23 height 16
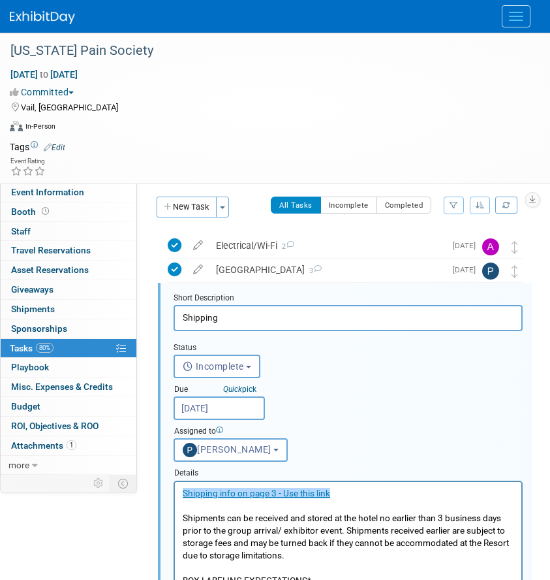
scroll to position [27, 0]
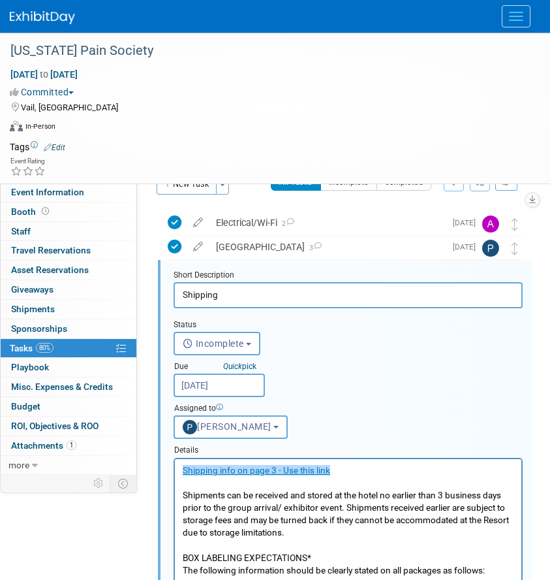
click at [263, 390] on div "Due Quick pick Sep 22, 2025" at bounding box center [226, 376] width 124 height 42
click at [249, 388] on input "Sep 22, 2025" at bounding box center [219, 384] width 91 height 23
click at [306, 401] on div "Assigned to <img src="https://www.exhibitday.com/Images/Unassigned-User-Icon.pn…" at bounding box center [348, 418] width 369 height 42
click at [24, 358] on link "80% Tasks 80%" at bounding box center [69, 348] width 136 height 19
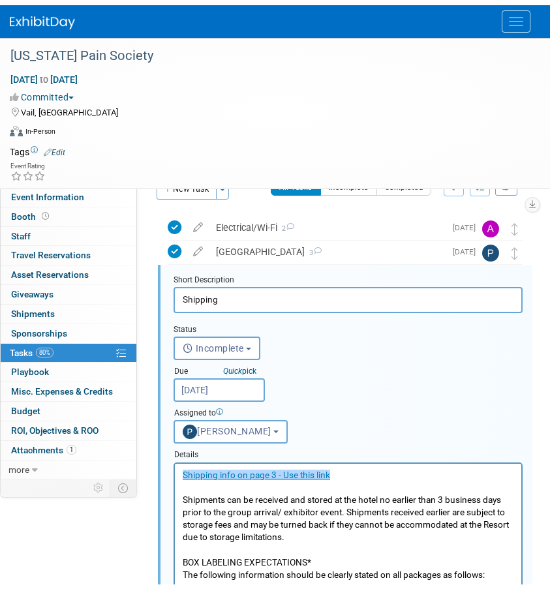
scroll to position [0, 0]
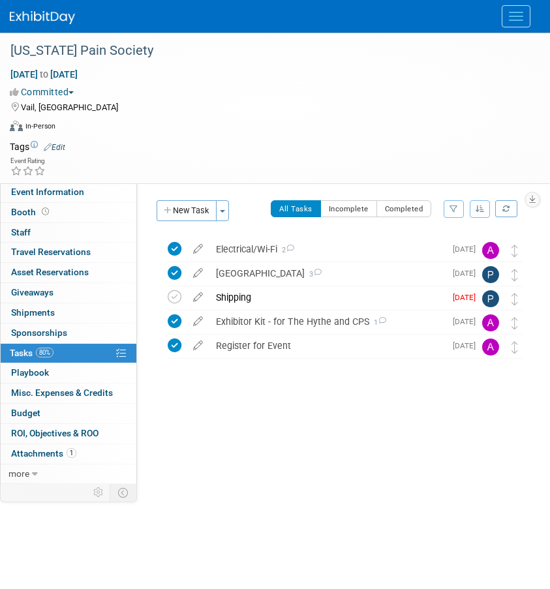
click at [51, 18] on img at bounding box center [42, 17] width 65 height 13
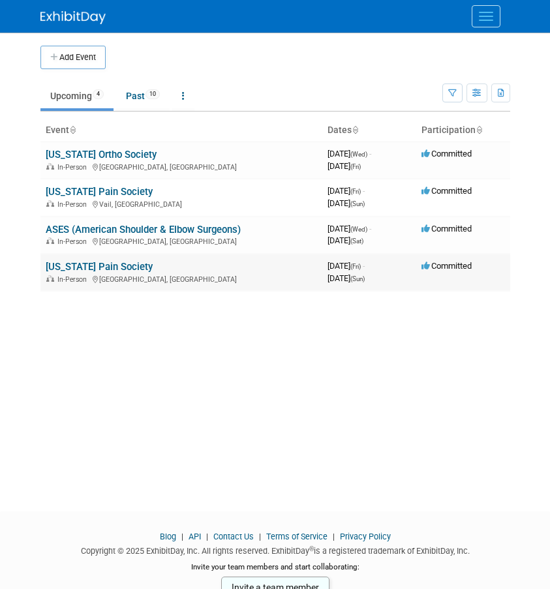
click at [76, 261] on link "[US_STATE] Pain Society" at bounding box center [99, 267] width 107 height 12
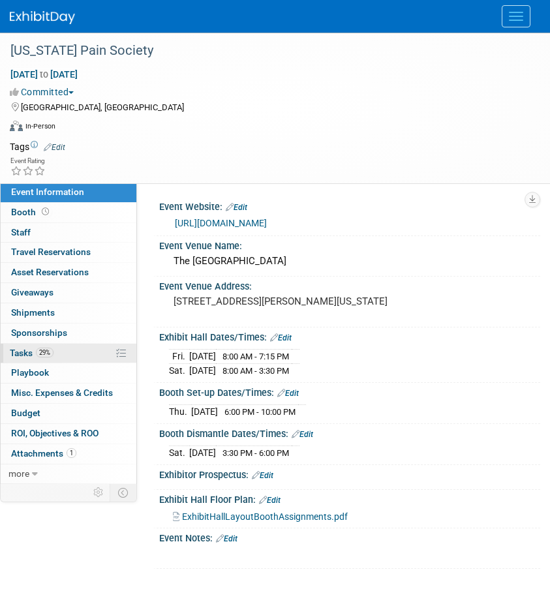
click at [18, 348] on span "Tasks 29%" at bounding box center [32, 353] width 44 height 10
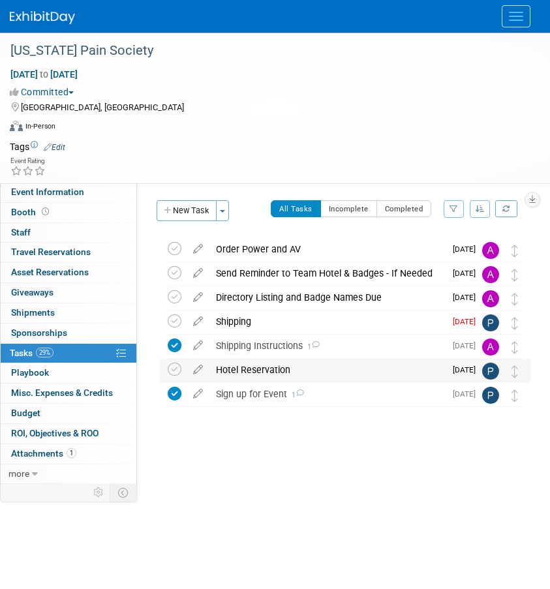
click at [227, 374] on div "Hotel Reservation" at bounding box center [328, 370] width 236 height 22
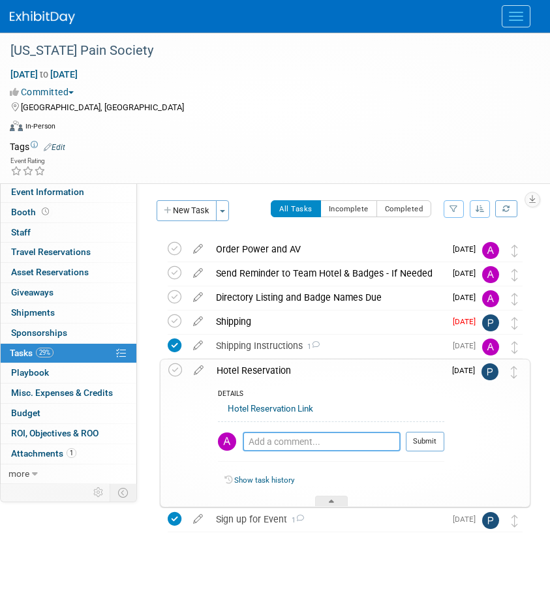
click at [266, 450] on textarea at bounding box center [322, 442] width 158 height 20
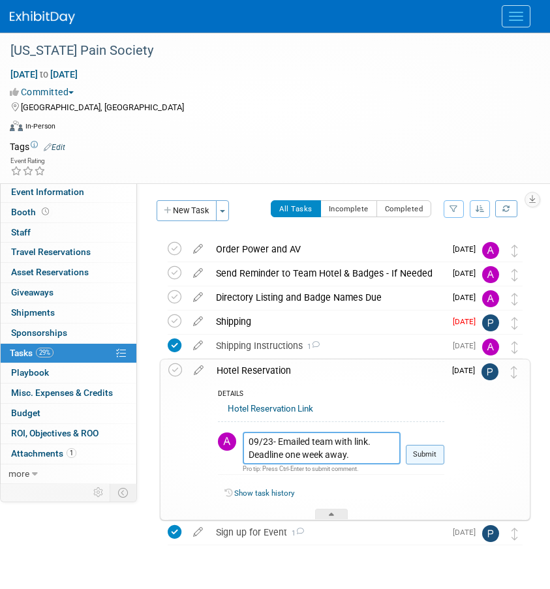
type textarea "09/23- Emailed team with link. Deadline one week away."
click at [428, 459] on button "Submit" at bounding box center [425, 455] width 39 height 20
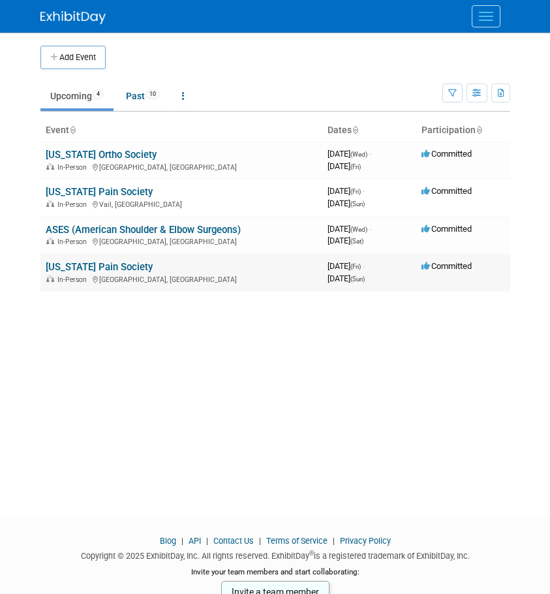
click at [70, 272] on link "[US_STATE] Pain Society" at bounding box center [99, 267] width 107 height 12
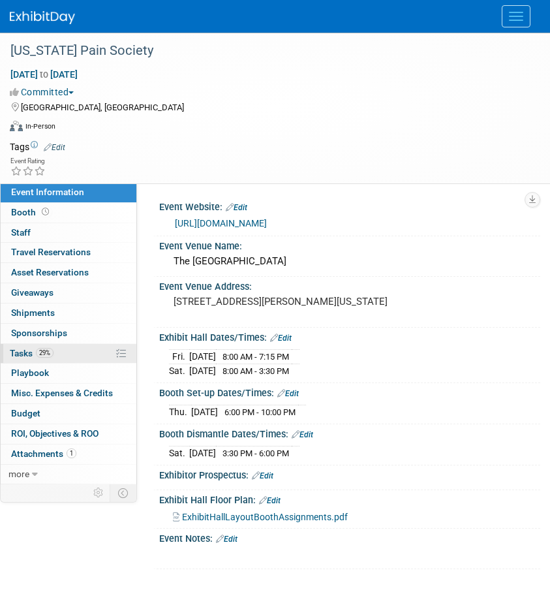
click at [46, 354] on span "29%" at bounding box center [45, 353] width 18 height 10
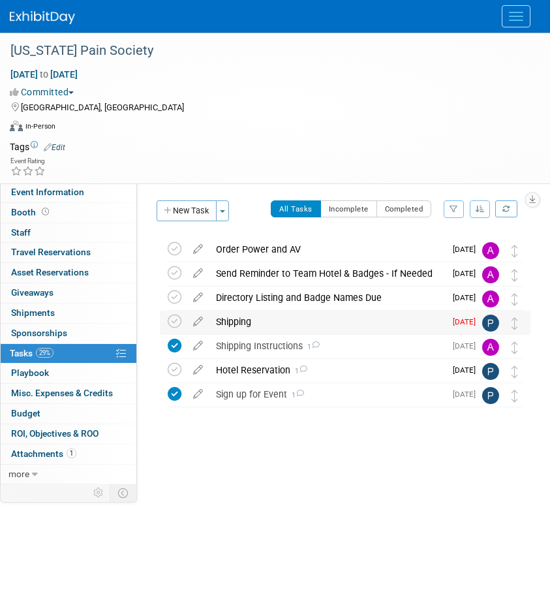
click at [243, 324] on div "Shipping" at bounding box center [328, 322] width 236 height 22
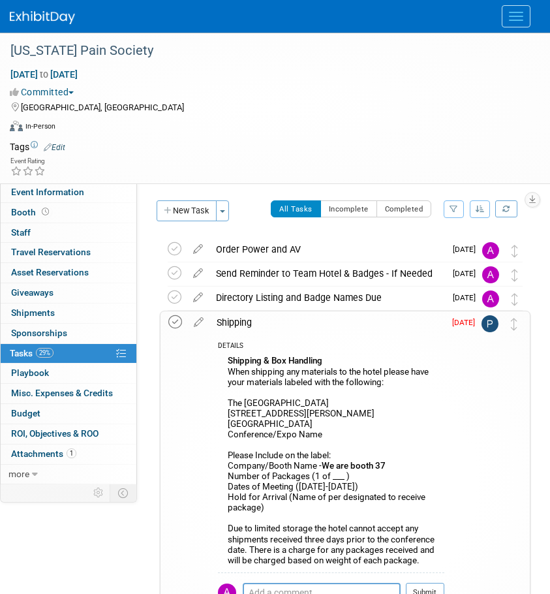
click at [176, 319] on icon at bounding box center [175, 322] width 14 height 14
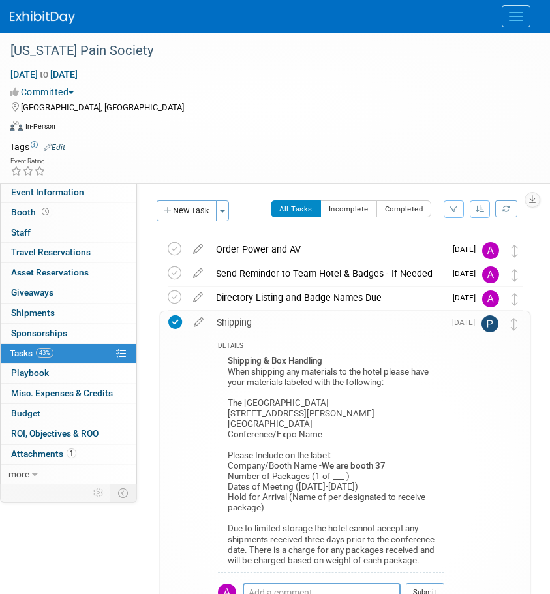
click at [52, 352] on span "43%" at bounding box center [45, 353] width 18 height 10
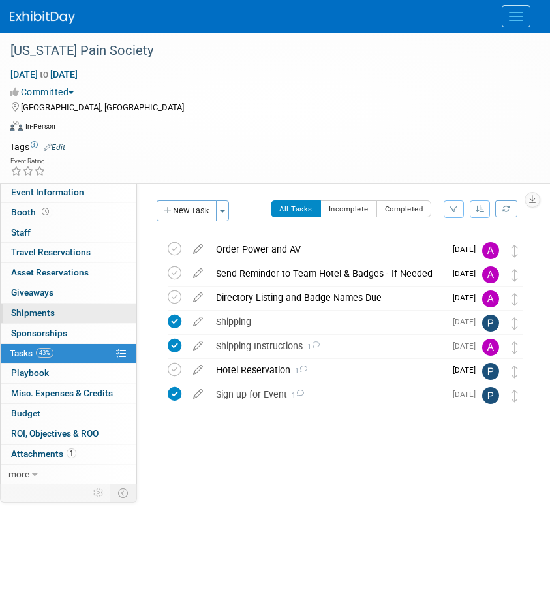
click at [25, 317] on span "Shipments 0" at bounding box center [33, 312] width 44 height 10
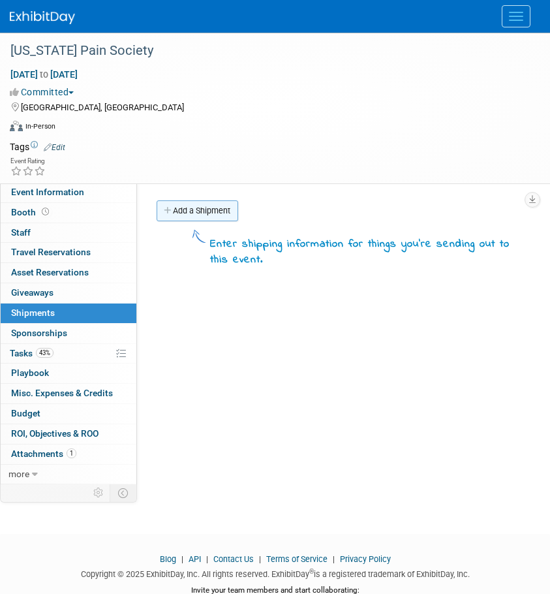
click at [183, 202] on link "Add a Shipment" at bounding box center [198, 210] width 82 height 21
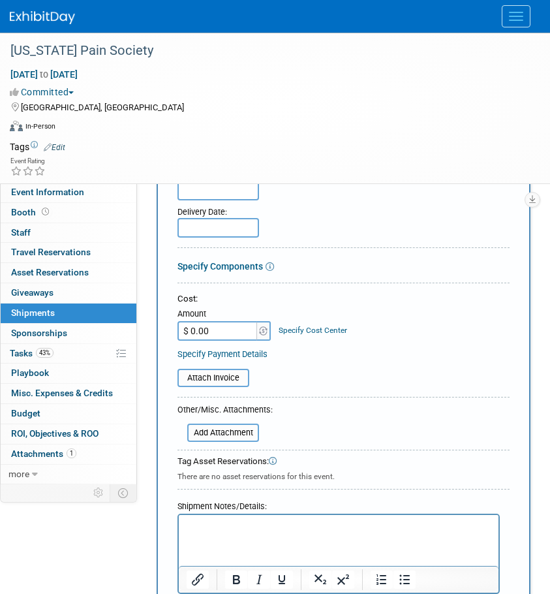
scroll to position [392, 0]
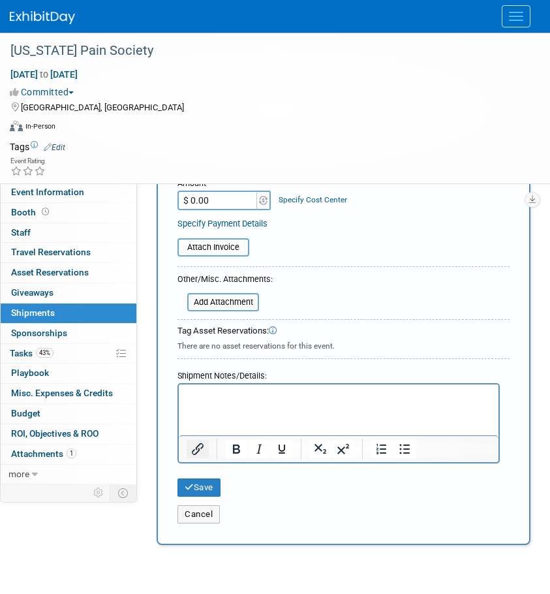
click at [190, 448] on icon "Insert/edit link" at bounding box center [198, 449] width 16 height 16
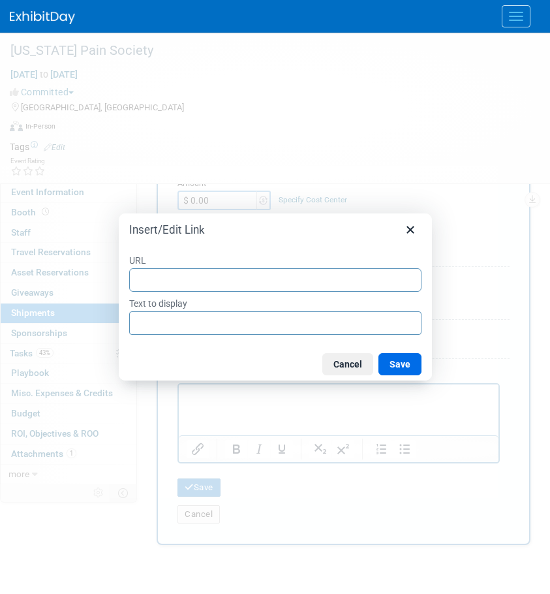
click at [240, 272] on input "URL" at bounding box center [275, 279] width 292 height 23
click at [214, 329] on input "Text to display" at bounding box center [275, 322] width 292 height 23
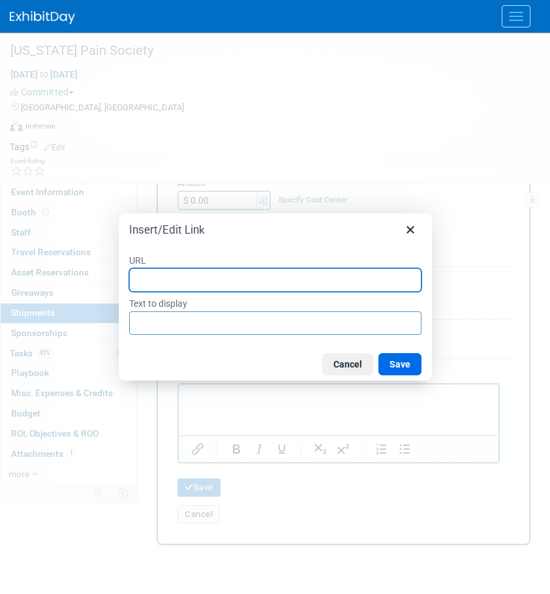
click at [269, 269] on input "URL" at bounding box center [275, 279] width 292 height 23
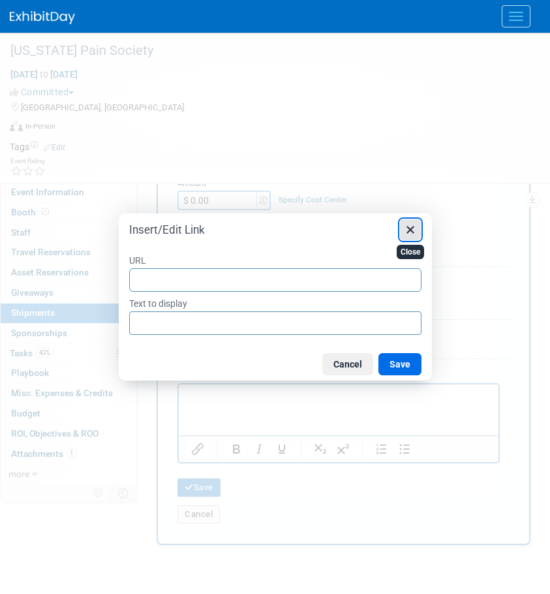
click at [416, 232] on icon "Close" at bounding box center [411, 230] width 16 height 16
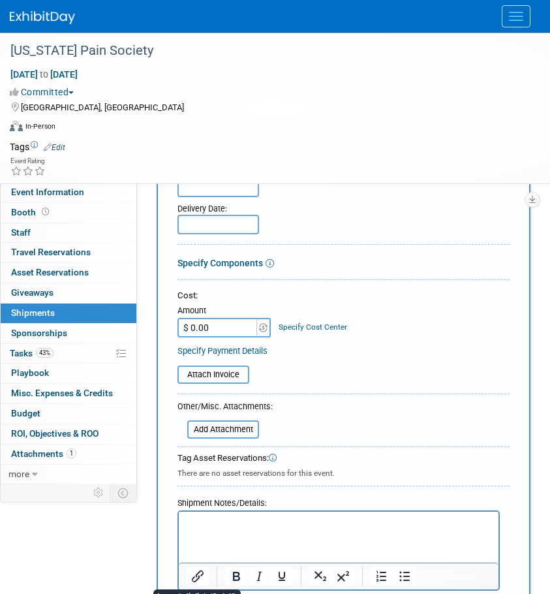
scroll to position [261, 0]
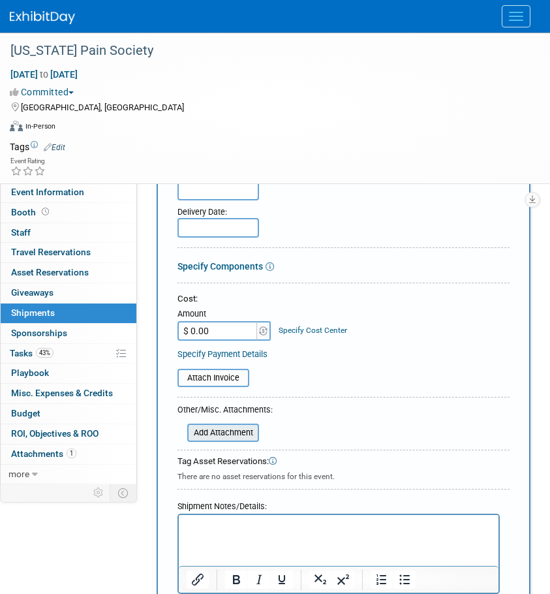
click at [221, 434] on input "file" at bounding box center [179, 433] width 155 height 16
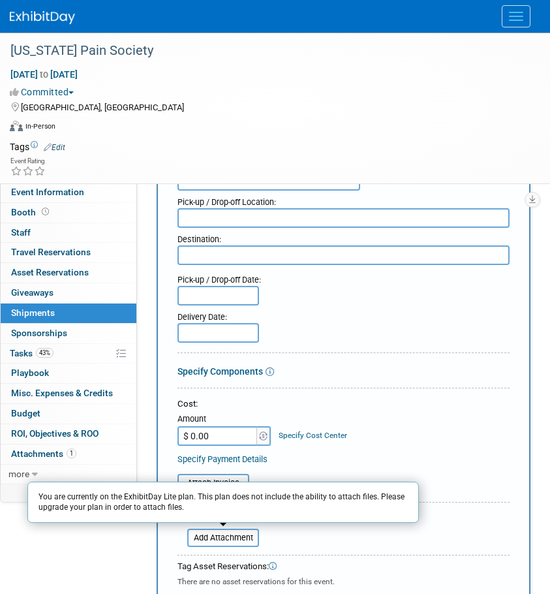
scroll to position [0, 0]
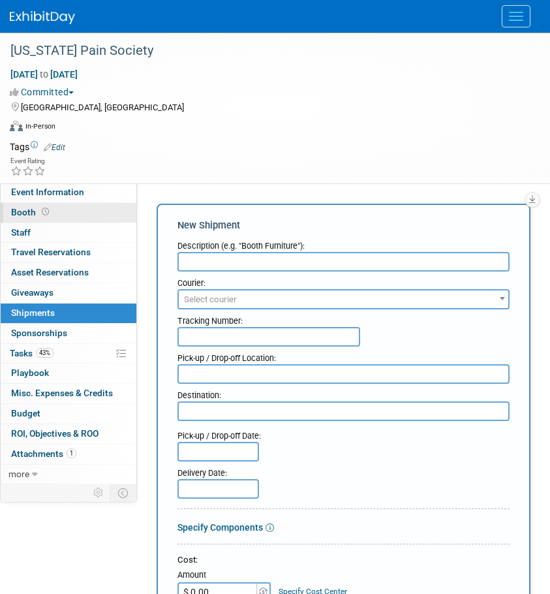
click at [22, 203] on link "Booth" at bounding box center [69, 213] width 136 height 20
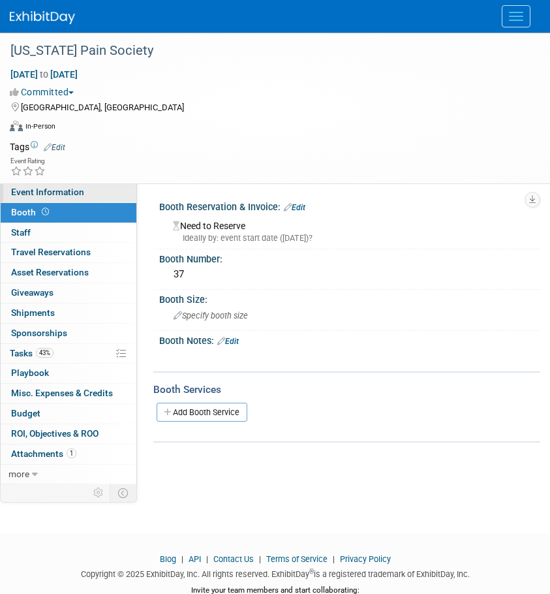
click at [22, 191] on span "Event Information" at bounding box center [47, 192] width 73 height 10
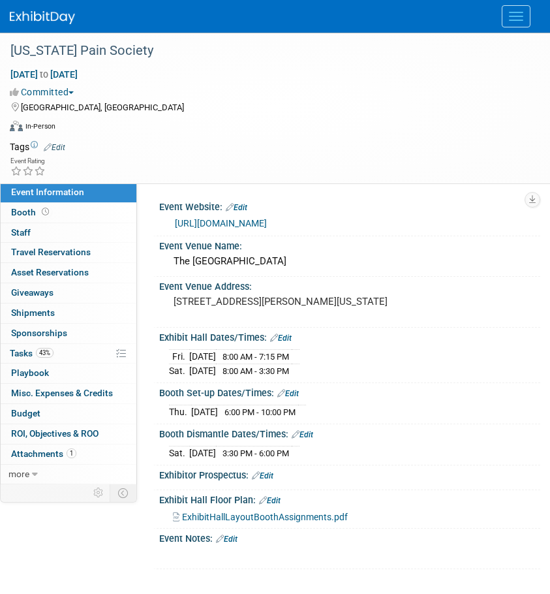
click at [270, 497] on link "Edit" at bounding box center [270, 500] width 22 height 9
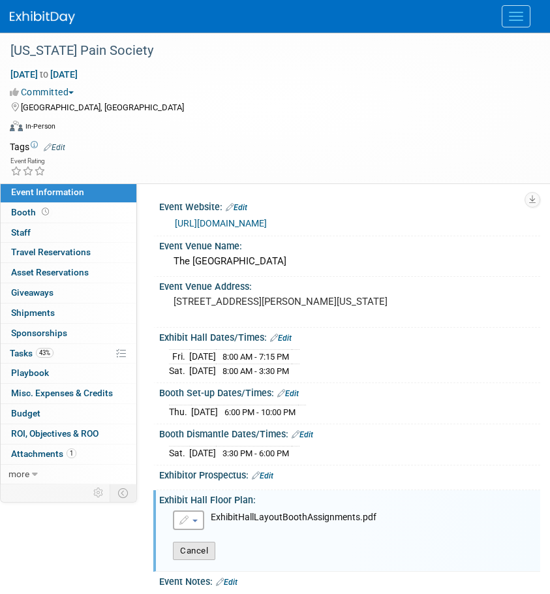
click at [185, 552] on button "Cancel" at bounding box center [194, 551] width 42 height 18
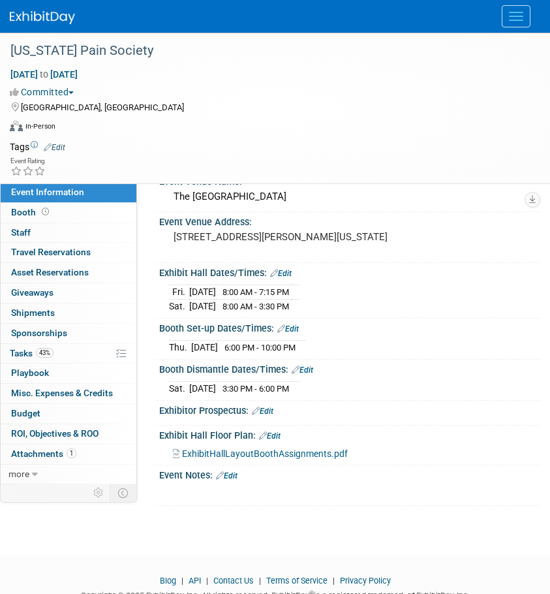
scroll to position [65, 0]
click at [231, 471] on link "Edit" at bounding box center [227, 475] width 22 height 9
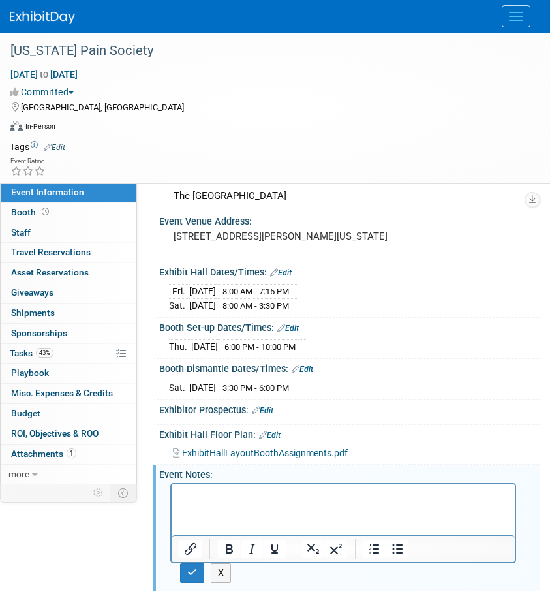
scroll to position [0, 0]
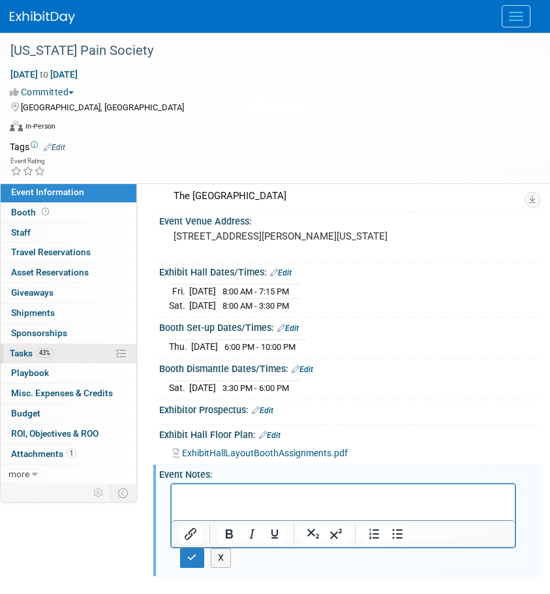
click at [22, 354] on span "Tasks 43%" at bounding box center [32, 353] width 44 height 10
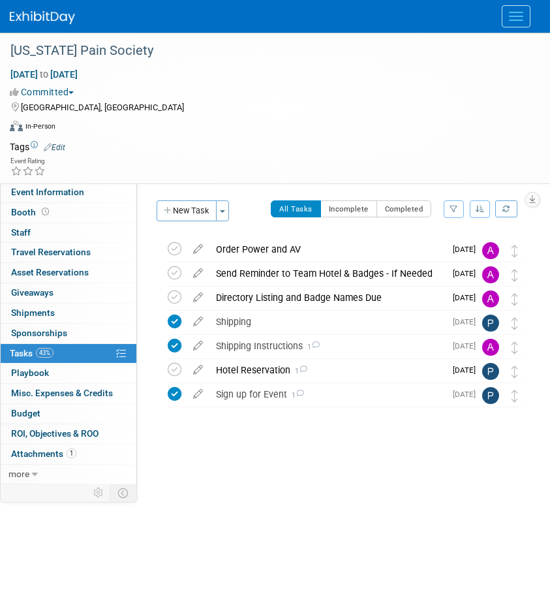
click at [40, 18] on img at bounding box center [42, 17] width 65 height 13
